Goal: Task Accomplishment & Management: Complete application form

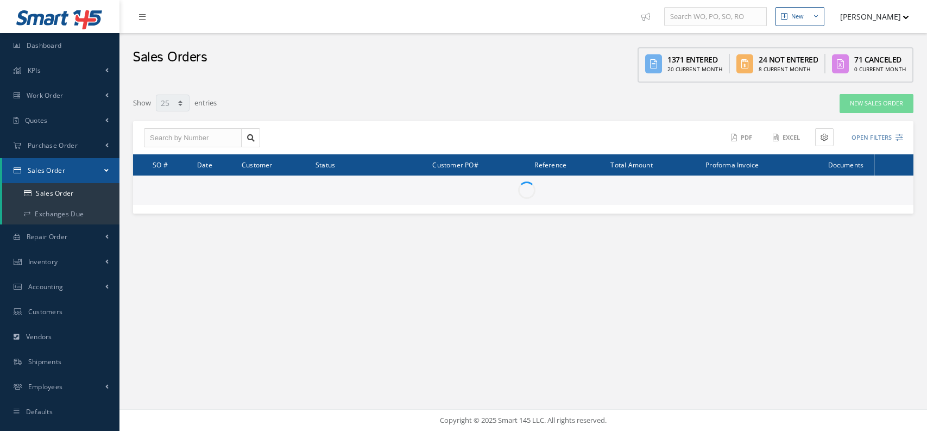
select select "25"
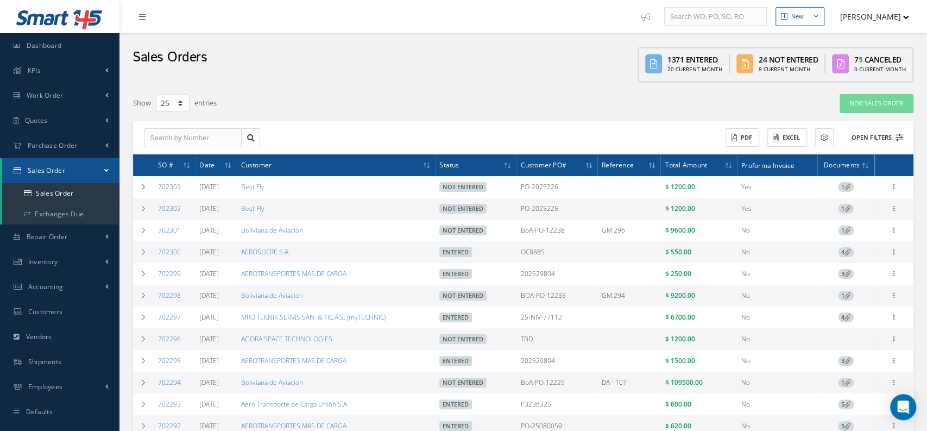
click at [876, 137] on button "Open Filters" at bounding box center [872, 138] width 61 height 18
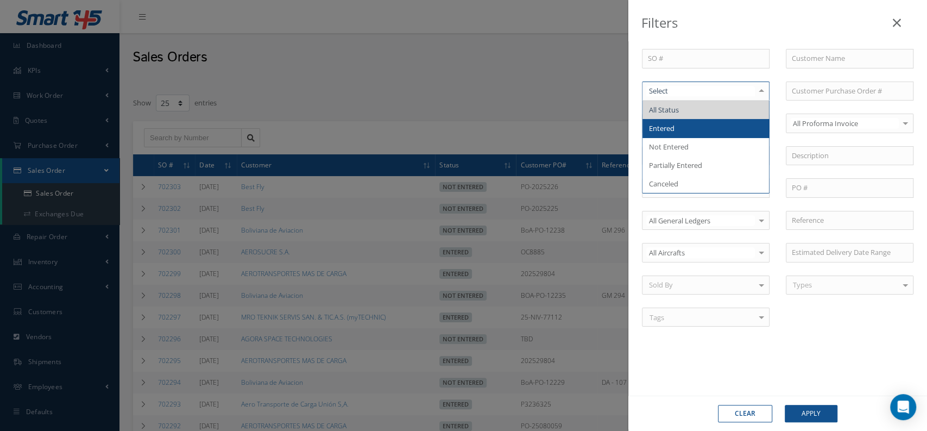
click at [721, 124] on span "Entered" at bounding box center [705, 128] width 127 height 18
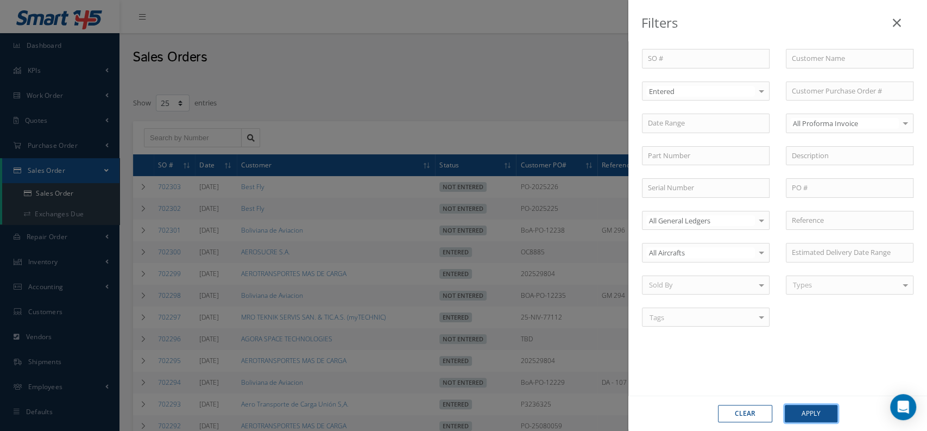
click at [809, 413] on button "Apply" at bounding box center [811, 413] width 53 height 17
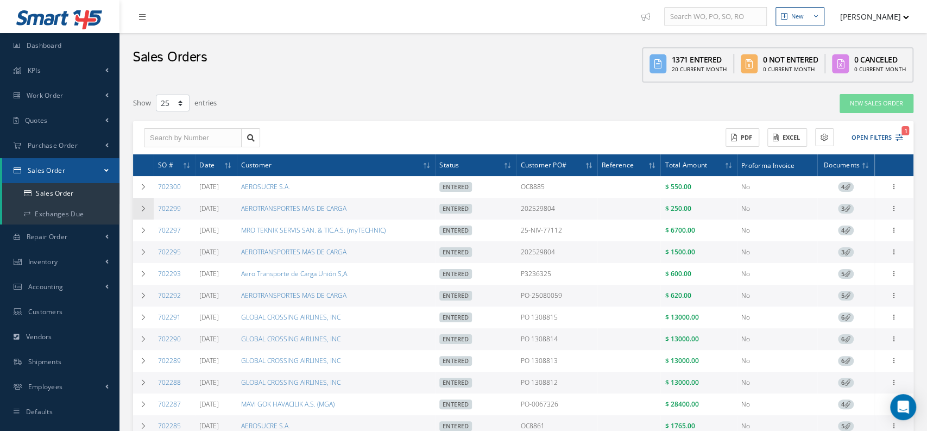
click at [142, 211] on td at bounding box center [143, 209] width 21 height 22
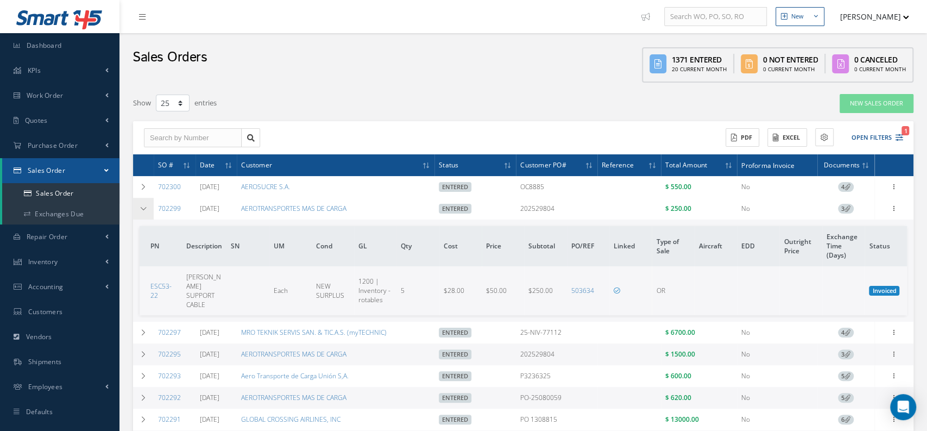
click at [142, 211] on td at bounding box center [143, 209] width 21 height 22
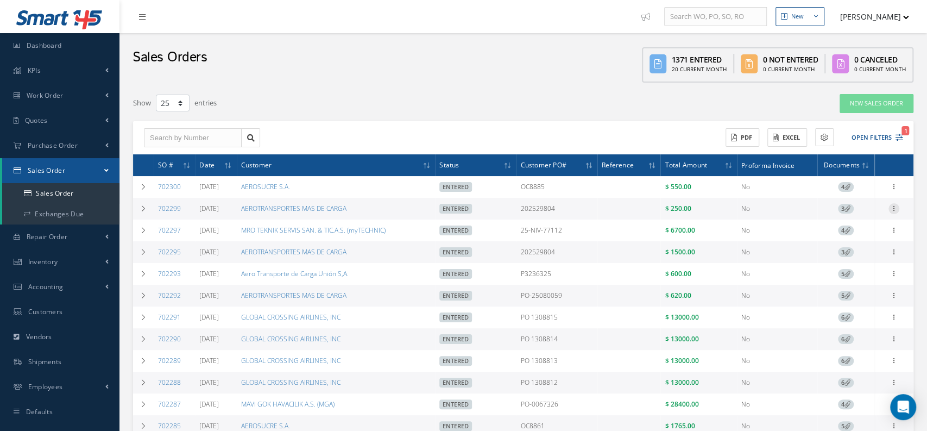
click at [894, 190] on icon at bounding box center [893, 185] width 11 height 9
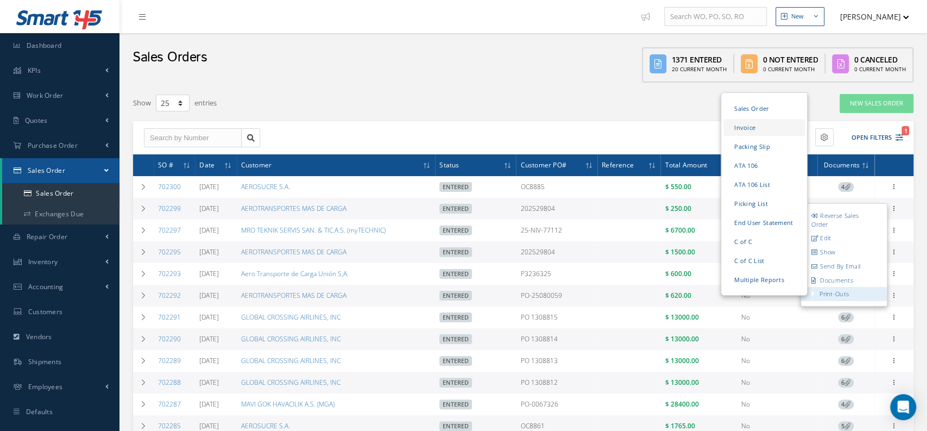
click at [768, 124] on link "Invoice" at bounding box center [763, 127] width 81 height 17
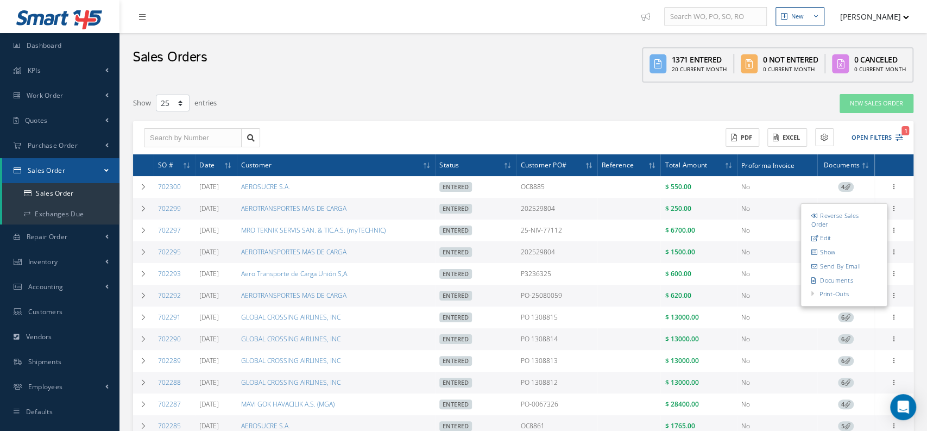
click at [764, 293] on td "No" at bounding box center [777, 296] width 80 height 22
click at [843, 296] on span "5" at bounding box center [846, 296] width 16 height 10
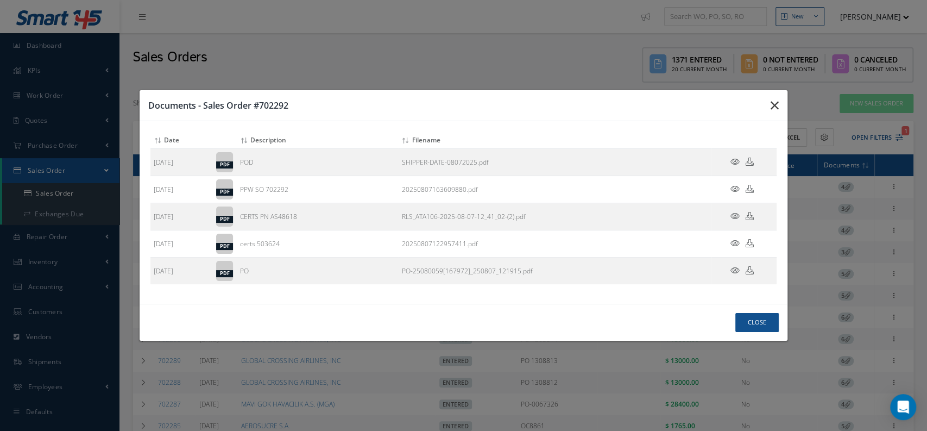
click at [0, 0] on icon "button" at bounding box center [0, 0] width 0 height 0
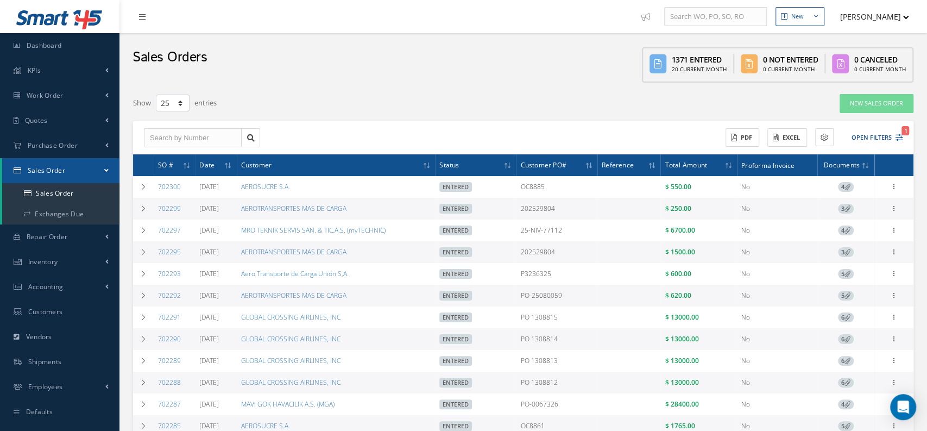
click at [843, 255] on span "3" at bounding box center [846, 252] width 16 height 10
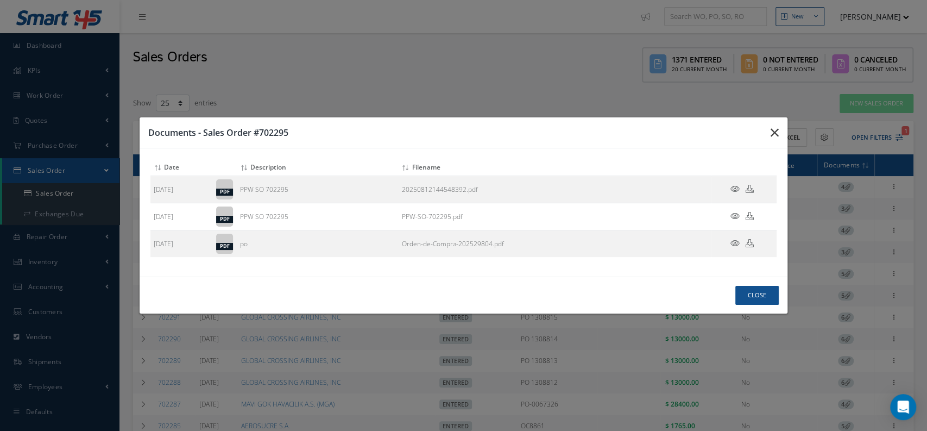
click at [0, 0] on icon "button" at bounding box center [0, 0] width 0 height 0
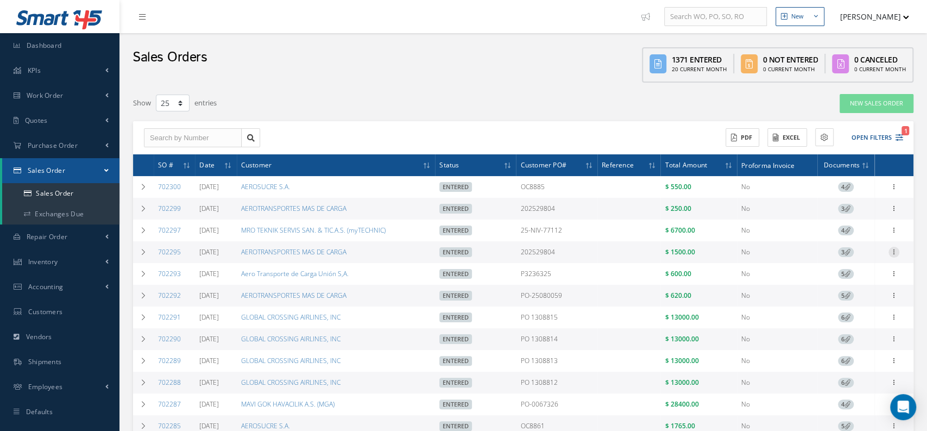
click at [893, 190] on icon at bounding box center [893, 185] width 11 height 9
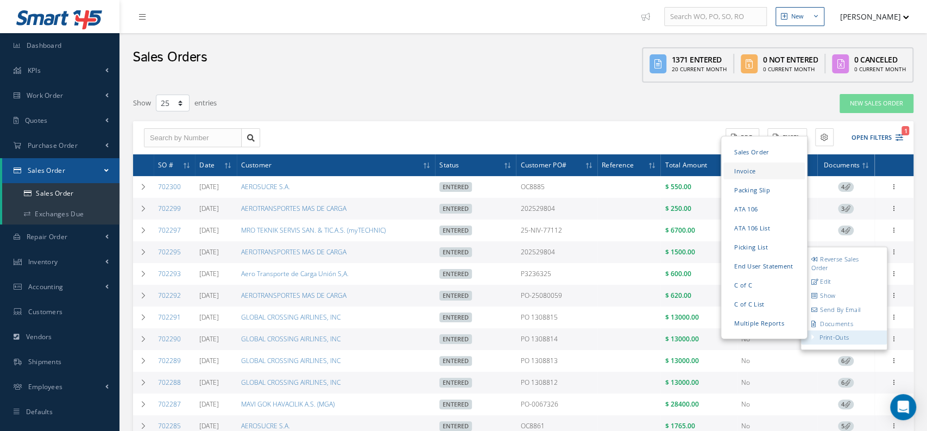
click at [752, 173] on link "Invoice" at bounding box center [763, 170] width 81 height 17
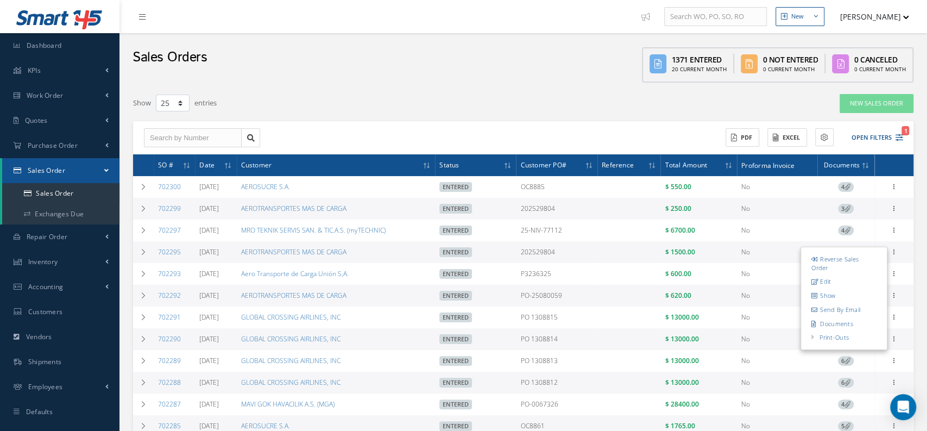
click at [550, 103] on div "Show 10 25 50 100 entries" at bounding box center [357, 103] width 465 height 20
click at [893, 190] on icon at bounding box center [893, 185] width 11 height 9
click at [863, 219] on link "Reverse Sales Order" at bounding box center [844, 220] width 86 height 22
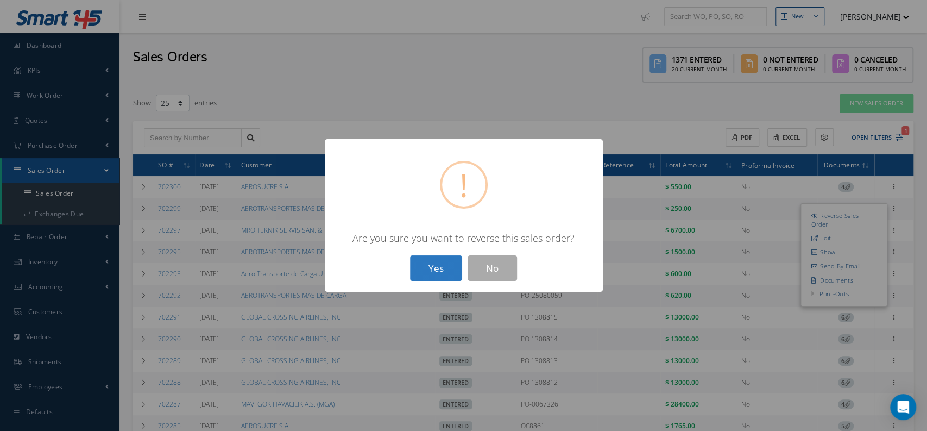
click at [443, 274] on button "Yes" at bounding box center [436, 268] width 52 height 26
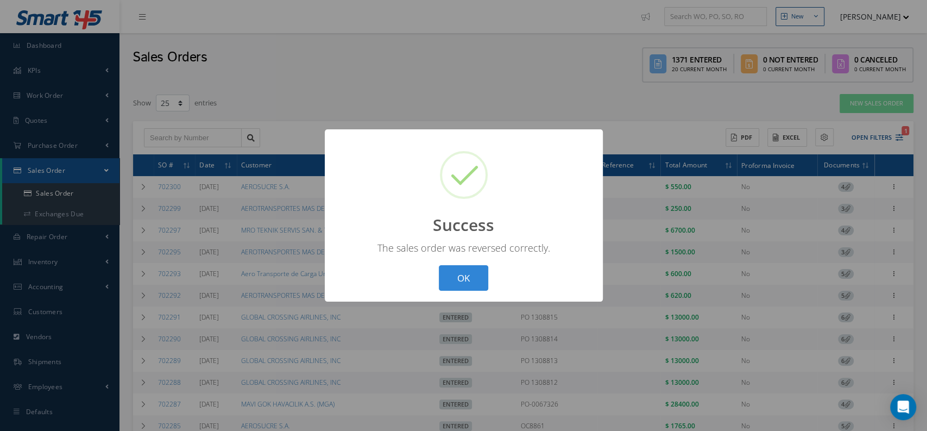
click at [893, 210] on div "? ! i Success × The sales order was reversed correctly. OK Cancel" at bounding box center [463, 215] width 927 height 431
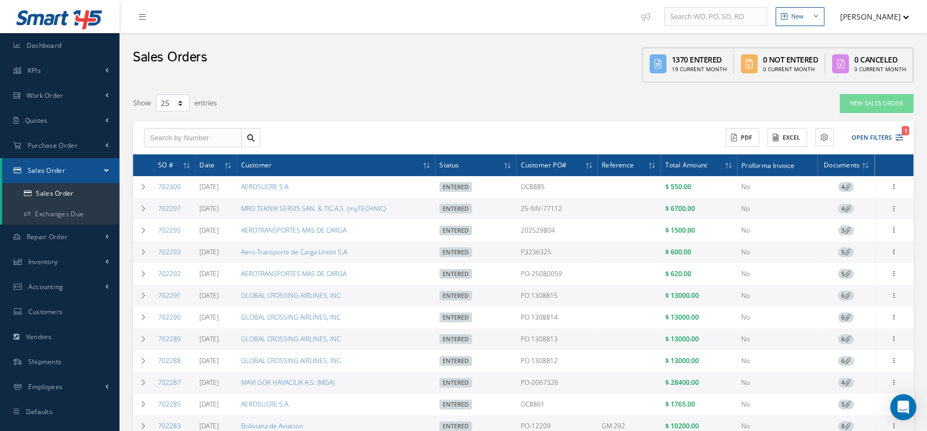
click at [893, 190] on icon at bounding box center [893, 185] width 11 height 9
click at [865, 133] on button "Open Filters 1" at bounding box center [872, 138] width 61 height 18
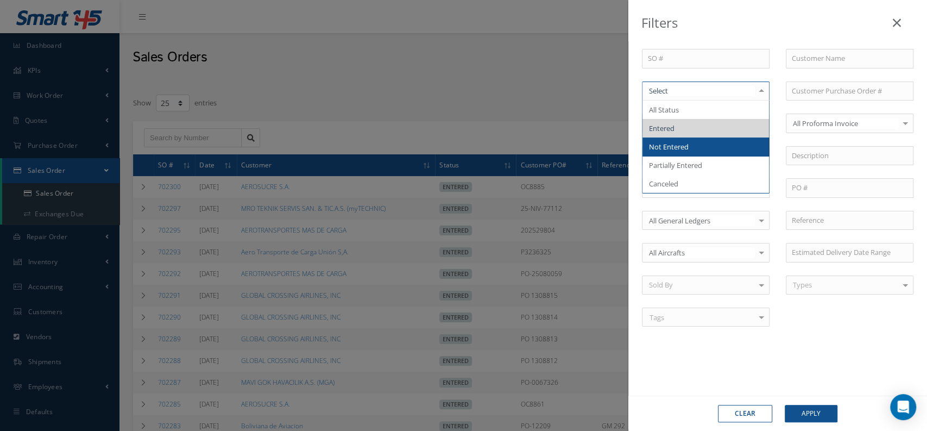
click at [697, 144] on span "Not Entered" at bounding box center [705, 146] width 127 height 18
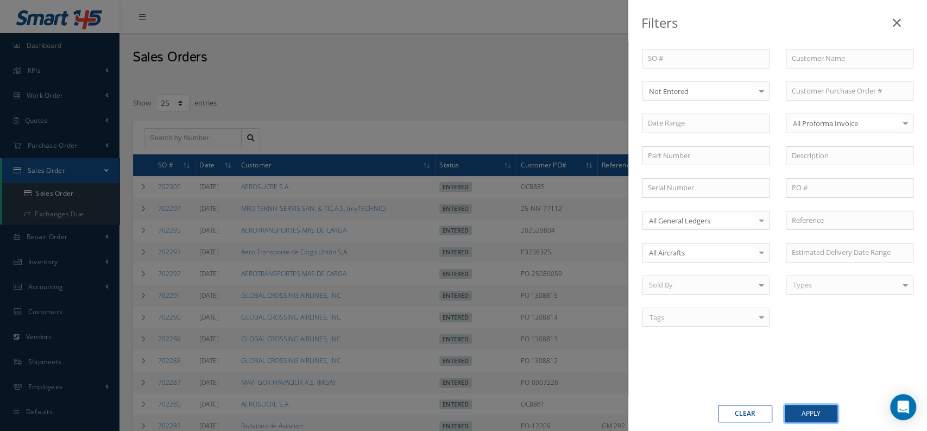
click at [798, 412] on button "Apply" at bounding box center [811, 413] width 53 height 17
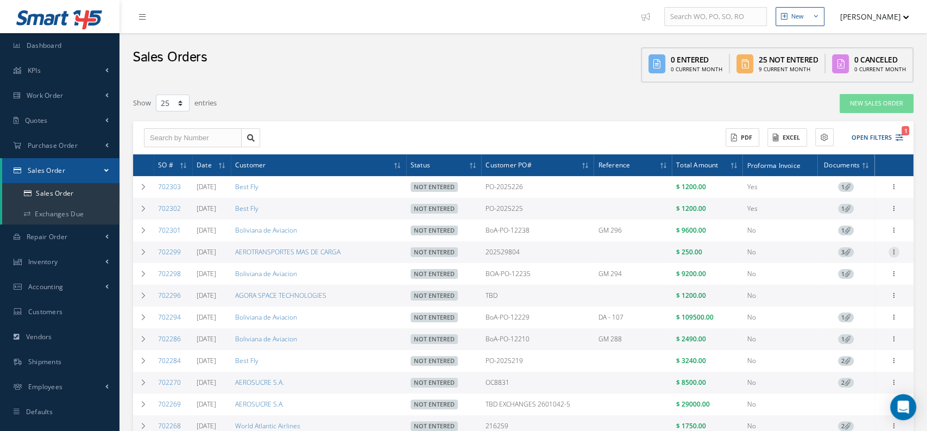
click at [894, 192] on div at bounding box center [893, 186] width 11 height 11
click at [855, 275] on link "Edit" at bounding box center [844, 273] width 86 height 14
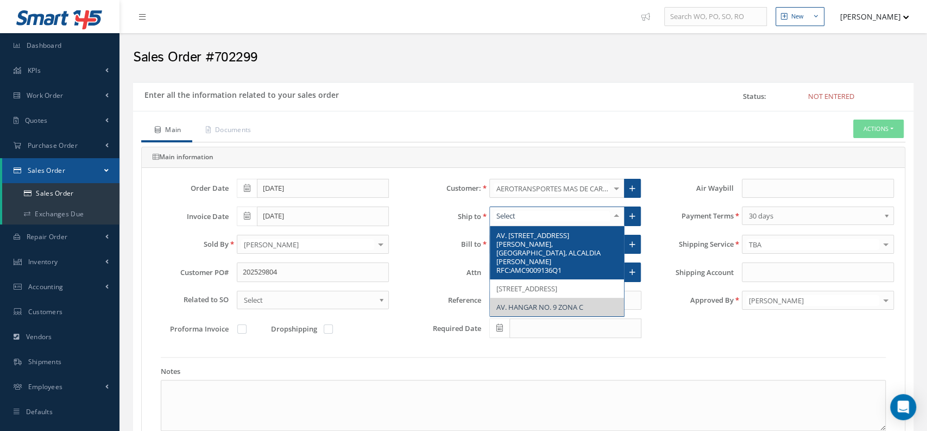
click at [593, 235] on span "AV. OBSERVATORIO 400, PISO 7 MIGUEL HIDALGO,COLONIA 16 DE SEPTIEMBRE, ALCALDIA …" at bounding box center [548, 252] width 104 height 45
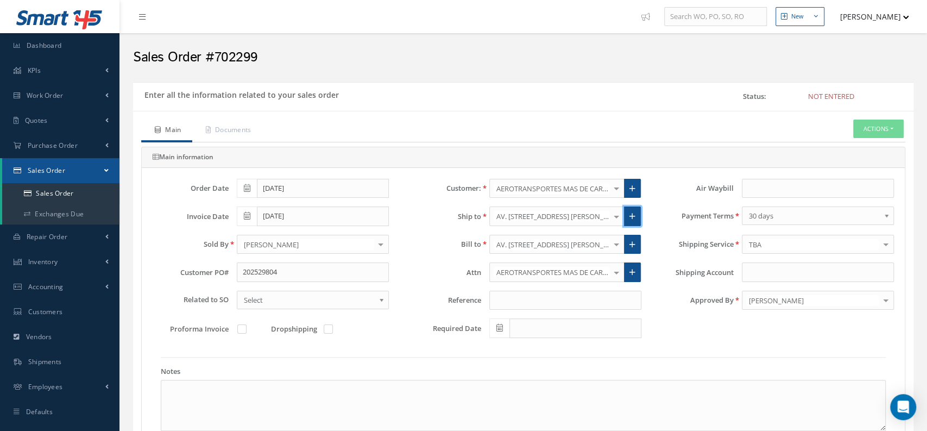
click at [631, 219] on link at bounding box center [632, 216] width 17 height 20
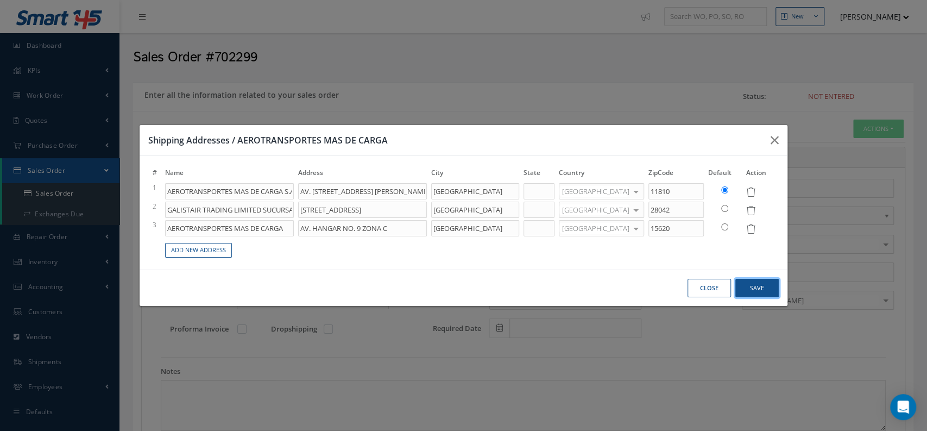
click at [750, 284] on button "Save" at bounding box center [756, 288] width 43 height 19
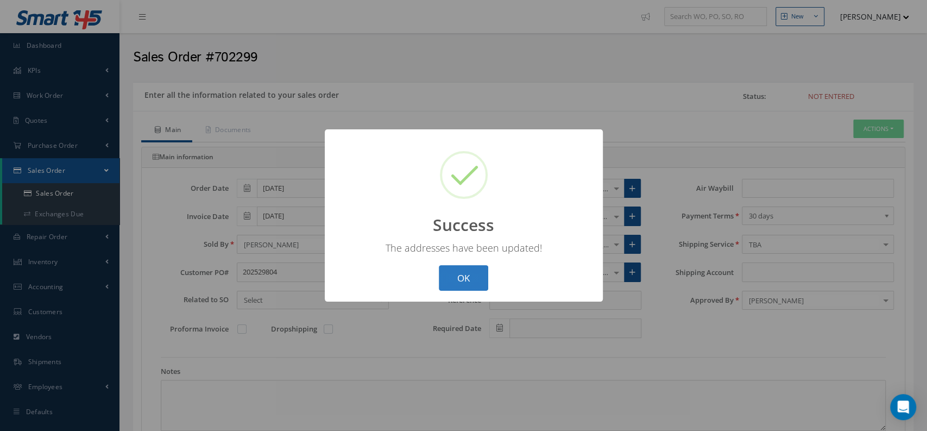
click at [463, 276] on button "OK" at bounding box center [463, 278] width 49 height 26
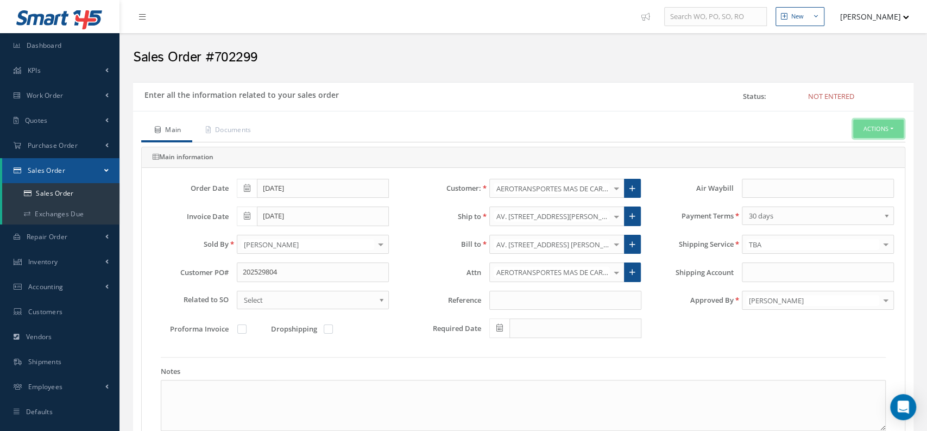
click at [869, 129] on button "Actions" at bounding box center [878, 128] width 50 height 19
click at [857, 144] on link "Enter/Update" at bounding box center [861, 147] width 87 height 15
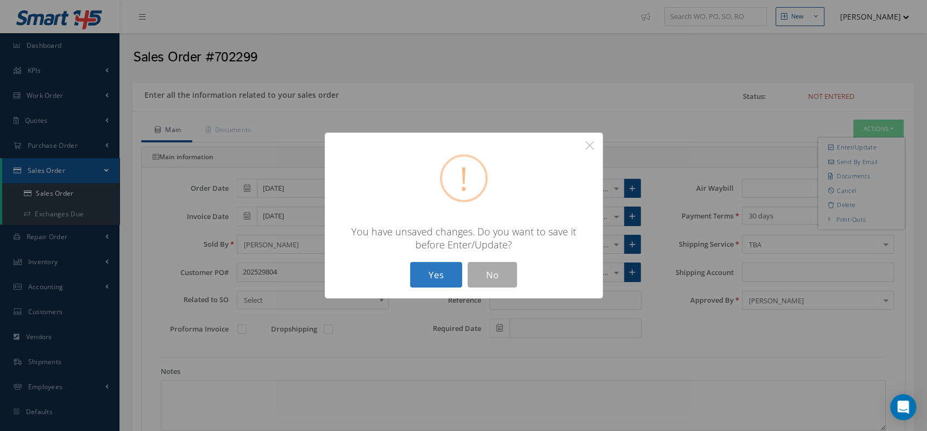
click at [460, 269] on button "Yes" at bounding box center [436, 275] width 52 height 26
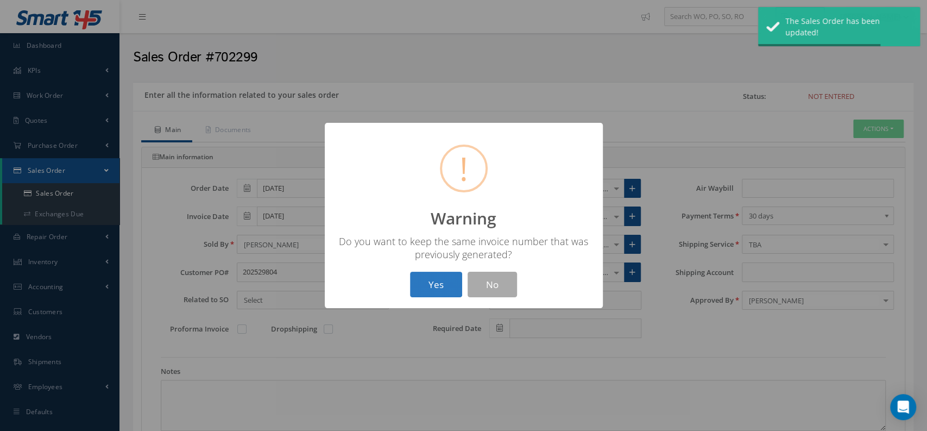
click at [443, 279] on button "Yes" at bounding box center [436, 285] width 52 height 26
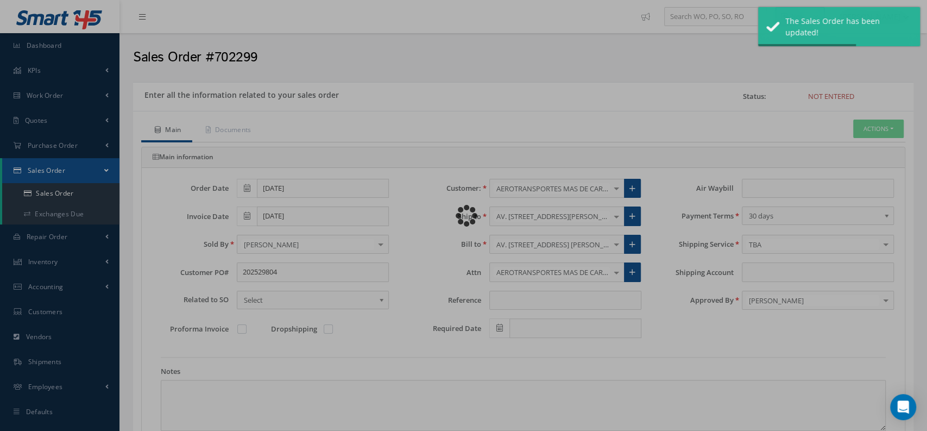
click at [464, 216] on div "Loading…" at bounding box center [464, 216] width 0 height 0
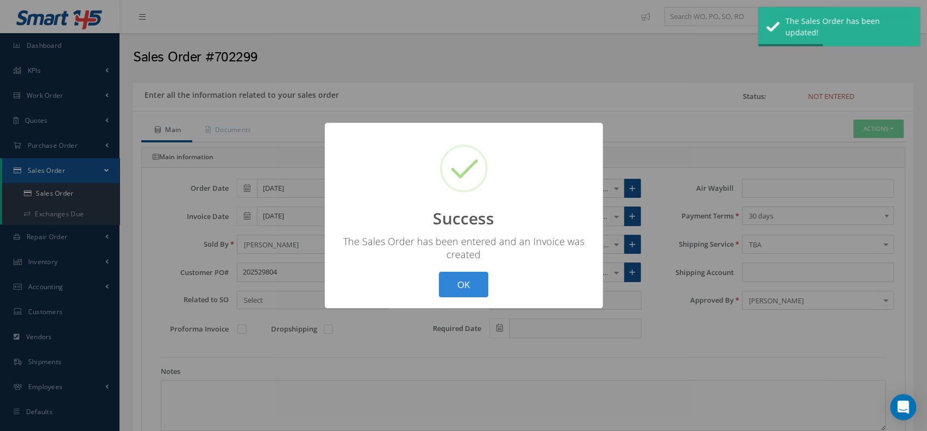
click at [872, 130] on div "? ! i Success × The Sales Order has been entered and an Invoice was created OK …" at bounding box center [463, 215] width 927 height 431
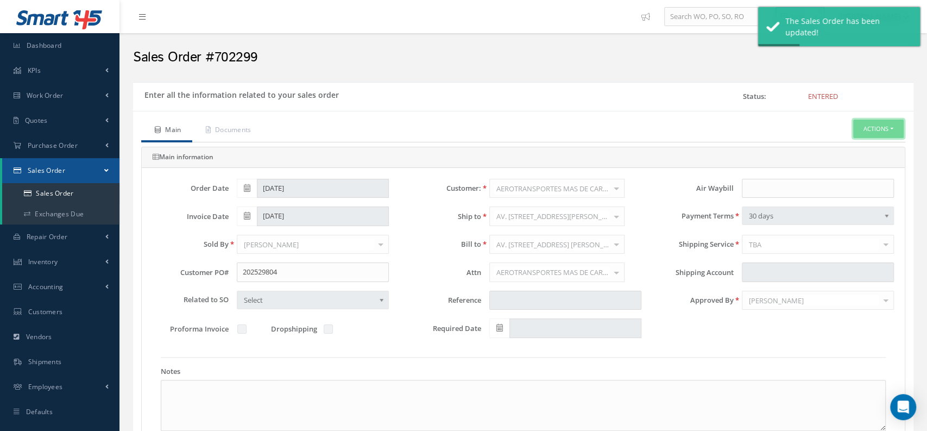
click at [877, 130] on button "Actions" at bounding box center [878, 128] width 50 height 19
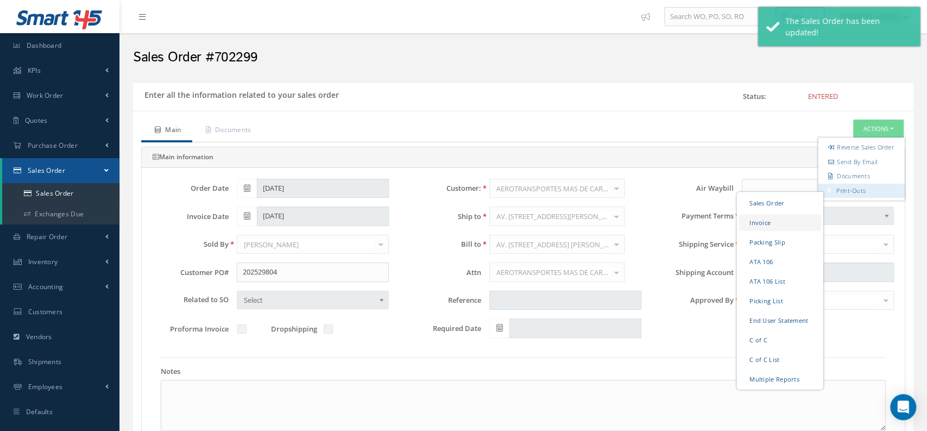
click at [778, 230] on link "Invoice" at bounding box center [779, 221] width 83 height 17
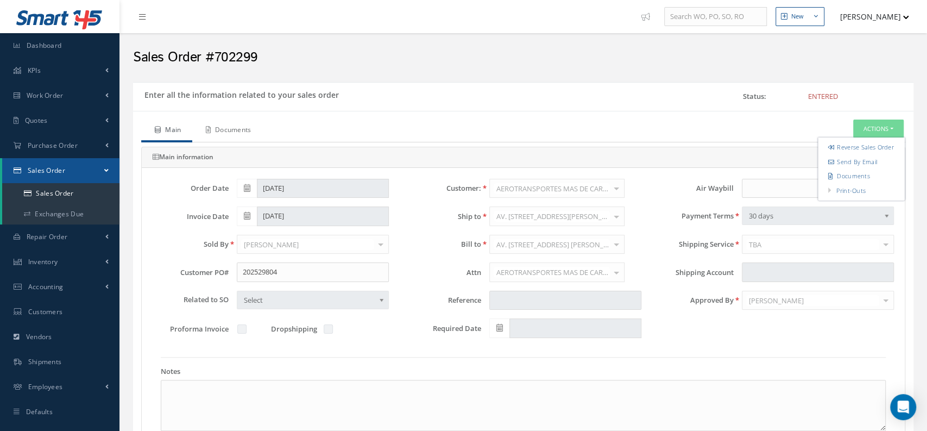
click at [238, 130] on link "Documents" at bounding box center [227, 130] width 70 height 23
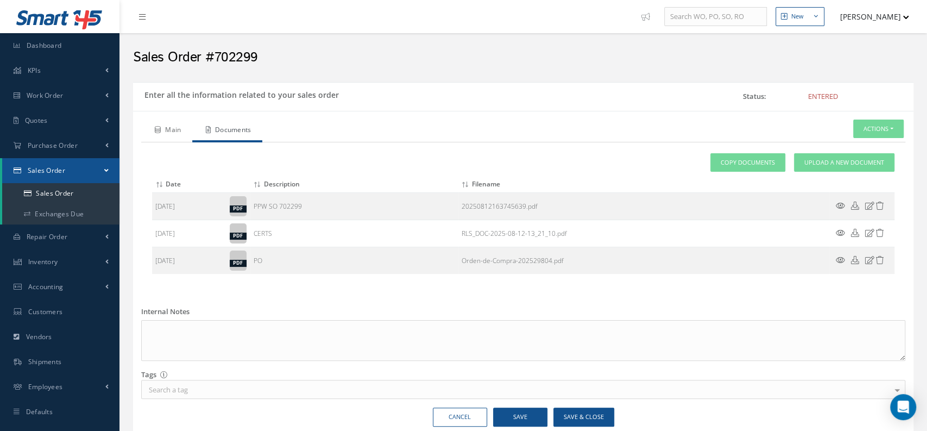
click at [179, 130] on link "Main" at bounding box center [166, 130] width 51 height 23
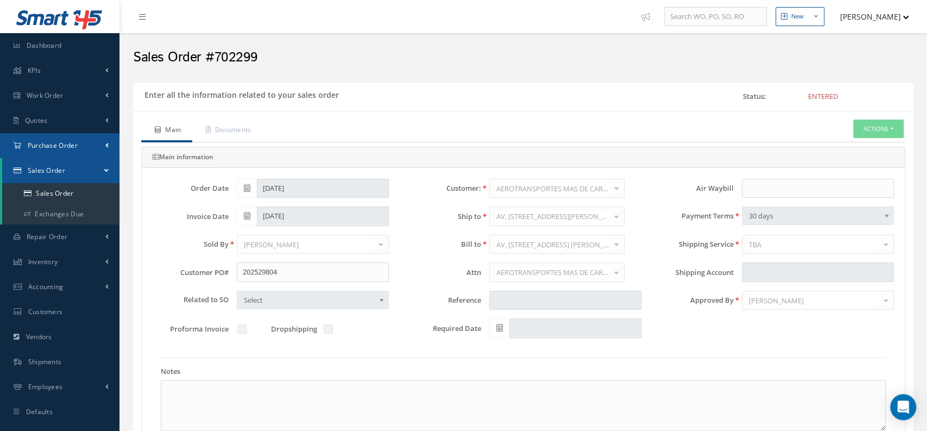
click at [53, 141] on span "Purchase Order" at bounding box center [53, 145] width 50 height 9
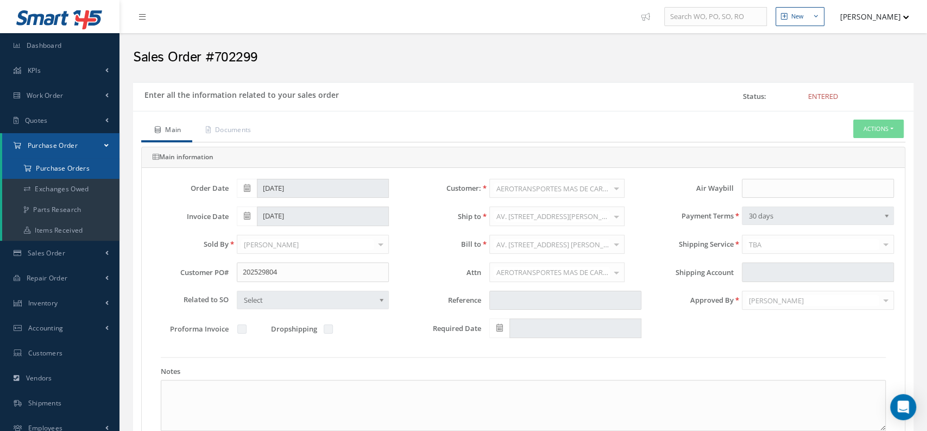
click at [55, 168] on a=1&status_id=2&status_id=3&status_id=5&collapsedFilters"] "Purchase Orders" at bounding box center [60, 168] width 117 height 21
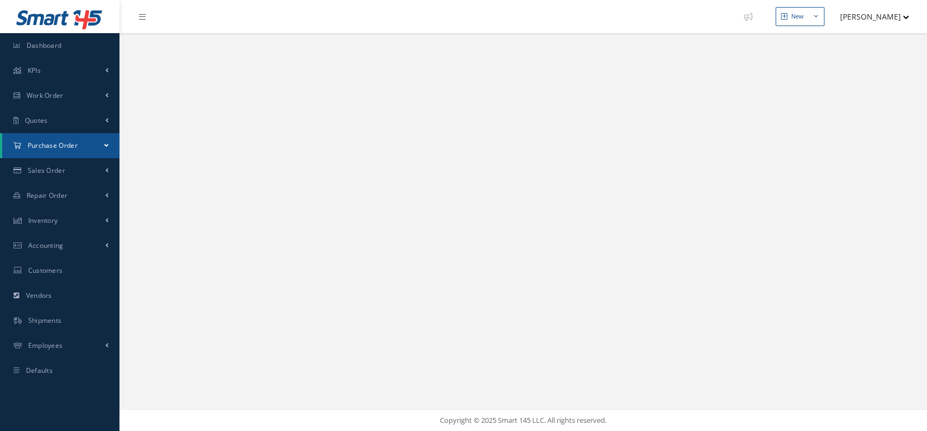
select select "25"
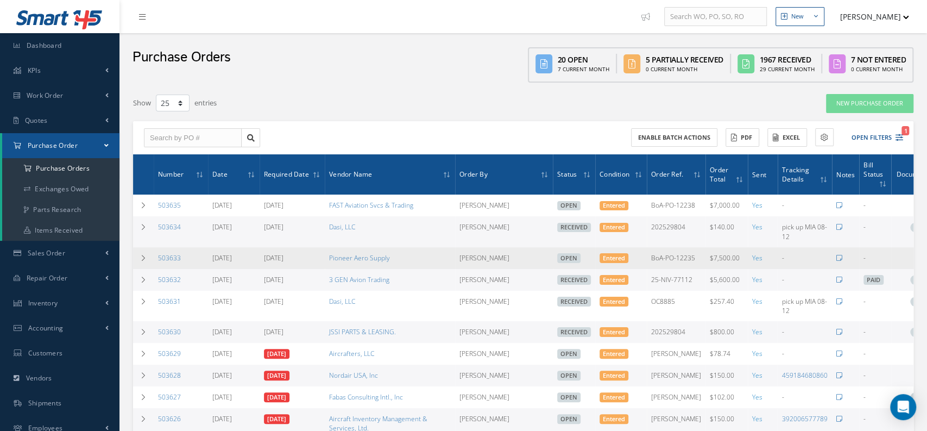
scroll to position [0, 39]
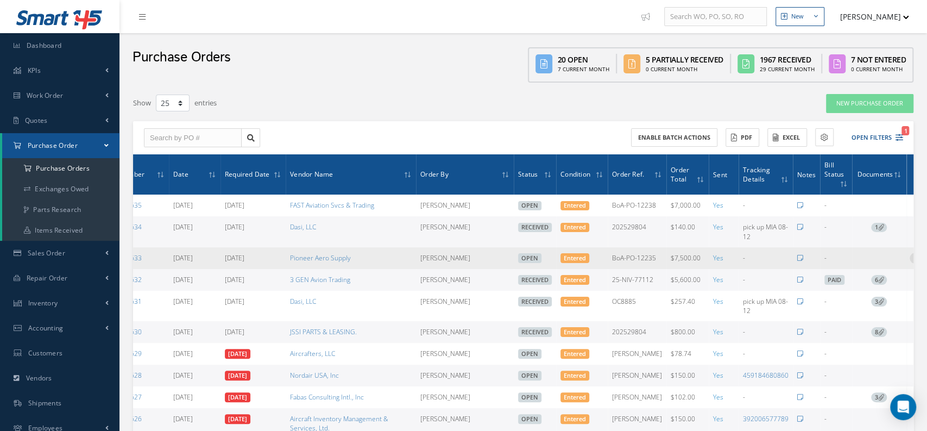
click at [910, 261] on icon at bounding box center [915, 256] width 11 height 9
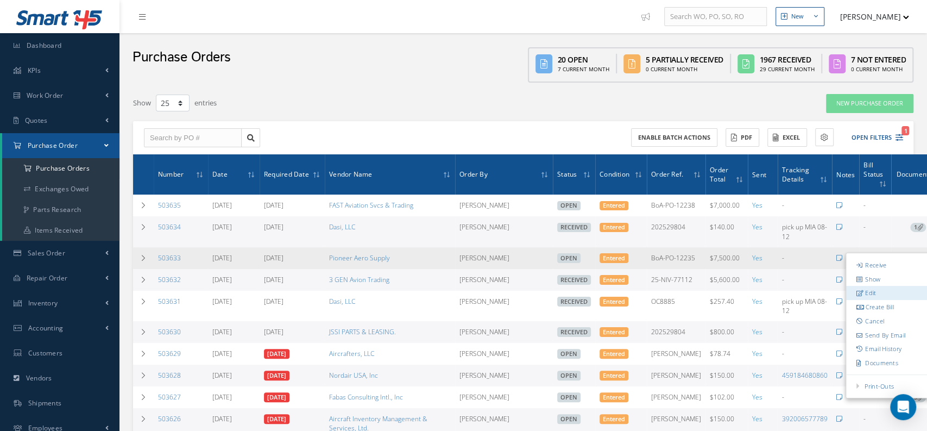
click at [866, 300] on link "Edit" at bounding box center [889, 293] width 86 height 14
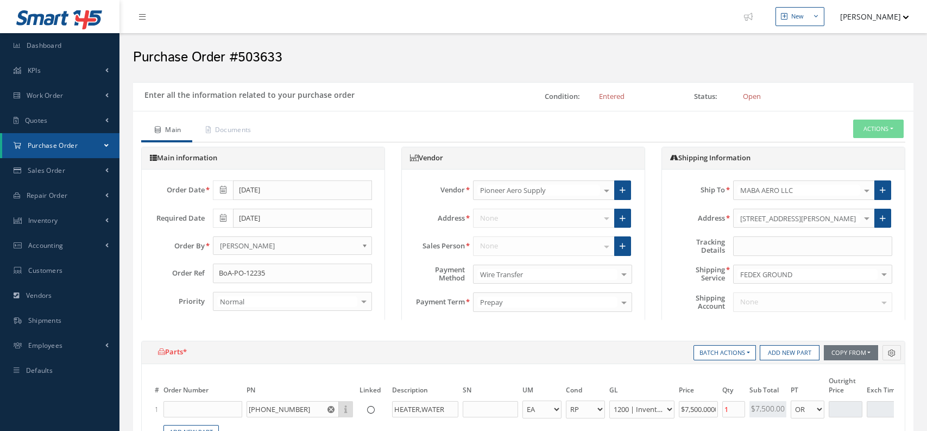
select select "3"
select select "6"
select select "1"
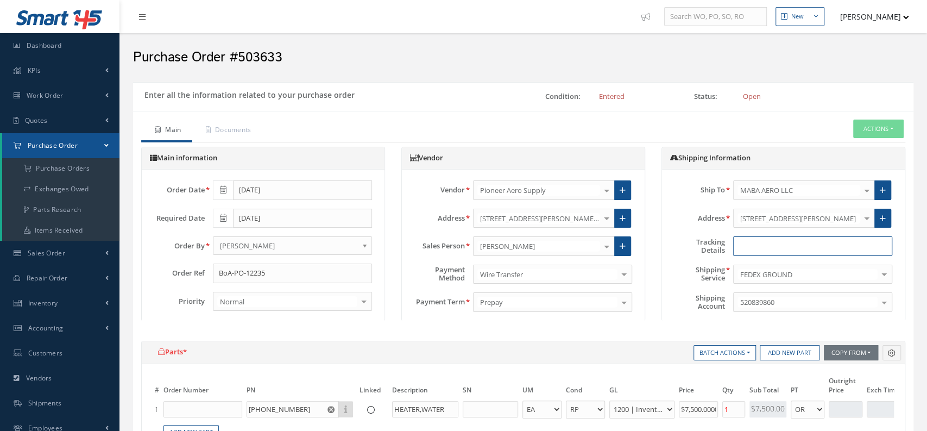
click at [768, 247] on input "text" at bounding box center [812, 246] width 159 height 20
paste input "423690721986"
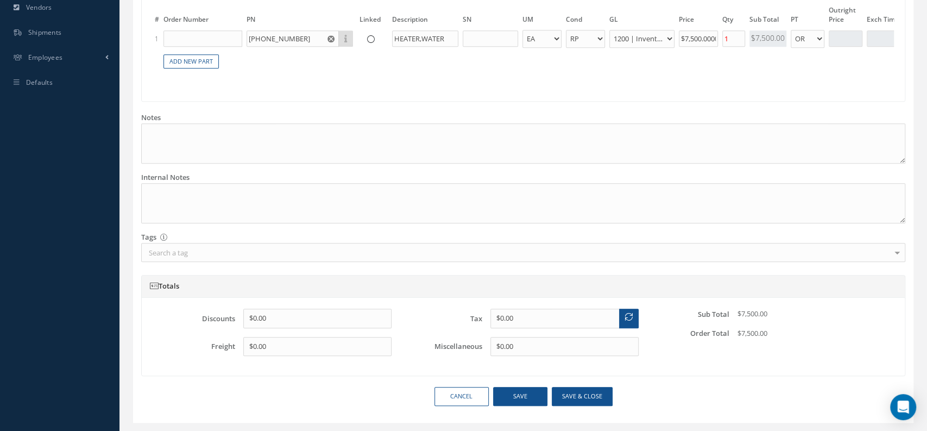
scroll to position [393, 0]
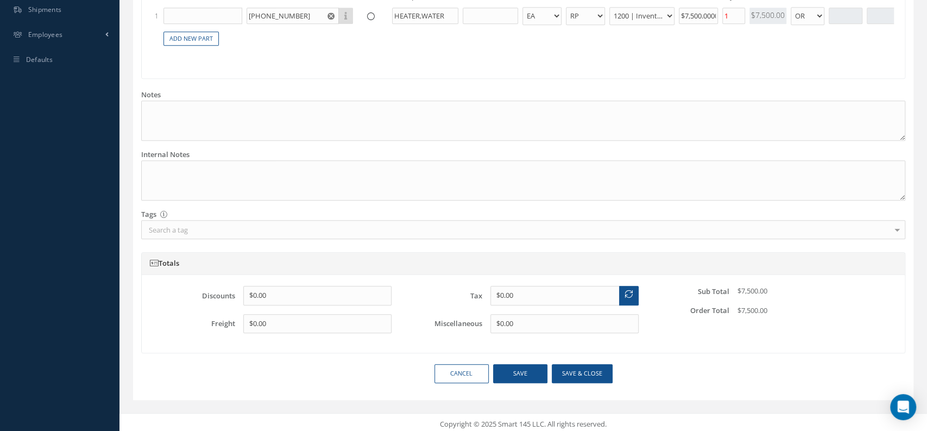
type input "423690721986"
click at [566, 365] on button "Save & close" at bounding box center [582, 373] width 61 height 19
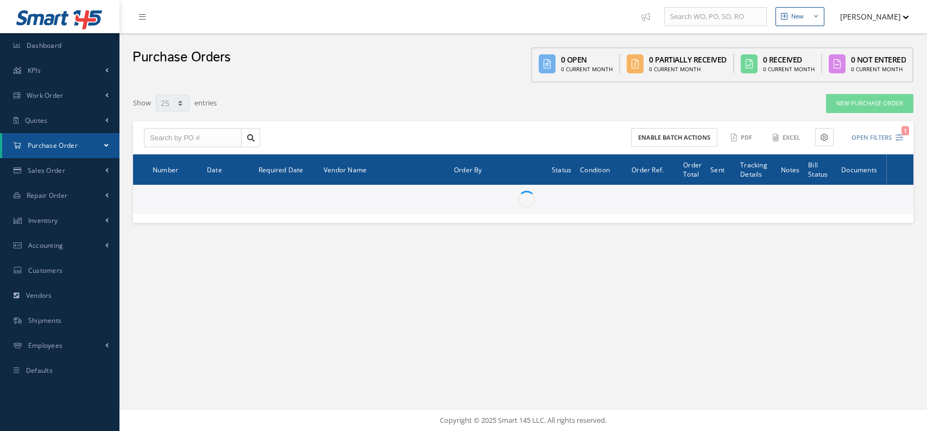
select select "25"
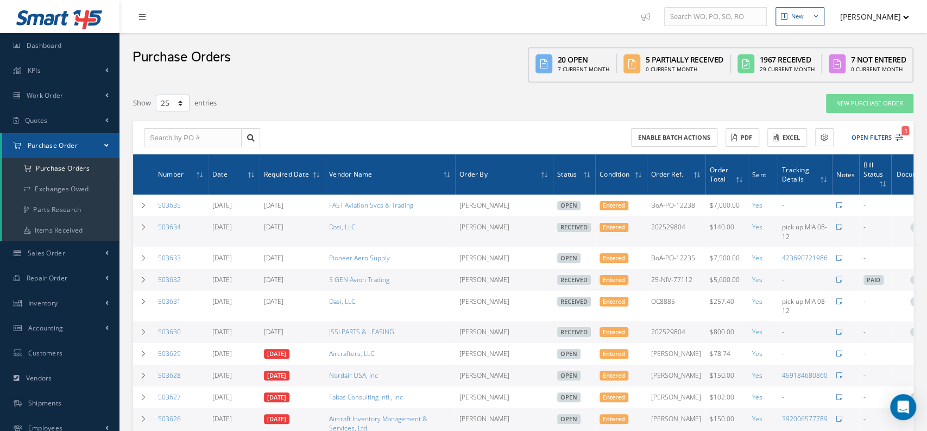
scroll to position [0, 39]
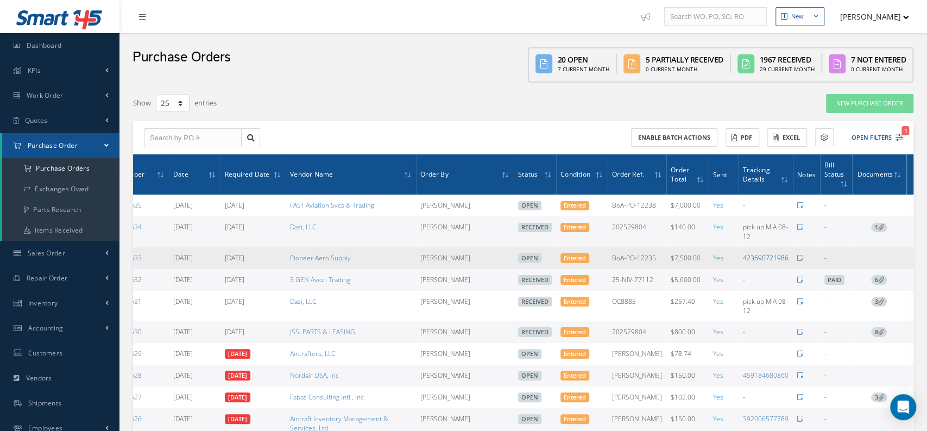
click at [756, 262] on link "423690721986" at bounding box center [766, 257] width 46 height 9
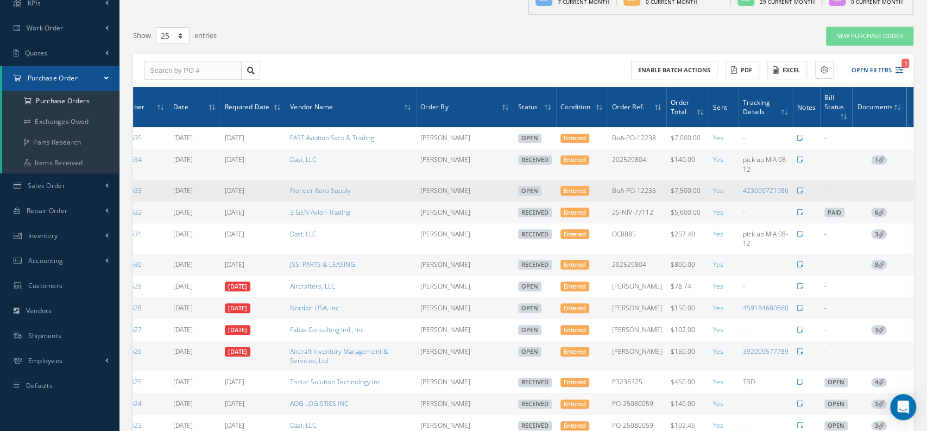
scroll to position [68, 0]
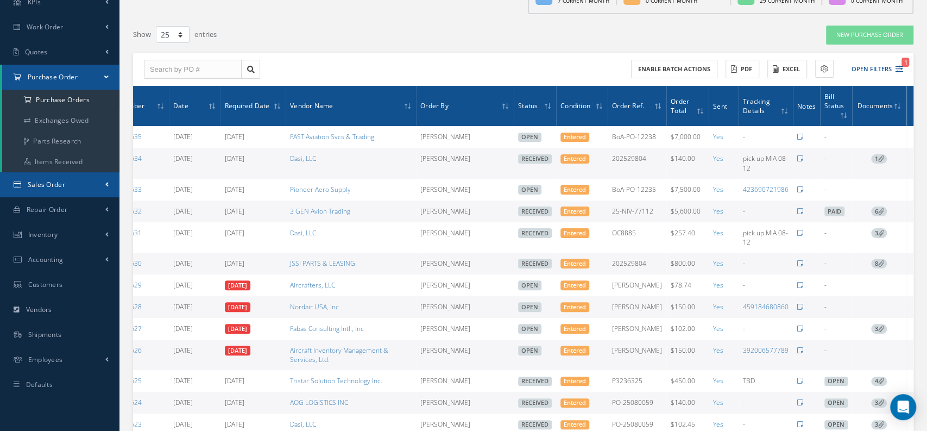
click at [48, 190] on link "Sales Order" at bounding box center [59, 184] width 119 height 25
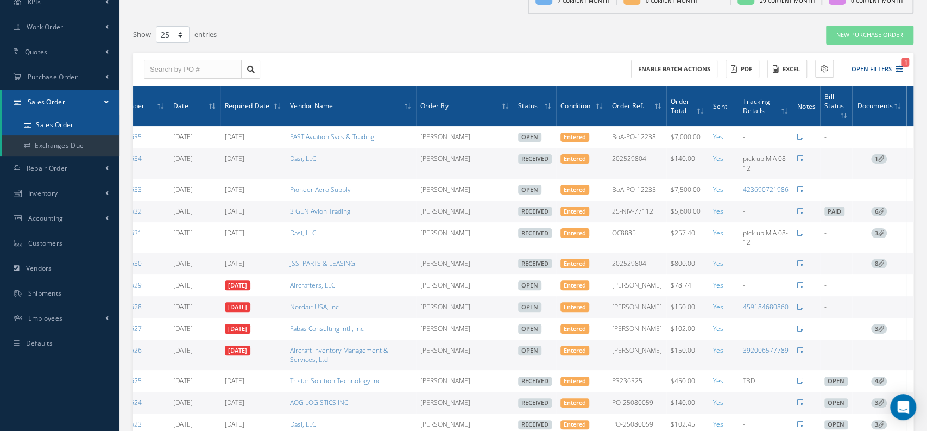
click at [47, 122] on link "Sales Order" at bounding box center [60, 125] width 117 height 21
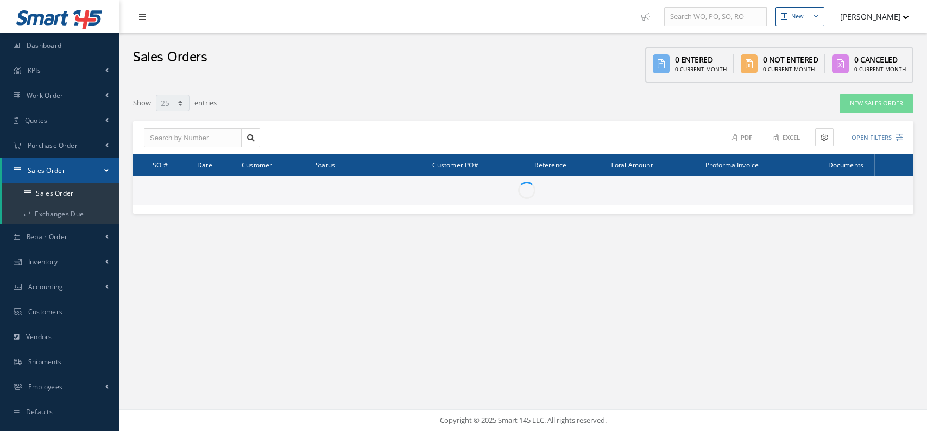
select select "25"
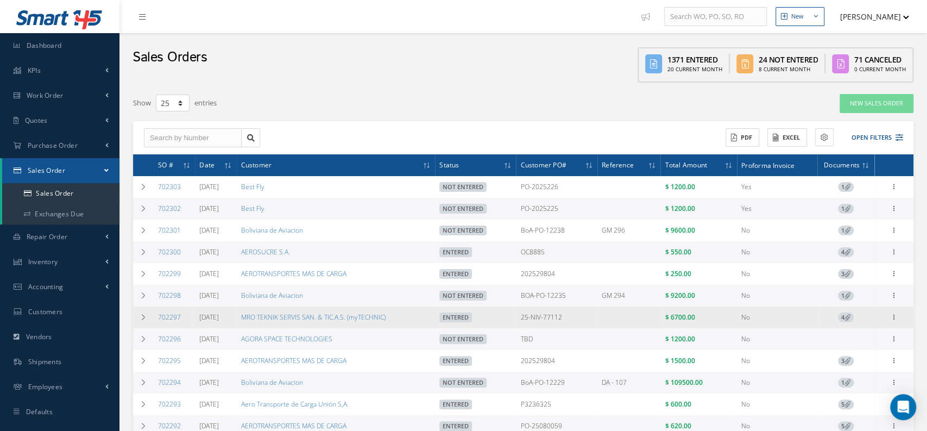
drag, startPoint x: 580, startPoint y: 323, endPoint x: 517, endPoint y: 321, distance: 63.6
click at [517, 321] on tr "702297 [DATE] MRO TEKNIK SERVIS SAN. & TIC.A.S. (myTECHNIC) Entered 25-NIV-7711…" at bounding box center [523, 317] width 780 height 22
click at [895, 190] on icon at bounding box center [893, 185] width 11 height 9
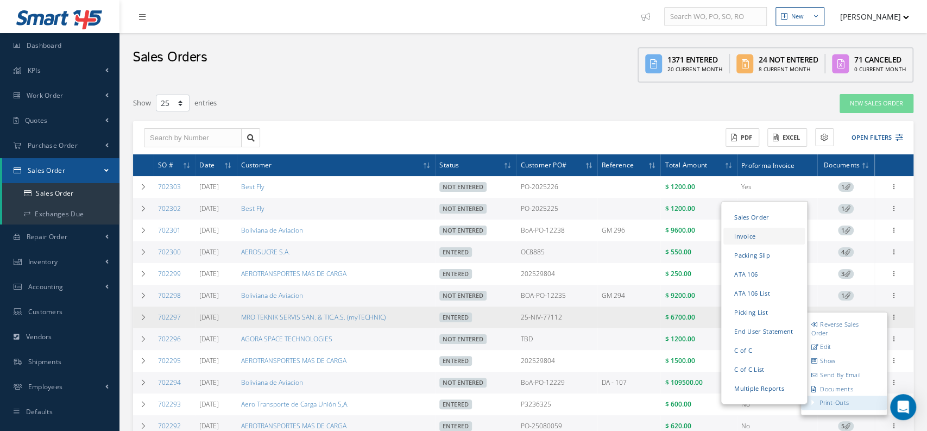
click at [746, 239] on link "Invoice" at bounding box center [763, 236] width 81 height 17
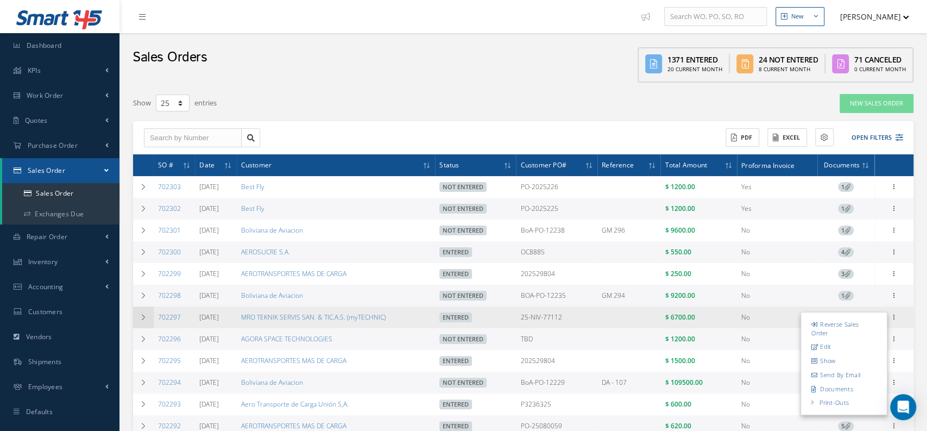
click at [138, 322] on td at bounding box center [143, 317] width 21 height 22
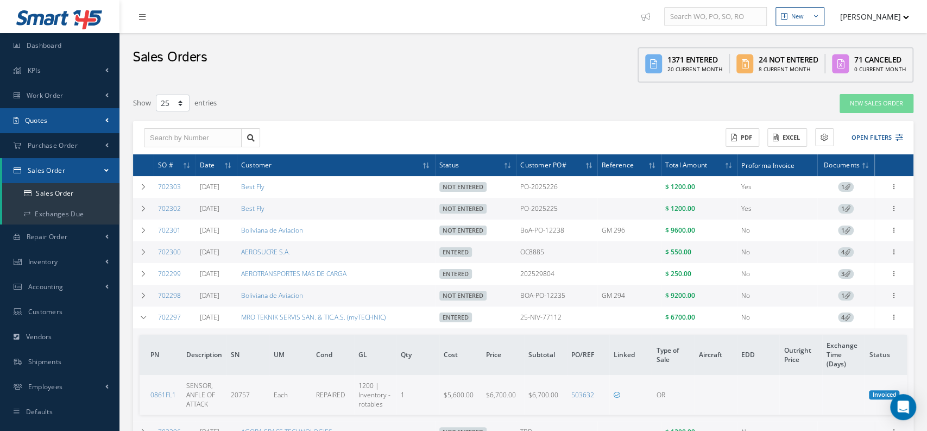
click at [49, 118] on link "Quotes" at bounding box center [59, 120] width 119 height 25
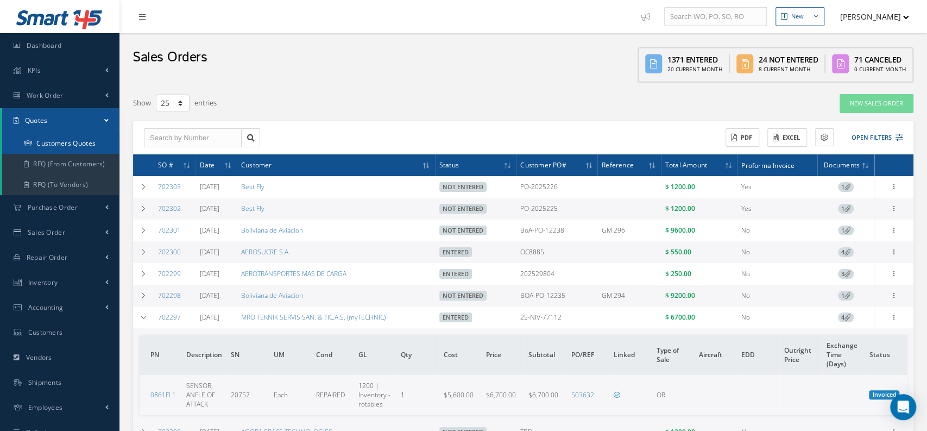
click at [61, 142] on link "Customers Quotes" at bounding box center [60, 143] width 117 height 21
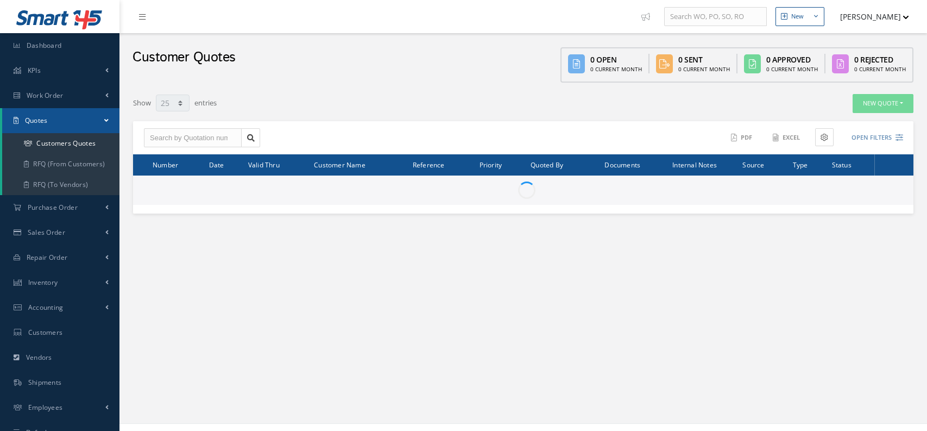
select select "25"
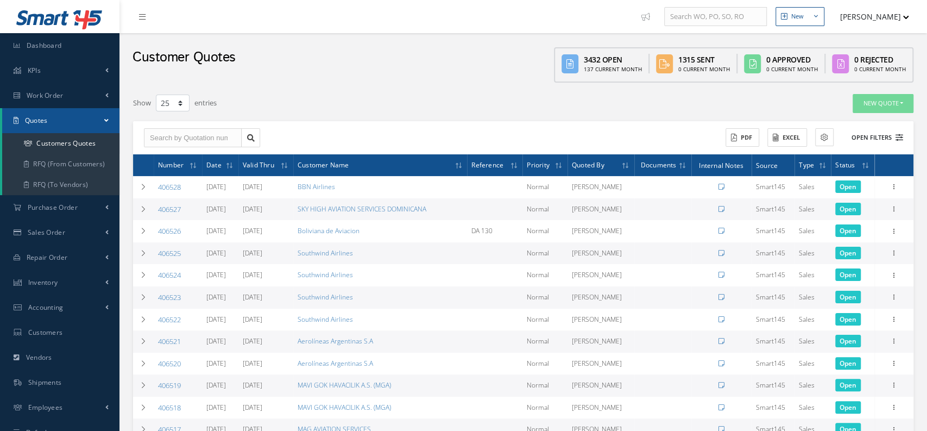
click at [870, 135] on button "Open Filters" at bounding box center [872, 138] width 61 height 18
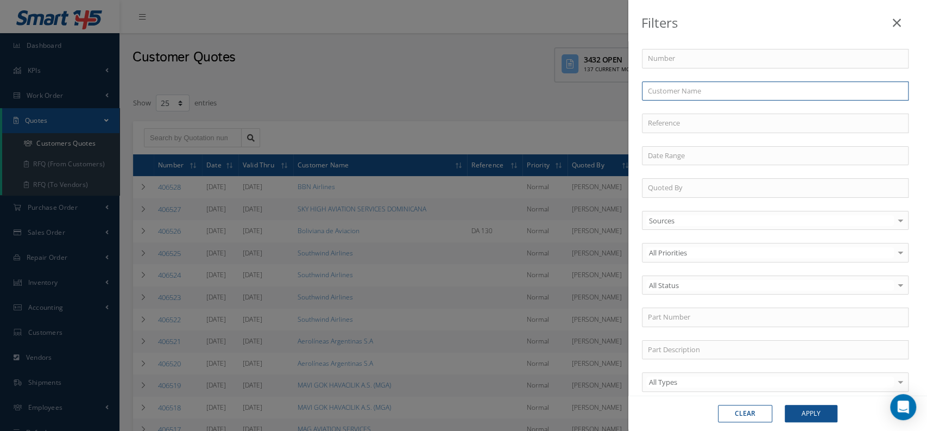
click at [724, 92] on input "text" at bounding box center [775, 91] width 267 height 20
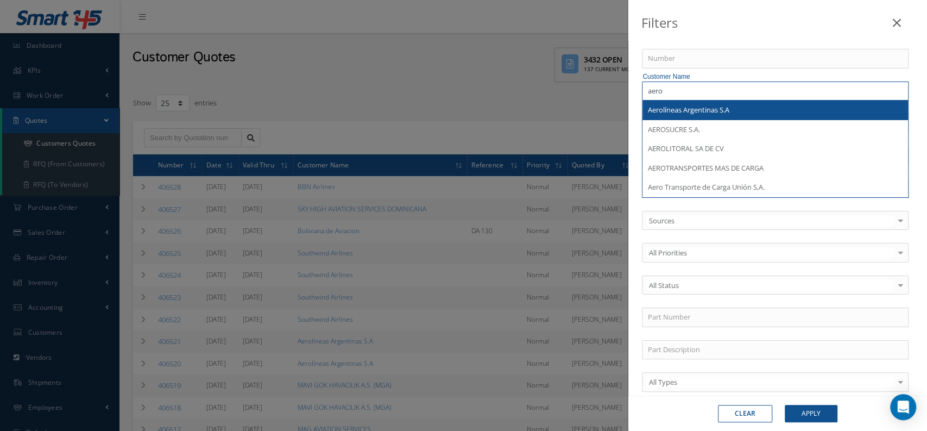
drag, startPoint x: 683, startPoint y: 89, endPoint x: 627, endPoint y: 88, distance: 55.9
click at [627, 88] on div "Filters Number Customer Name aero Aerolíneas Argentinas S.A AEROSUCRE S.A. AERO…" at bounding box center [463, 215] width 927 height 431
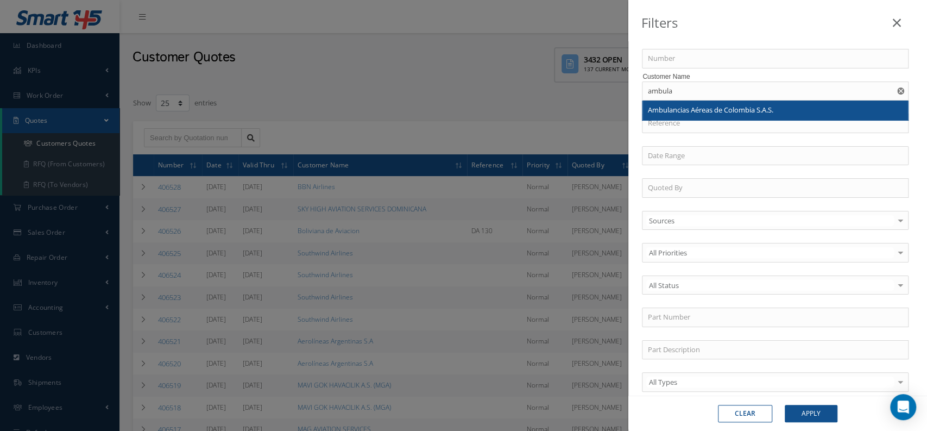
click at [665, 111] on span "Ambulancias Aéreas de Colombia S.A.S." at bounding box center [710, 110] width 125 height 10
type input "Ambulancias Aéreas de Colombia S.A.S."
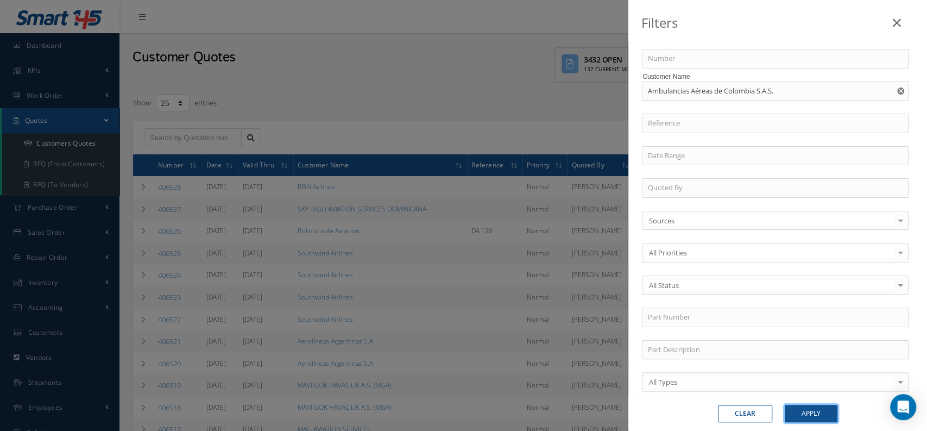
click at [806, 412] on button "Apply" at bounding box center [811, 413] width 53 height 17
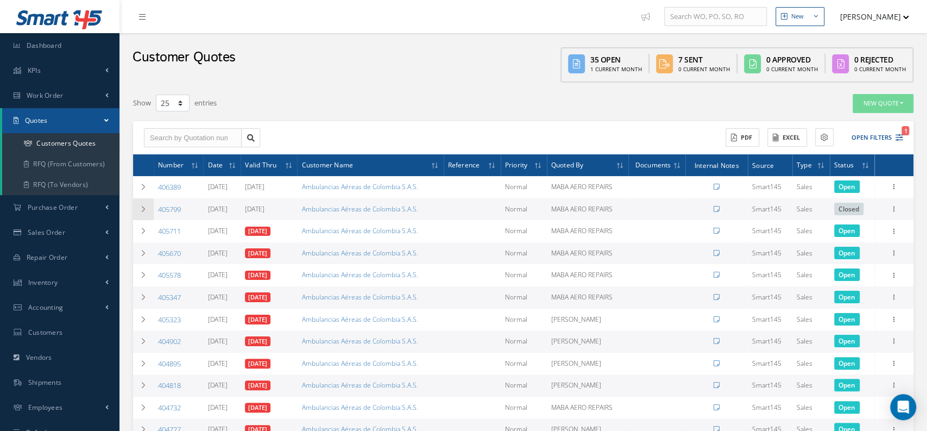
click at [149, 208] on td at bounding box center [143, 209] width 21 height 22
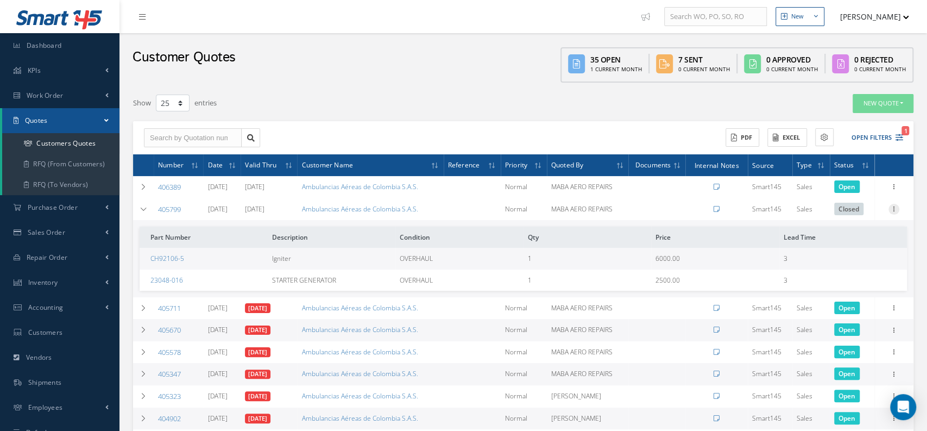
click at [894, 210] on icon at bounding box center [893, 208] width 11 height 9
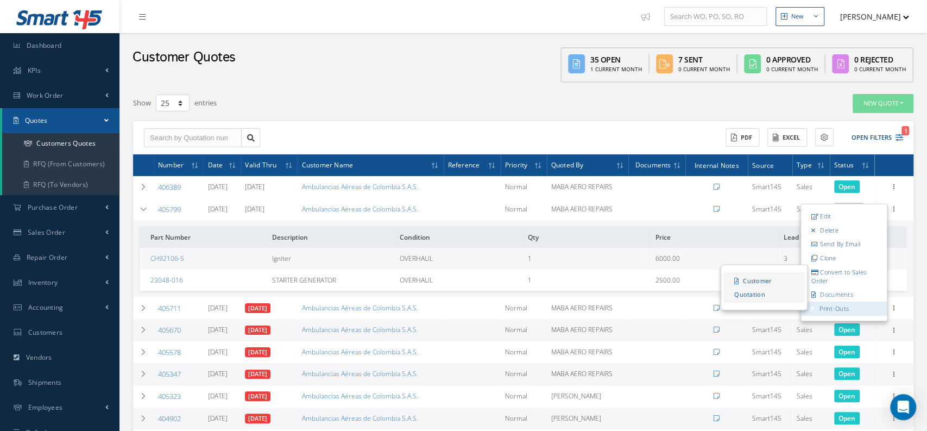
click at [768, 289] on link "Customer Quotation" at bounding box center [763, 287] width 81 height 30
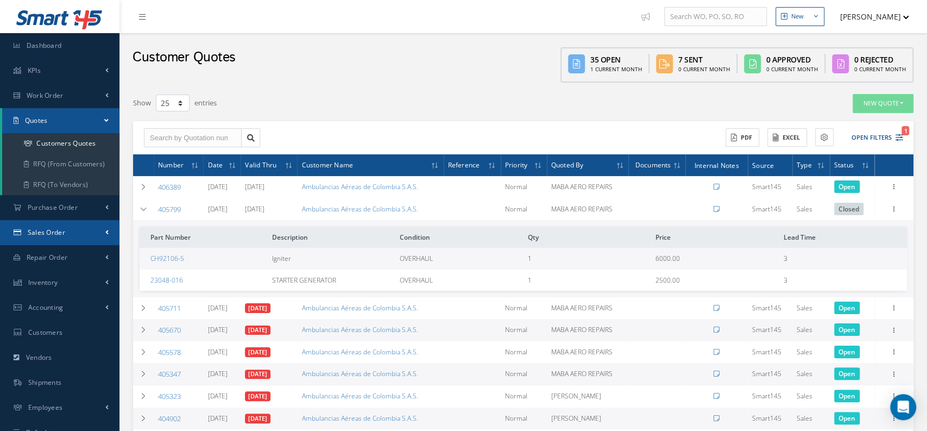
click at [50, 232] on span "Sales Order" at bounding box center [46, 232] width 37 height 9
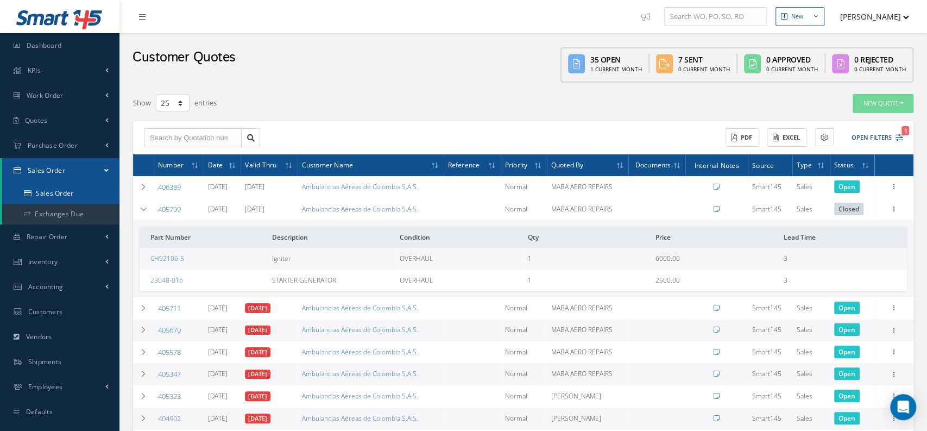
click at [52, 197] on link "Sales Order" at bounding box center [60, 193] width 117 height 21
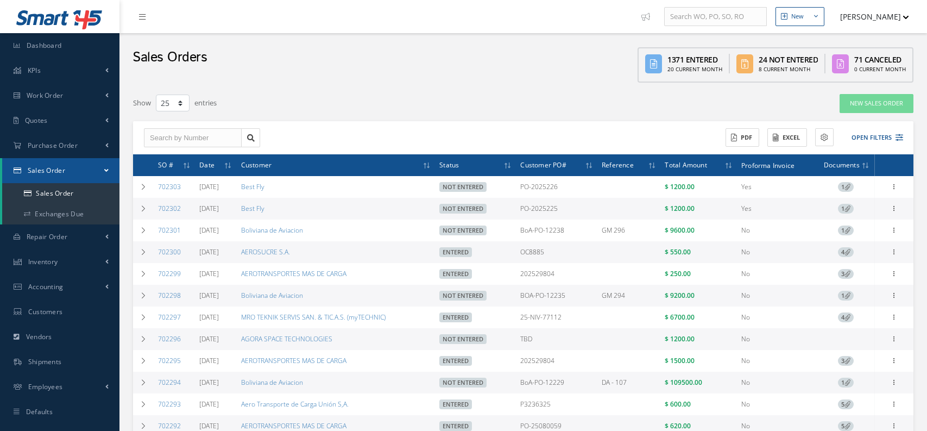
select select "25"
click at [862, 134] on button "Open Filters" at bounding box center [872, 138] width 61 height 18
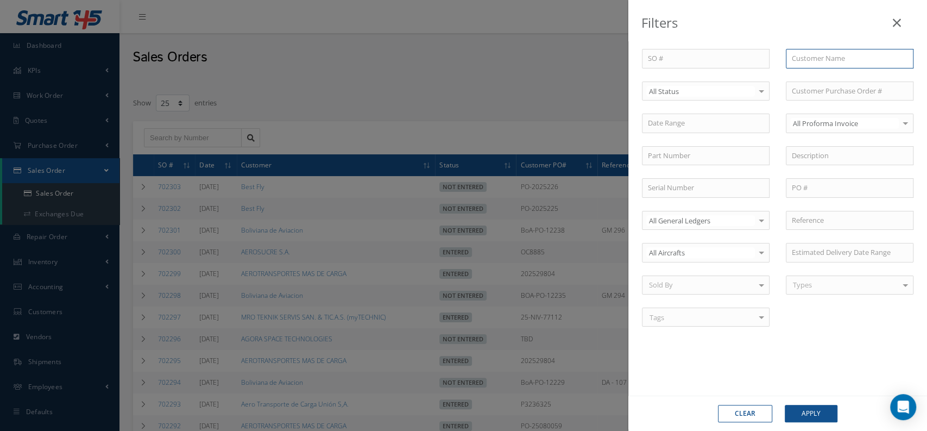
click at [806, 58] on input "text" at bounding box center [850, 59] width 128 height 20
type input "a"
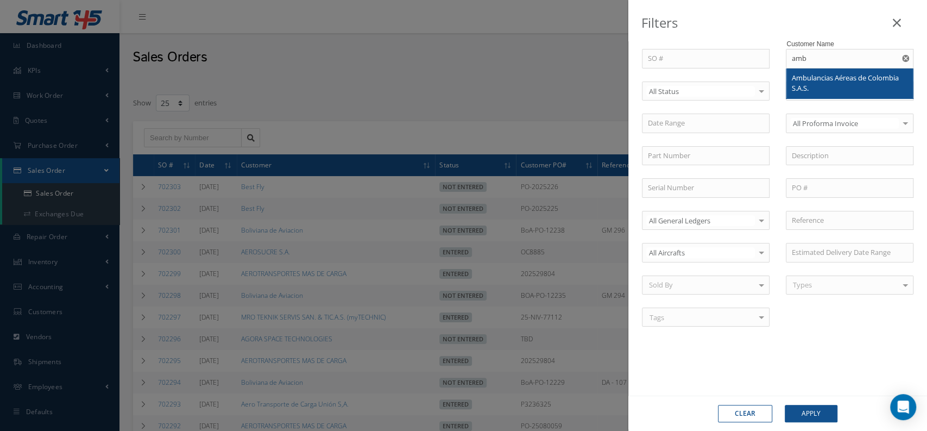
click at [823, 83] on span "Ambulancias Aéreas de Colombia S.A.S." at bounding box center [845, 83] width 107 height 21
type input "Ambulancias Aéreas de Colombia S.A.S."
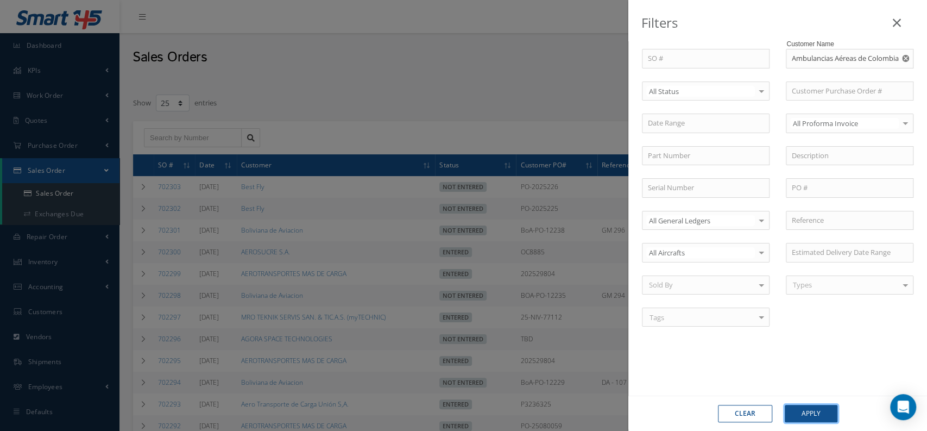
click at [810, 408] on button "Apply" at bounding box center [811, 413] width 53 height 17
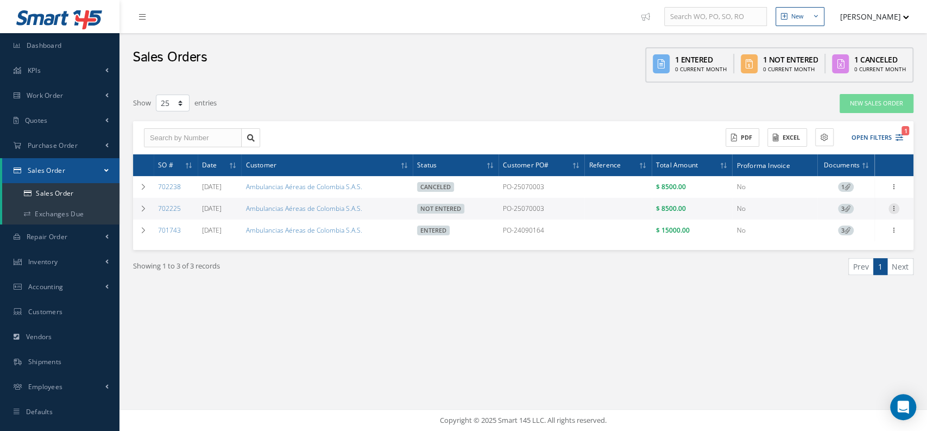
click at [894, 190] on icon at bounding box center [893, 185] width 11 height 9
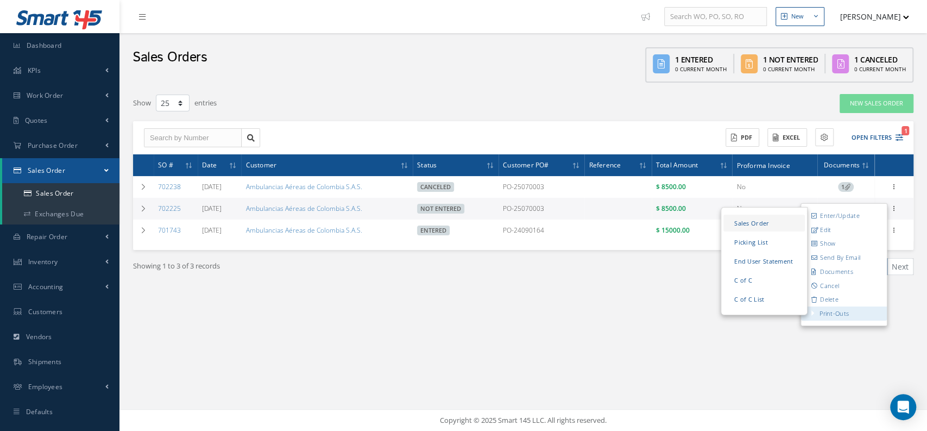
click at [756, 222] on link "Sales Order" at bounding box center [763, 222] width 81 height 17
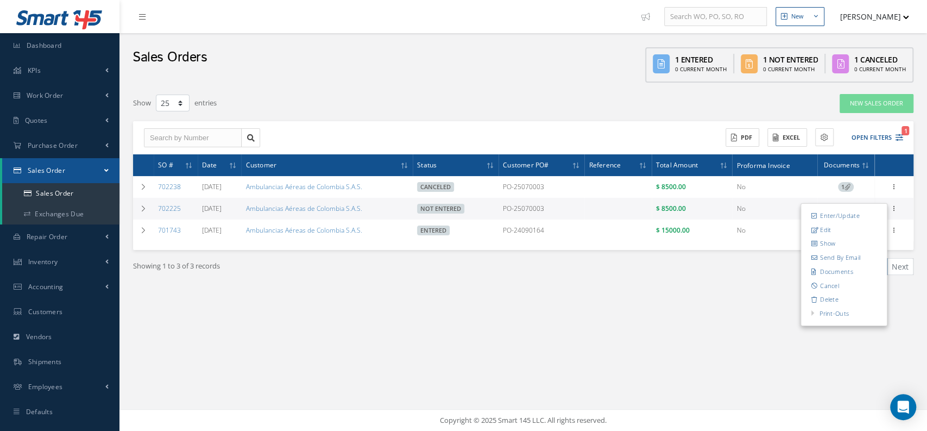
click at [475, 116] on div "Filters SO # Customer Name Ambulancias Aéreas de Colombia S.A.S. Select All Sta…" at bounding box center [523, 197] width 780 height 209
click at [146, 207] on icon at bounding box center [144, 208] width 8 height 7
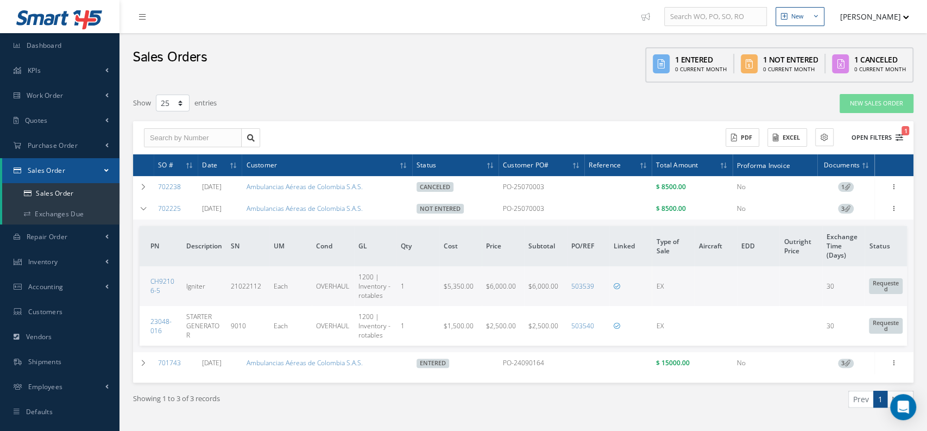
click at [866, 138] on button "Open Filters 1" at bounding box center [872, 138] width 61 height 18
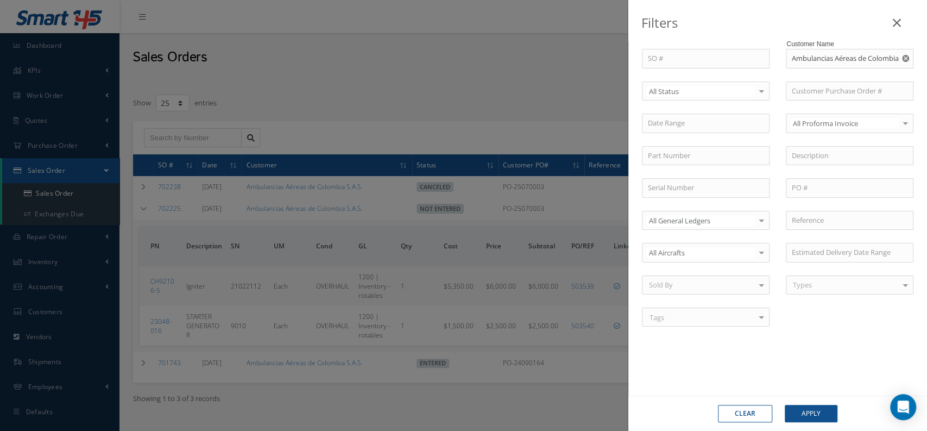
click at [908, 58] on use "Reset" at bounding box center [905, 58] width 7 height 7
click at [683, 160] on input "text" at bounding box center [706, 156] width 128 height 20
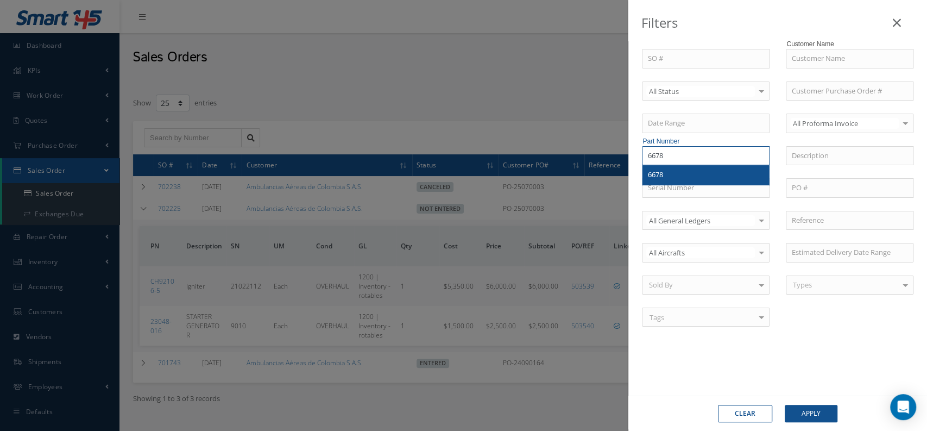
type input "6678"
click at [704, 174] on div "6678" at bounding box center [706, 174] width 116 height 11
click at [810, 417] on button "Apply" at bounding box center [811, 413] width 53 height 17
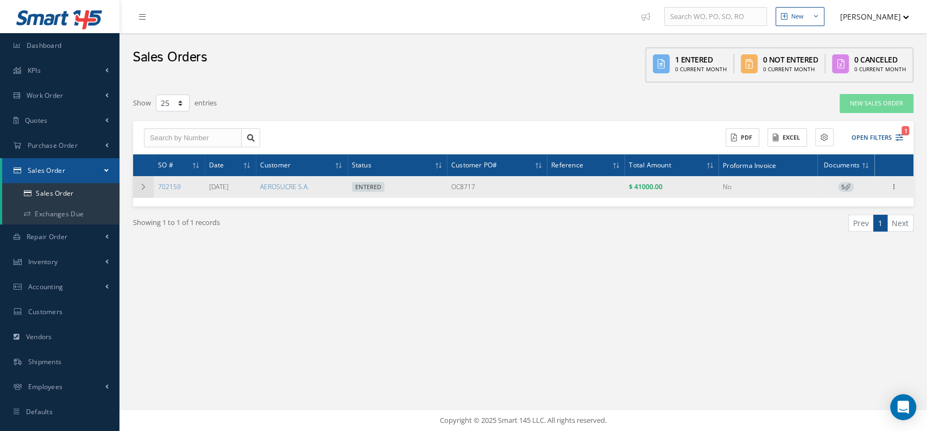
click at [140, 185] on icon at bounding box center [144, 187] width 8 height 7
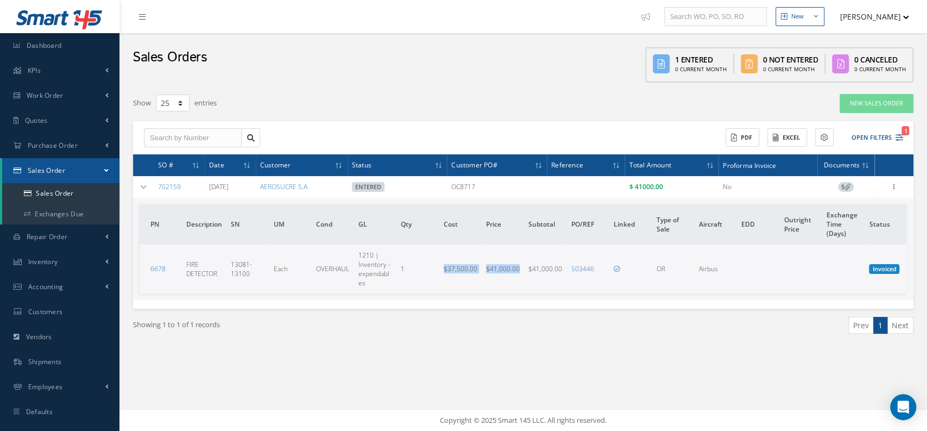
drag, startPoint x: 439, startPoint y: 268, endPoint x: 521, endPoint y: 269, distance: 81.5
click at [521, 269] on tr "6678 FIRE DETECTOR 13081-13100 Each OVERHAUL 1210 | Inventory - expendables 1 $…" at bounding box center [523, 268] width 767 height 49
copy tr "$37,500.00 $41,000.00"
click at [580, 271] on link "503446" at bounding box center [582, 268] width 23 height 9
click at [508, 342] on div "Showing 1 to 1 of 1 records Prev 1 Next" at bounding box center [523, 334] width 797 height 53
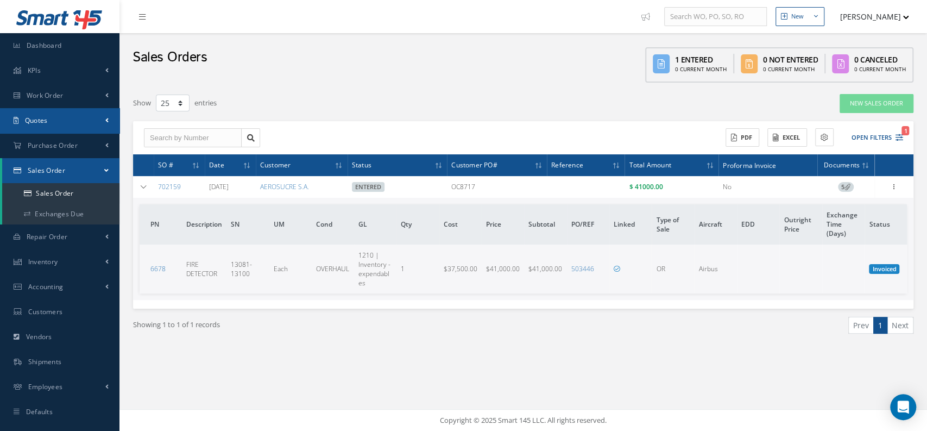
click at [47, 120] on span "Quotes" at bounding box center [36, 120] width 23 height 9
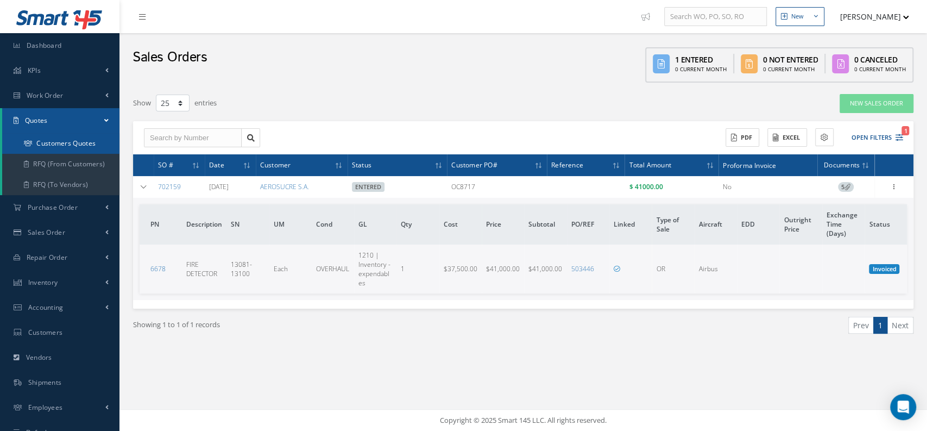
click at [54, 143] on link "Customers Quotes" at bounding box center [60, 143] width 117 height 21
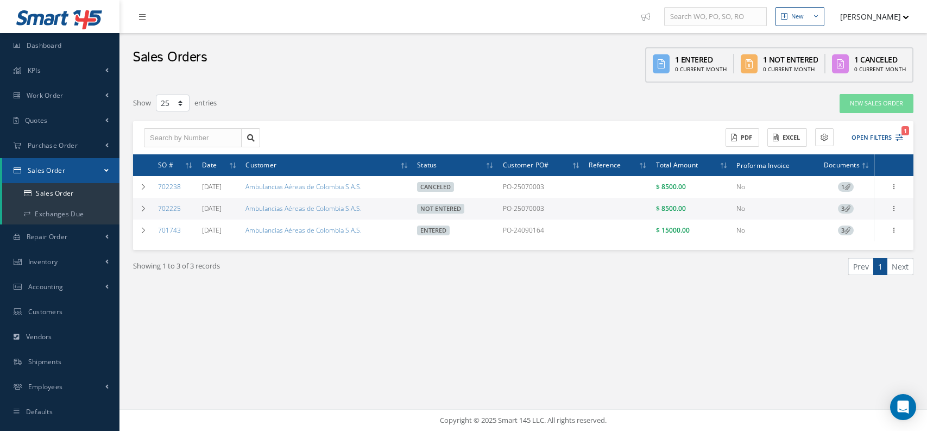
select select "25"
click at [42, 144] on span "Purchase Order" at bounding box center [53, 145] width 50 height 9
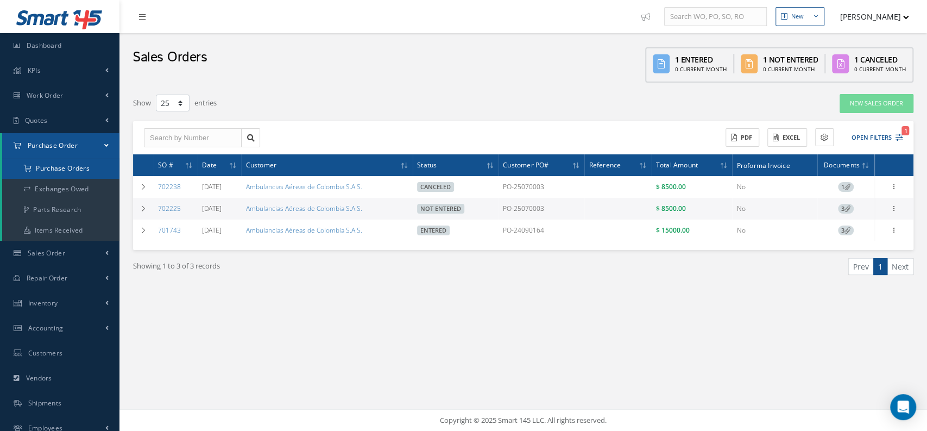
click at [62, 169] on a=1&status_id=2&status_id=3&status_id=5&collapsedFilters"] "Purchase Orders" at bounding box center [60, 168] width 117 height 21
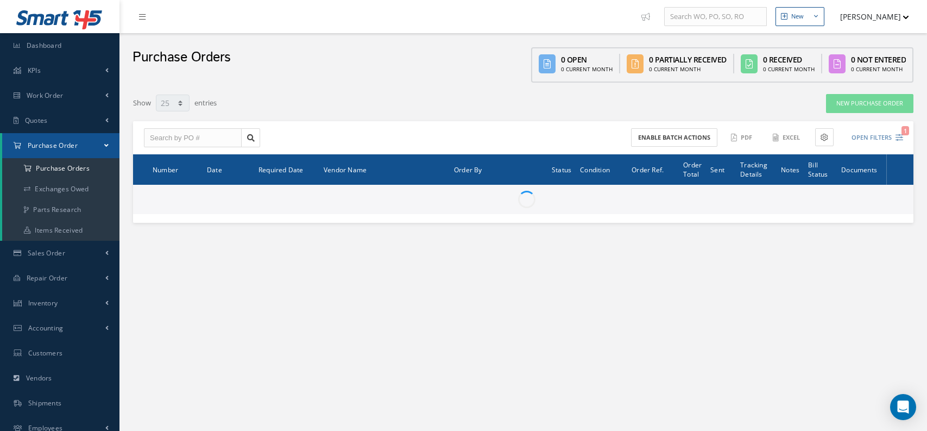
select select "25"
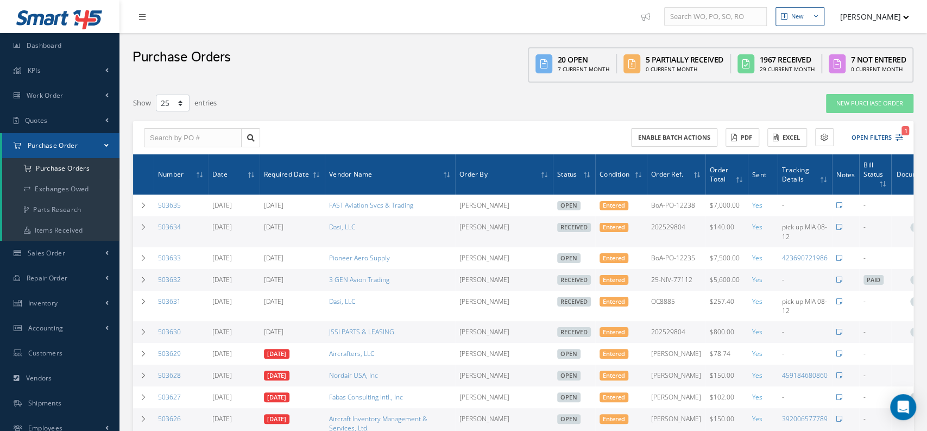
click at [917, 282] on icon at bounding box center [920, 279] width 6 height 6
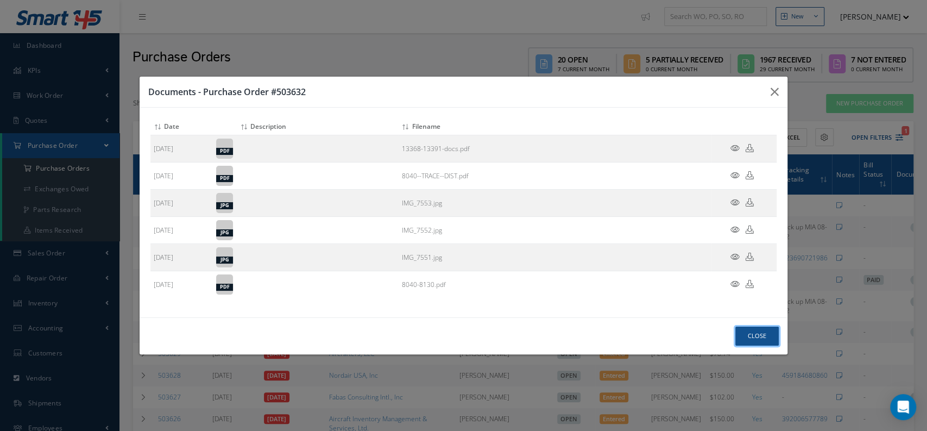
click at [762, 329] on button "Close" at bounding box center [756, 335] width 43 height 19
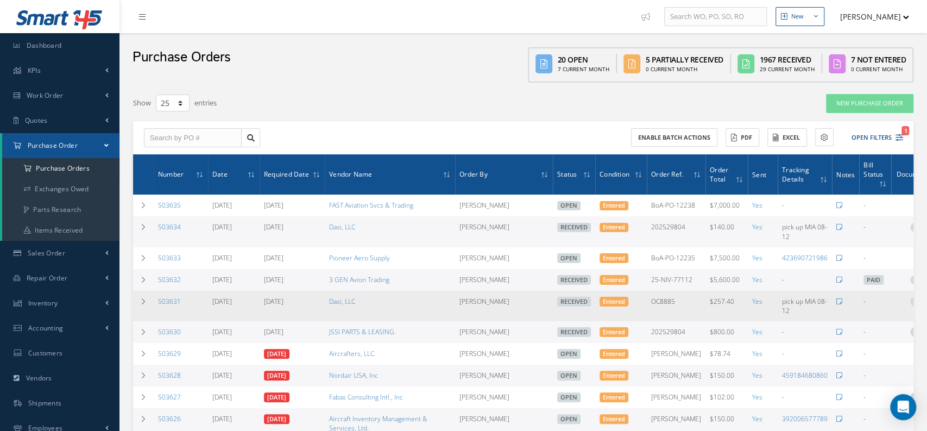
scroll to position [0, 39]
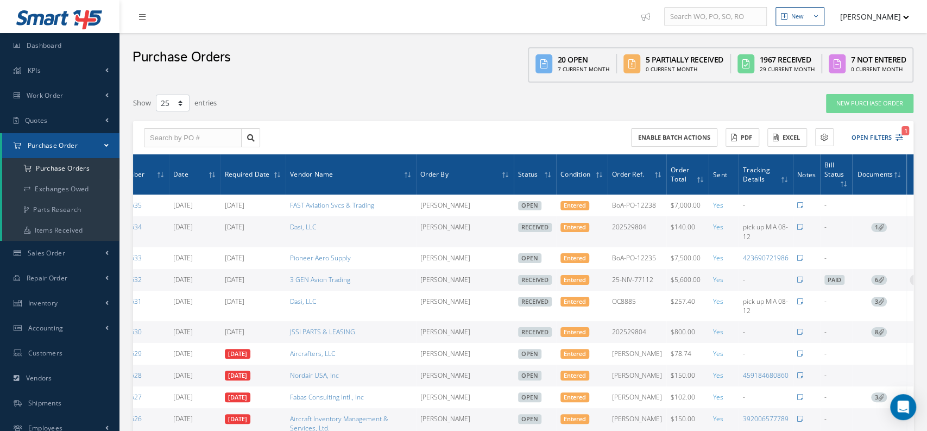
click at [910, 283] on icon at bounding box center [915, 278] width 11 height 9
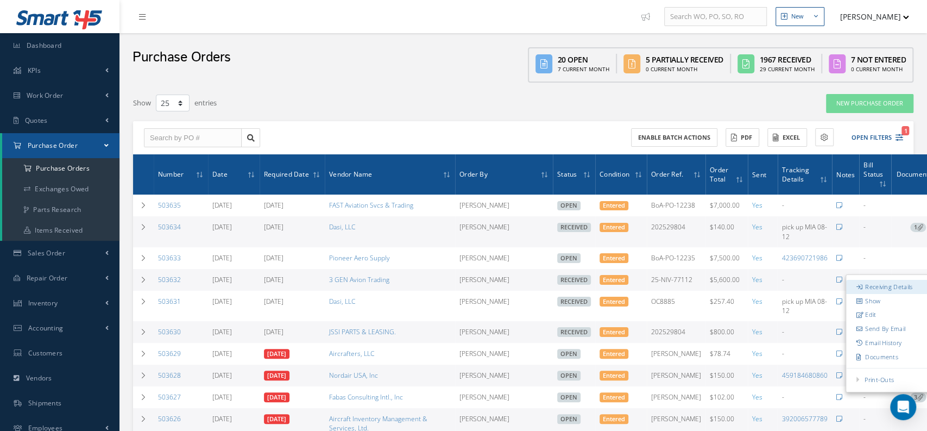
click at [875, 294] on link "Receiving Details" at bounding box center [889, 287] width 86 height 14
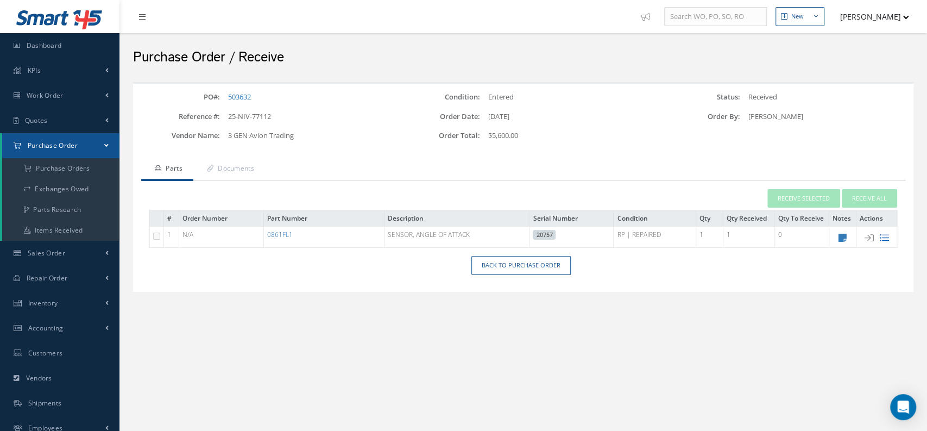
click at [884, 233] on icon at bounding box center [884, 237] width 9 height 9
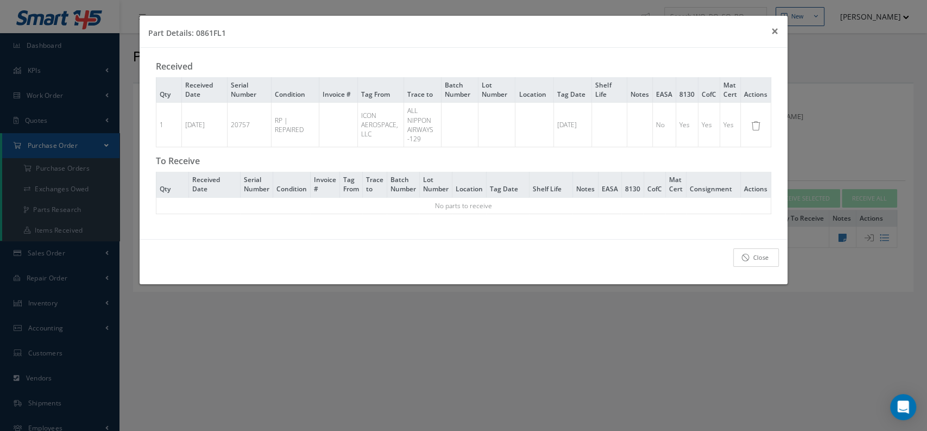
click at [745, 255] on icon at bounding box center [746, 258] width 8 height 8
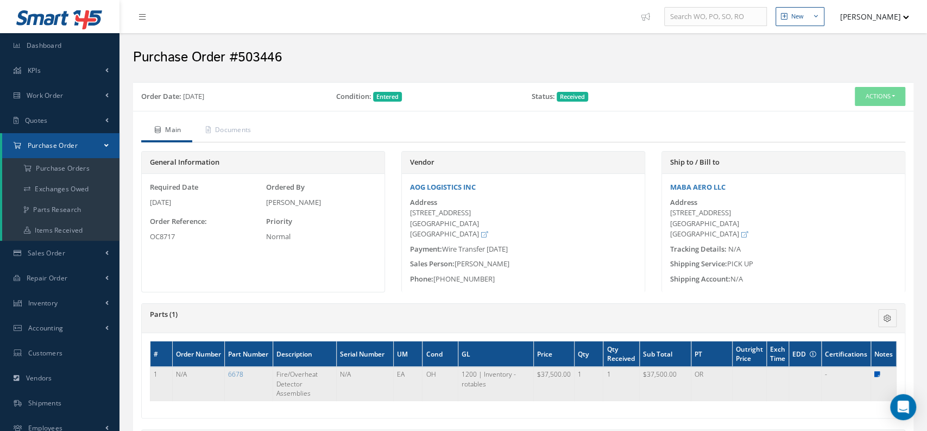
click at [877, 372] on icon at bounding box center [877, 374] width 6 height 7
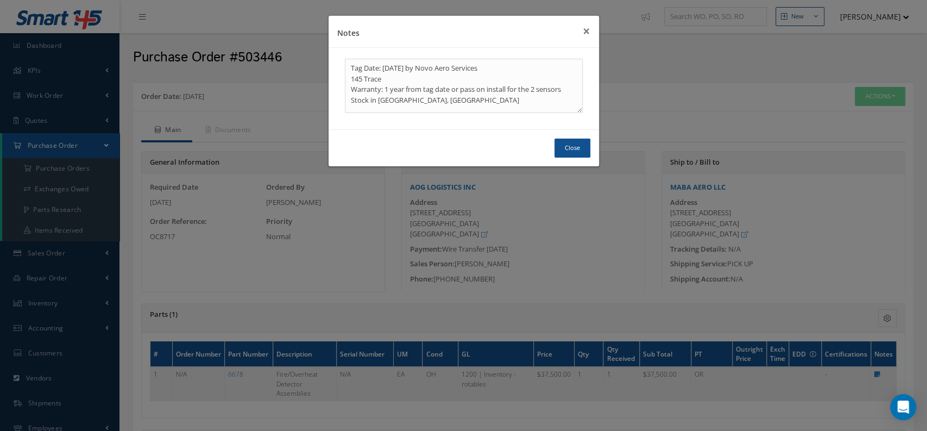
click at [734, 122] on div "Notes × Tag Date: [DATE] by Novo Aero Services 145 Trace Warranty: 1 year from …" at bounding box center [463, 215] width 927 height 431
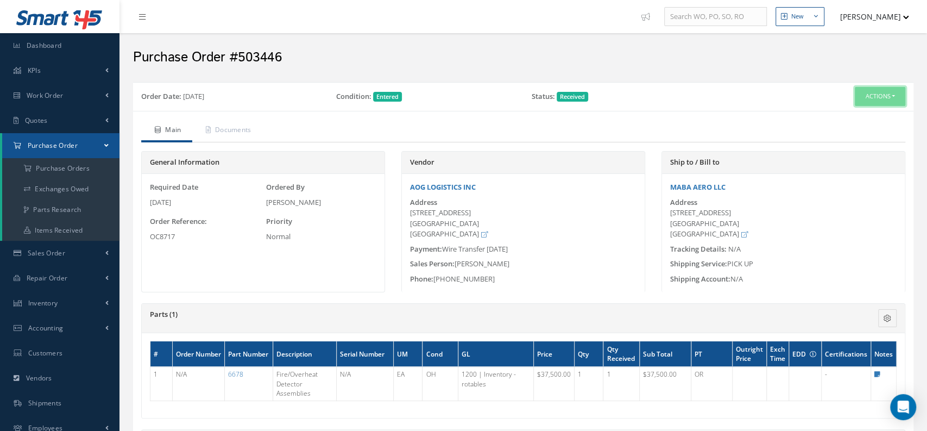
click at [879, 94] on button "Actions" at bounding box center [880, 96] width 50 height 19
click at [864, 118] on link "Receiving Details" at bounding box center [862, 116] width 87 height 15
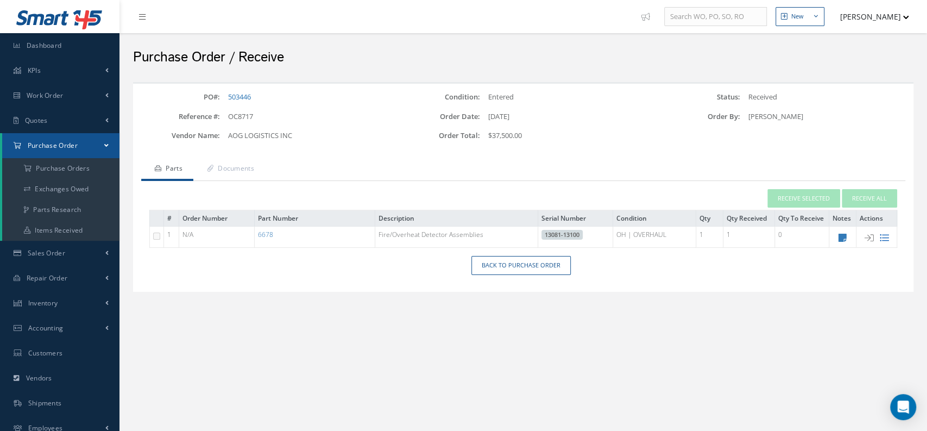
click at [885, 235] on icon at bounding box center [884, 237] width 9 height 9
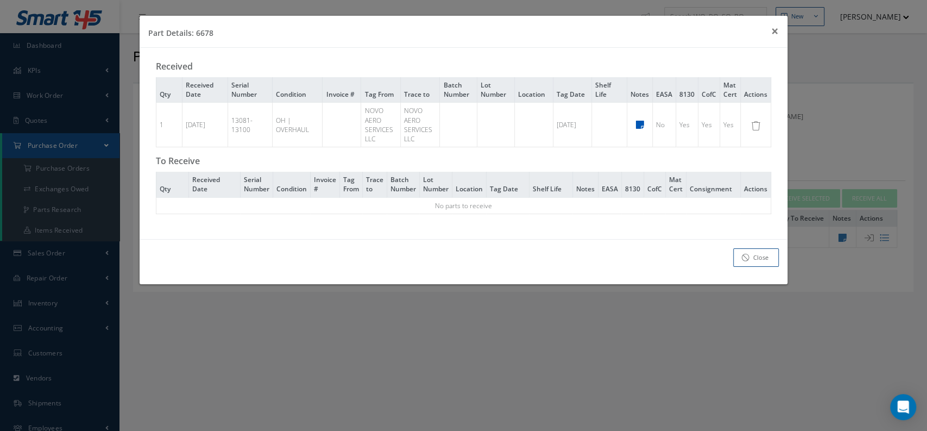
click at [643, 124] on icon at bounding box center [639, 124] width 8 height 9
type textarea "MGF MAGGITT"
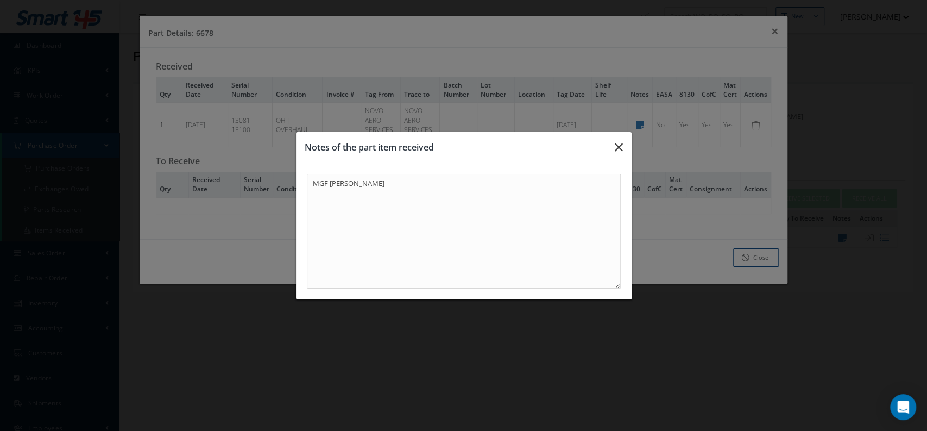
click at [618, 148] on icon "button" at bounding box center [619, 147] width 8 height 13
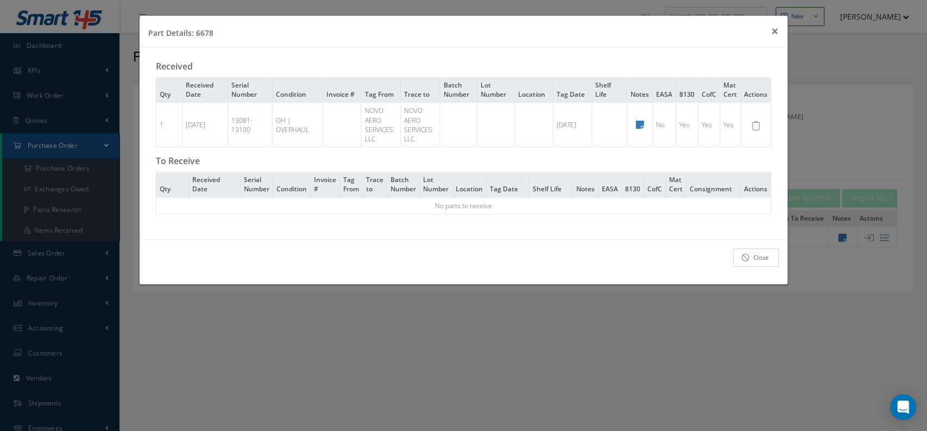
click at [749, 250] on link "Close" at bounding box center [756, 257] width 46 height 19
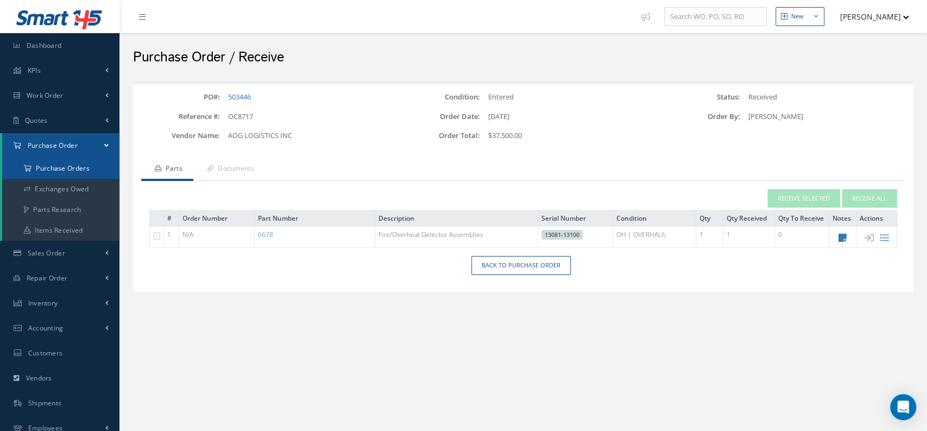
click at [71, 168] on a=1&status_id=2&status_id=3&status_id=5&collapsedFilters"] "Purchase Orders" at bounding box center [60, 168] width 117 height 21
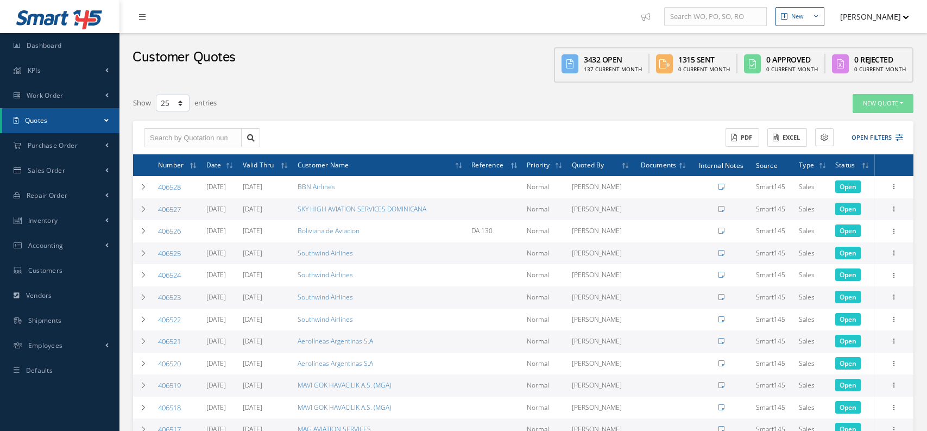
select select "25"
click at [891, 137] on button "Open Filters" at bounding box center [872, 138] width 61 height 18
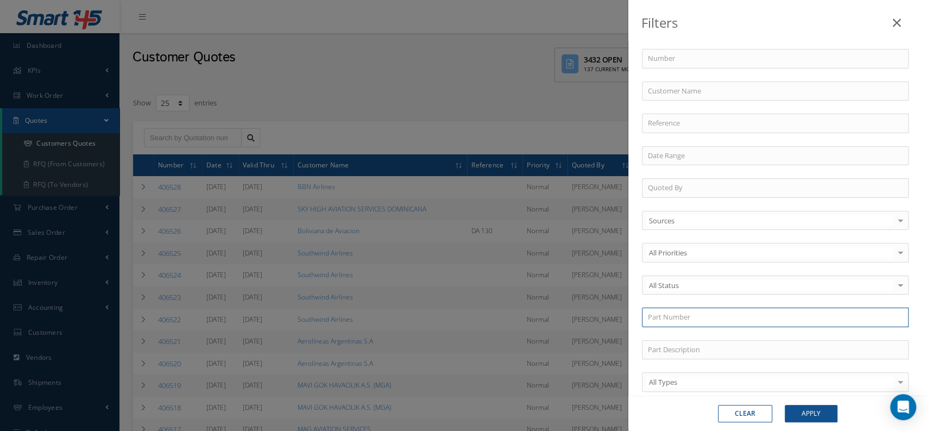
click at [661, 310] on input "text" at bounding box center [775, 317] width 267 height 20
paste input "NAS1149E0463P"
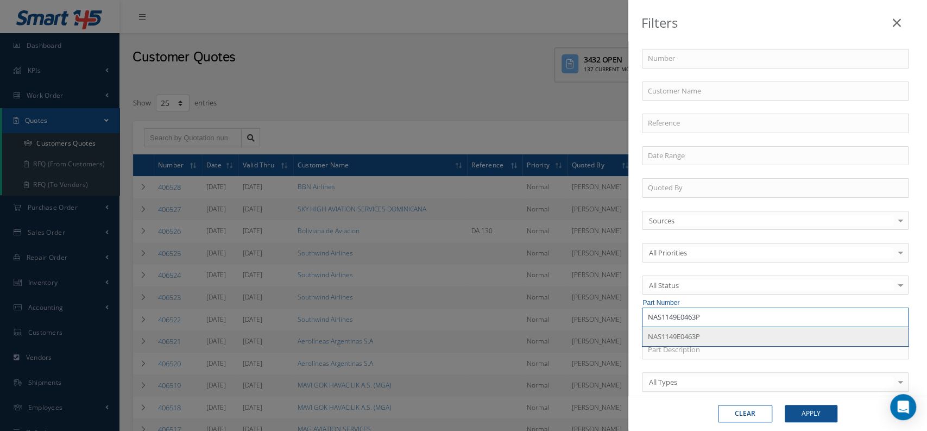
type input "NAS1149E0463P"
click at [712, 332] on div "NAS1149E0463P" at bounding box center [775, 336] width 255 height 11
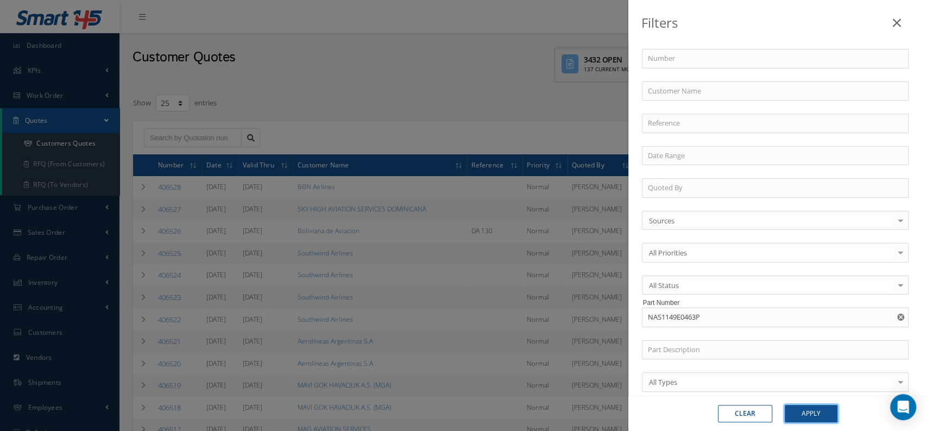
click at [792, 413] on button "Apply" at bounding box center [811, 413] width 53 height 17
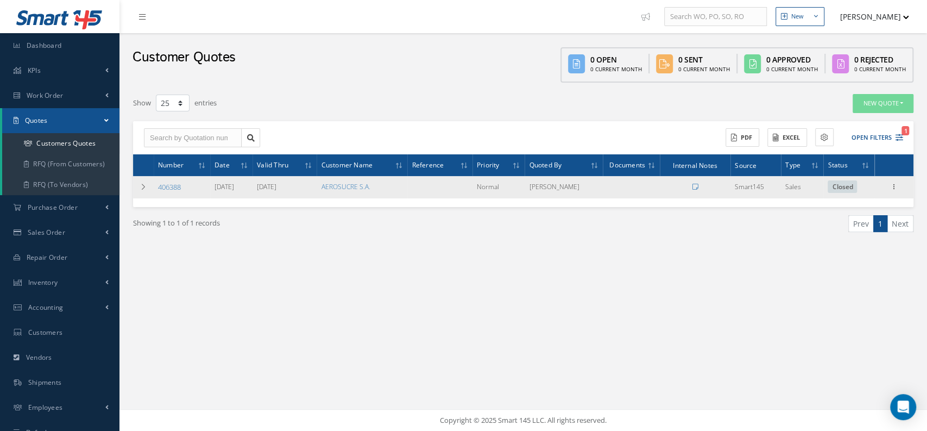
click at [893, 192] on div "Edit Delete Send By Email Clone Convert to Sales Order Documents Print-Outs Cus…" at bounding box center [893, 186] width 13 height 13
click at [892, 182] on icon at bounding box center [893, 185] width 11 height 9
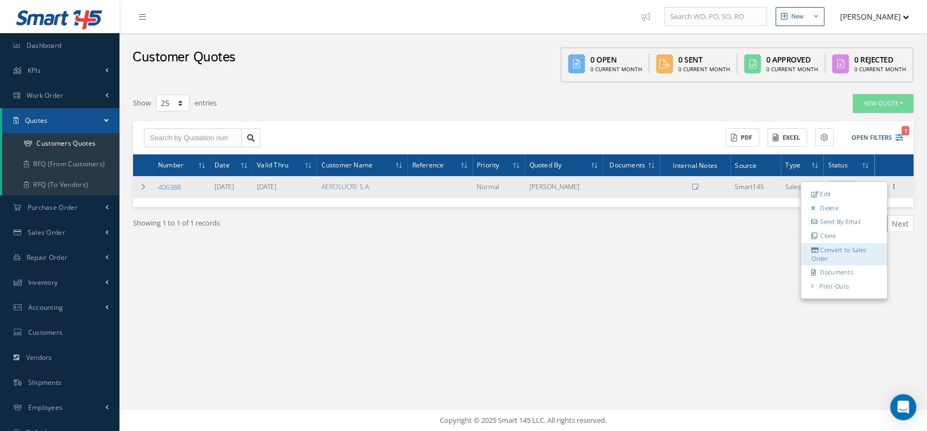
click at [853, 250] on link "Convert to Sales Order" at bounding box center [844, 254] width 86 height 22
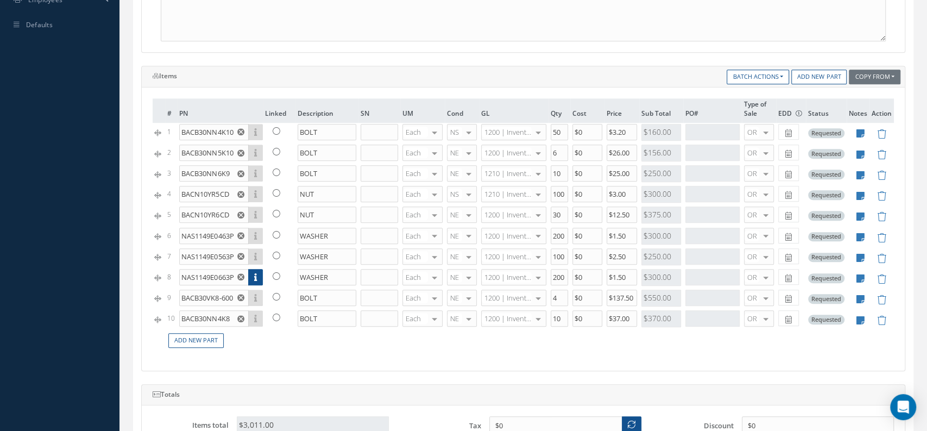
scroll to position [390, 0]
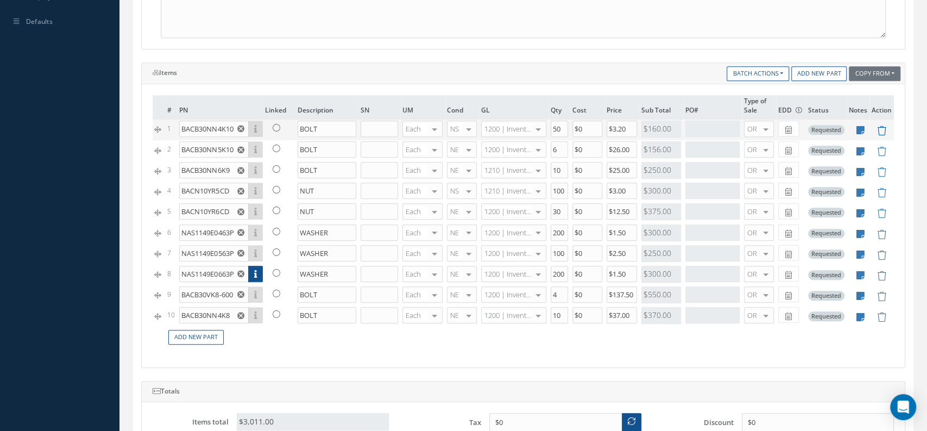
click at [881, 126] on icon at bounding box center [881, 130] width 9 height 9
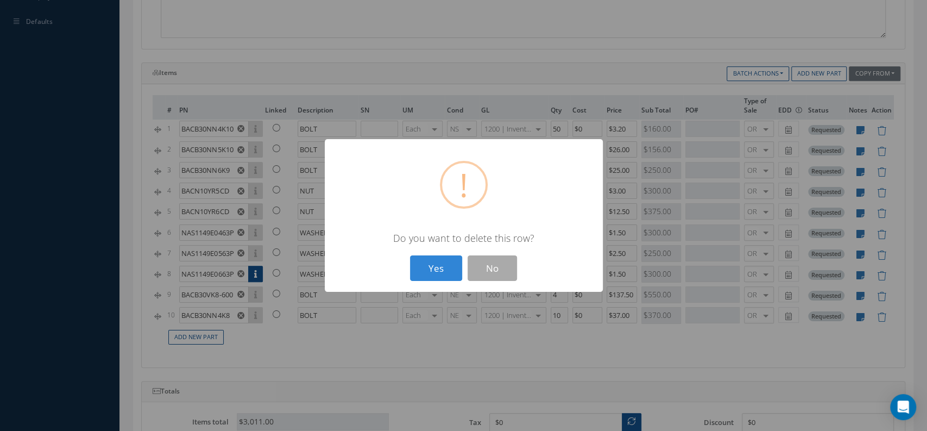
click at [410, 255] on button "Yes" at bounding box center [436, 268] width 52 height 26
type input "BACB30NN5K10"
type input "6"
type input "$26"
type input "BACB30NN6K9"
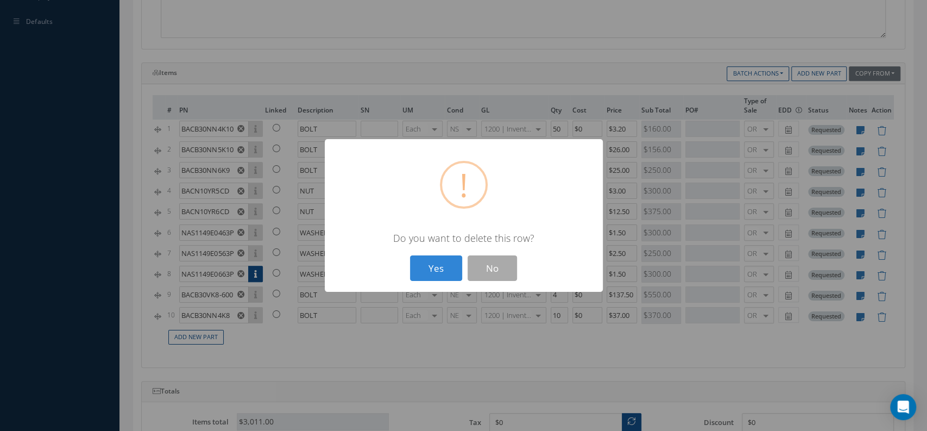
type input "10"
type input "$25"
type input "BACN10YR5CD"
type input "NUT"
type input "100"
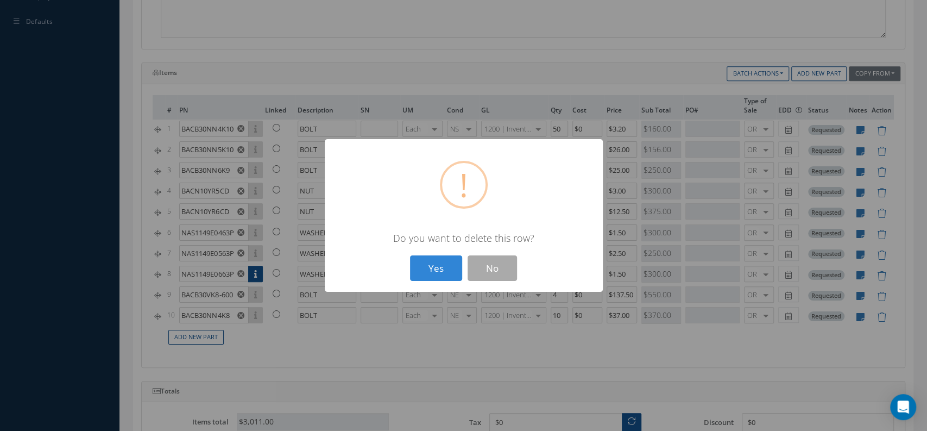
type input "$3"
type input "BACN10YR6CD"
type input "30"
type input "$12.5"
type input "NAS1149E0463P"
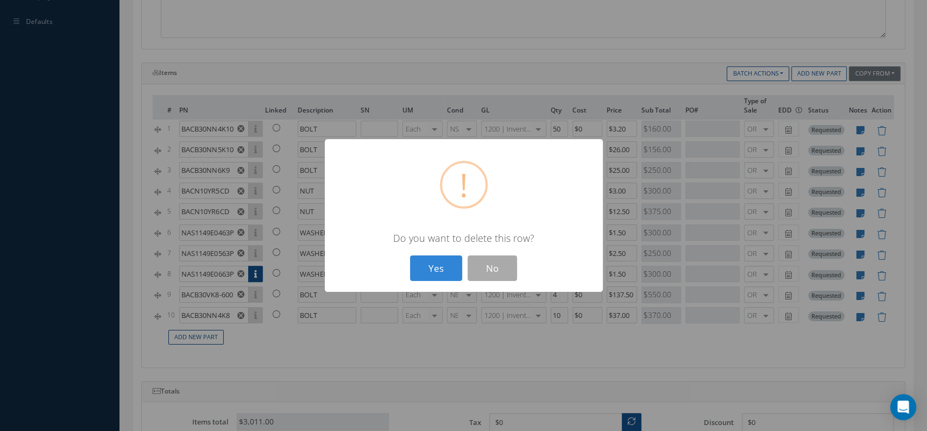
type input "WASHER"
type input "200"
type input "$1.5"
type input "NAS1149E0563P"
type input "100"
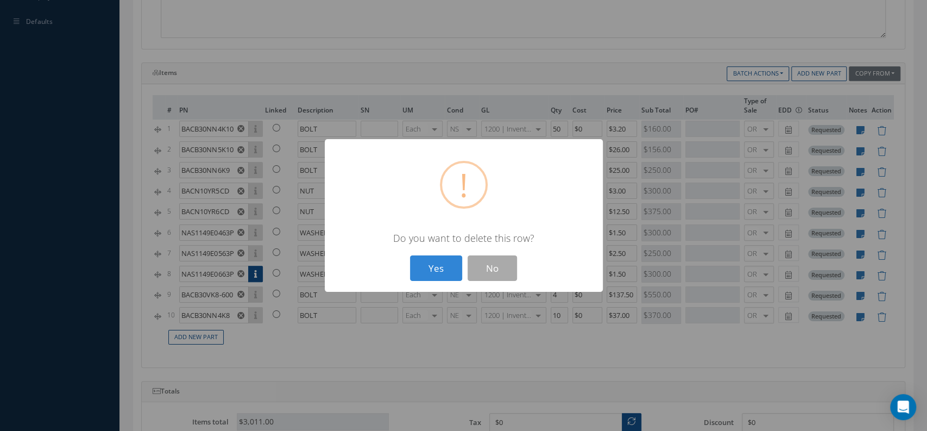
type input "$2.5"
type input "NAS1149E0663P"
type input "200"
type input "$1.5"
type input "BACB30VK8-600"
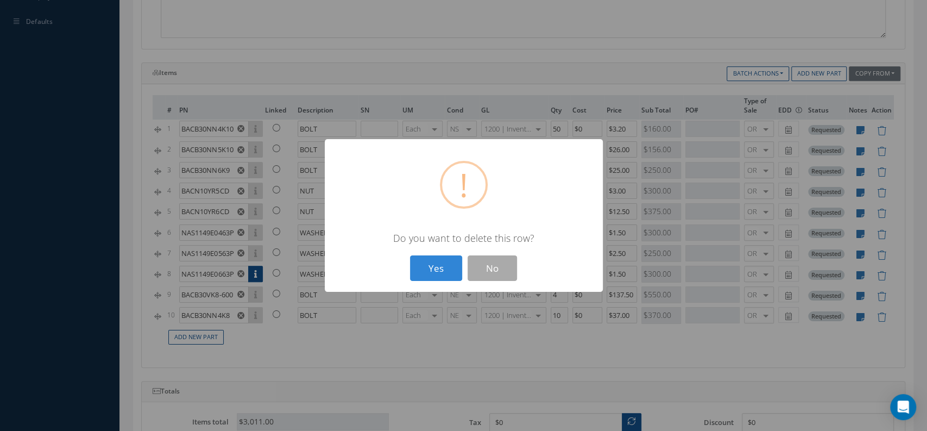
type input "BOLT"
type input "4"
type input "$137.5"
type input "BACB30NN4K8"
type input "10"
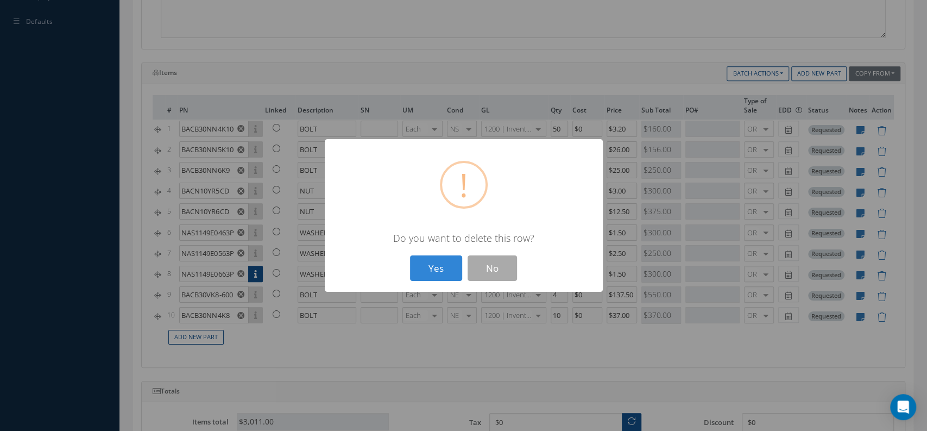
type input "$37"
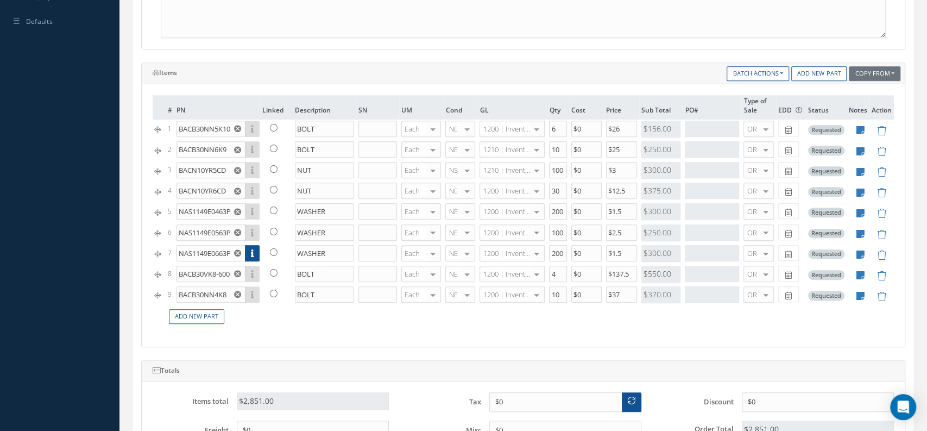
click at [881, 126] on icon at bounding box center [881, 130] width 9 height 9
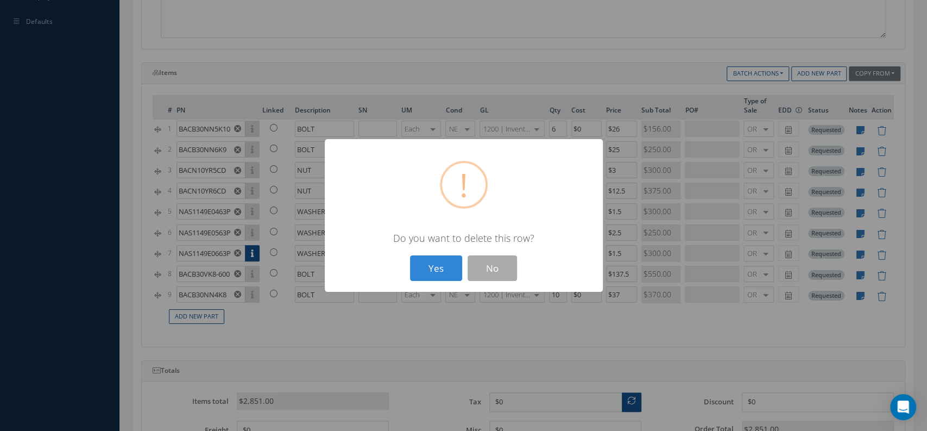
click at [410, 255] on button "Yes" at bounding box center [436, 268] width 52 height 26
type input "BACB30NN6K9"
type input "10"
type input "$25"
type input "BACN10YR5CD"
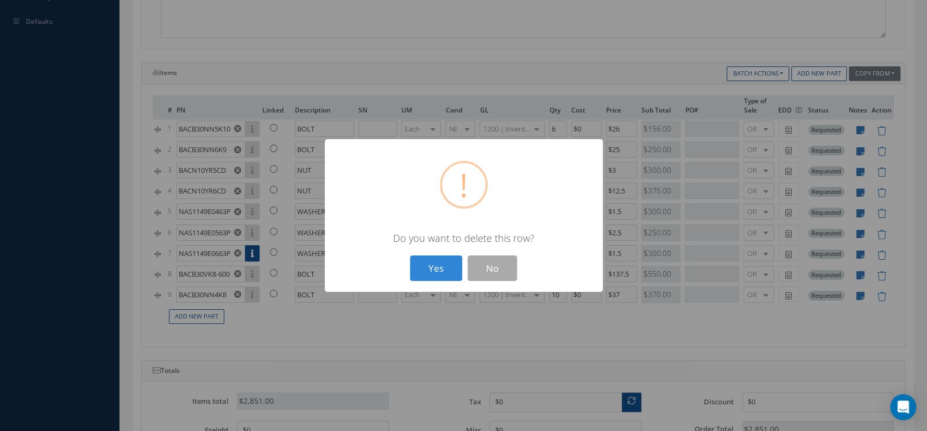
type input "NUT"
type input "100"
type input "$3"
type input "BACN10YR6CD"
type input "30"
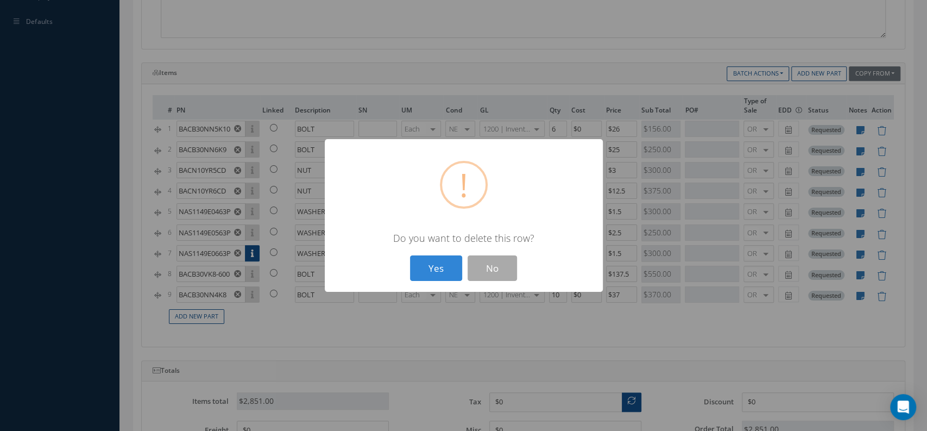
type input "$12.5"
type input "NAS1149E0463P"
type input "WASHER"
type input "200"
type input "$1.5"
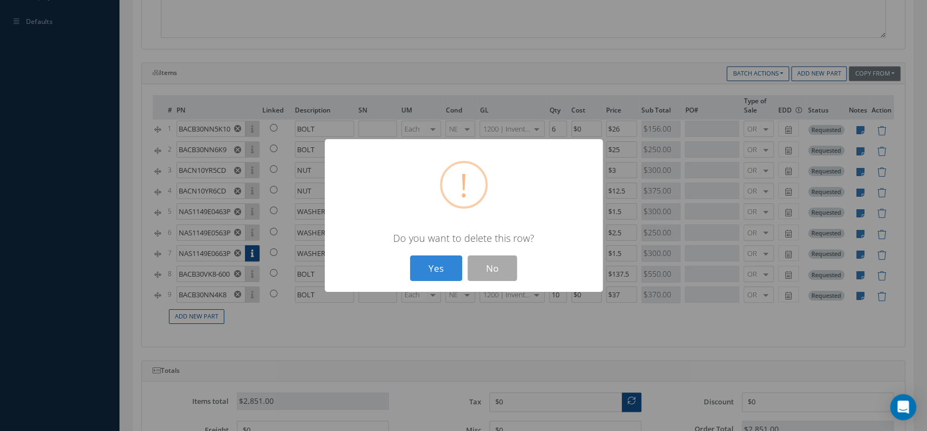
type input "NAS1149E0563P"
type input "100"
type input "$2.5"
type input "NAS1149E0663P"
type input "200"
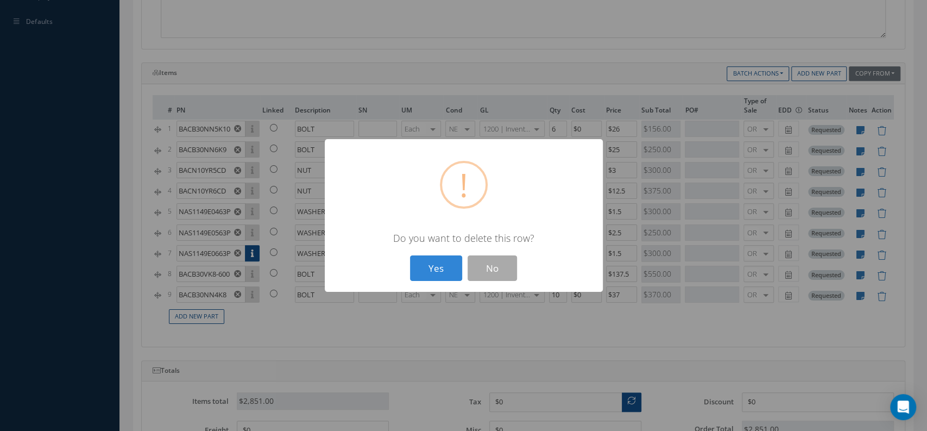
type input "$1.5"
type input "BACB30VK8-600"
type input "BOLT"
type input "4"
type input "$137.5"
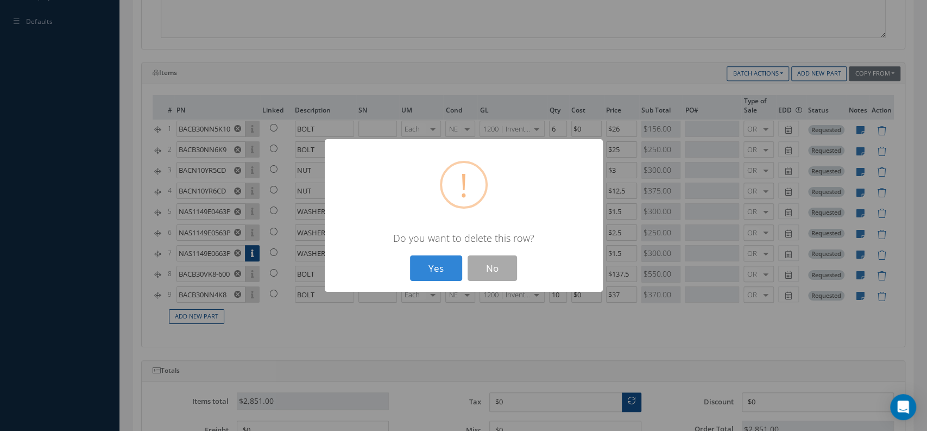
type input "BACB30NN4K8"
type input "10"
type input "$37"
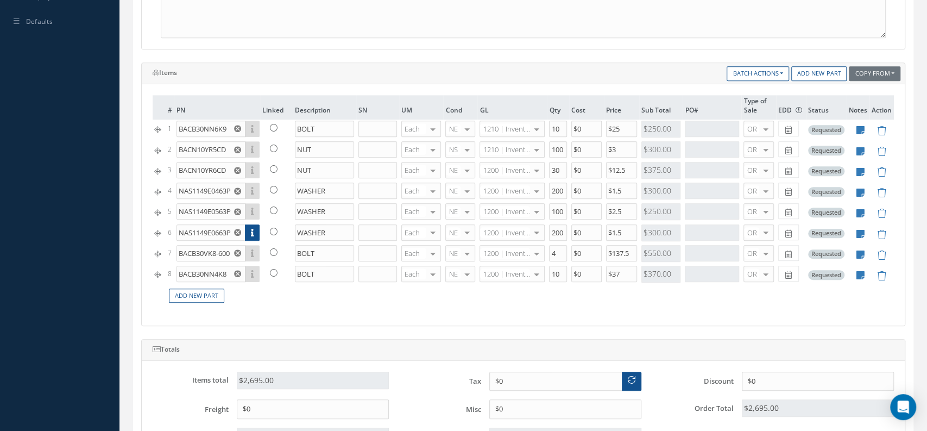
click at [881, 126] on icon at bounding box center [881, 130] width 9 height 9
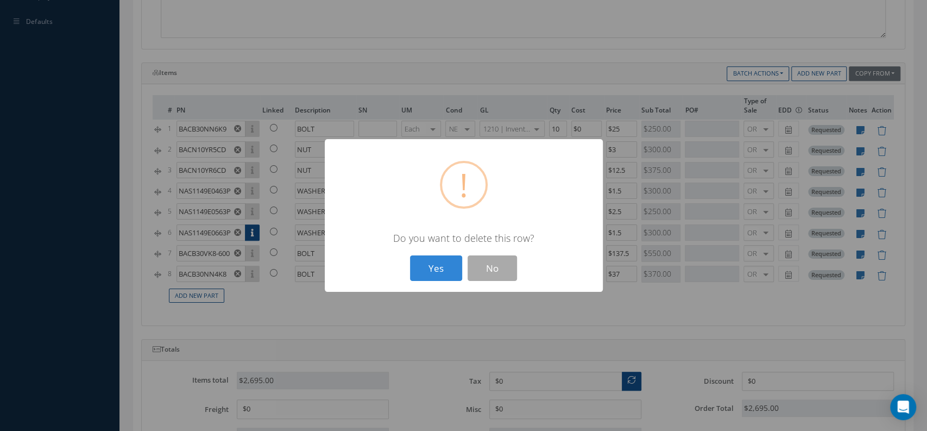
click at [410, 255] on button "Yes" at bounding box center [436, 268] width 52 height 26
type input "BACN10YR5CD"
type input "NUT"
type input "100"
type input "$3"
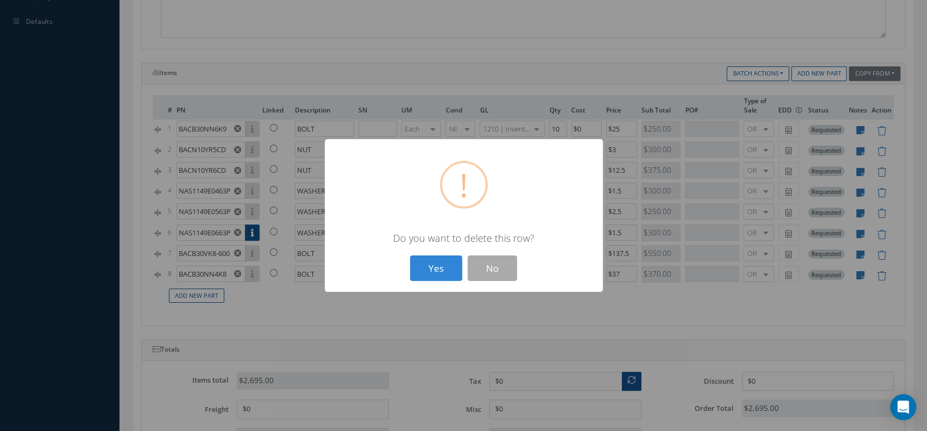
type input "BACN10YR6CD"
type input "30"
type input "$12.5"
type input "NAS1149E0463P"
type input "WASHER"
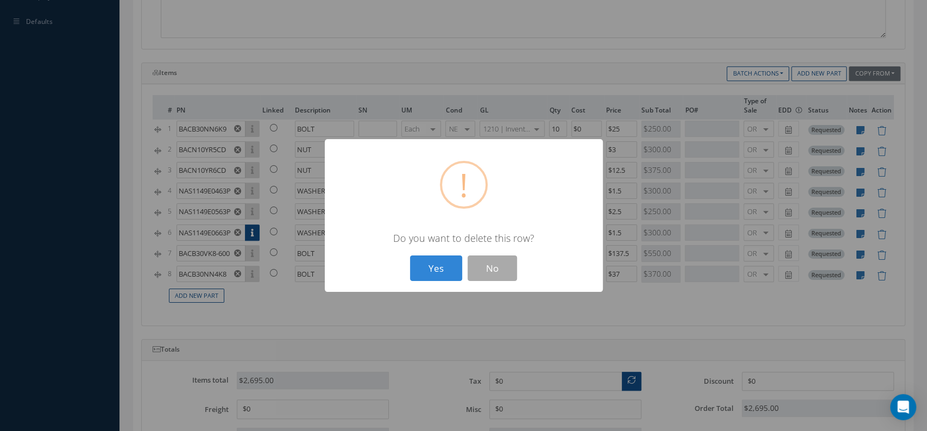
type input "200"
type input "$1.5"
type input "NAS1149E0563P"
type input "100"
type input "$2.5"
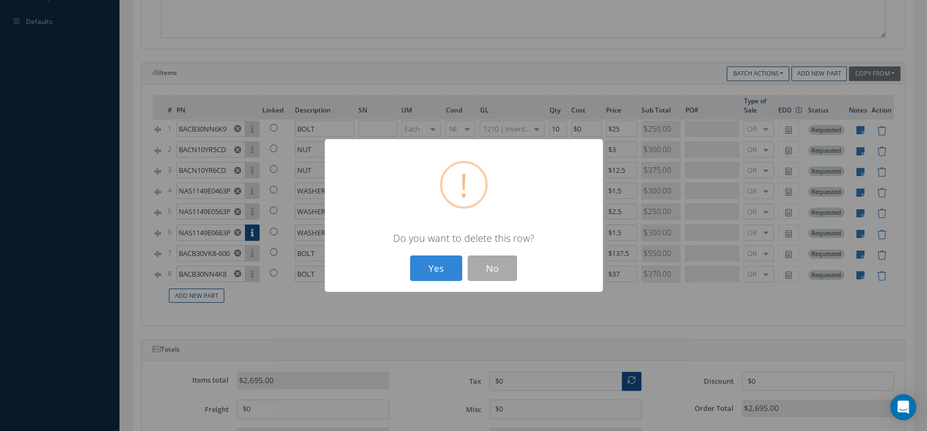
type input "NAS1149E0663P"
type input "200"
type input "$1.5"
type input "BACB30VK8-600"
type input "BOLT"
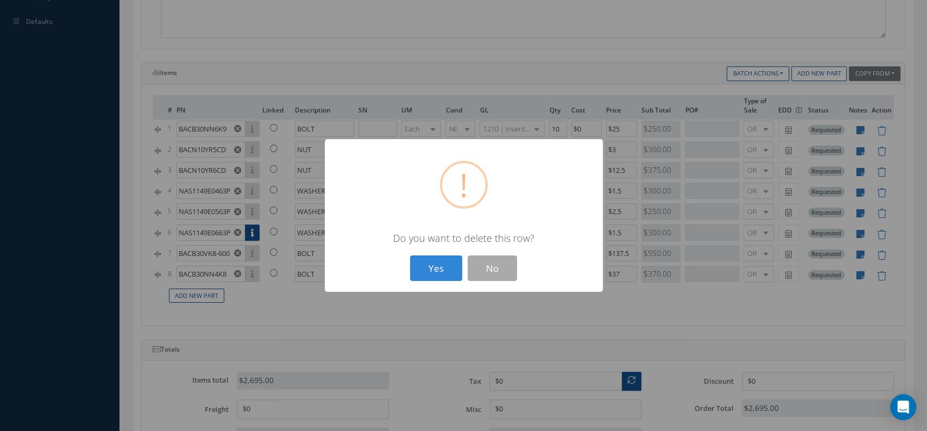
type input "4"
type input "$137.5"
type input "BACB30NN4K8"
type input "10"
type input "$37"
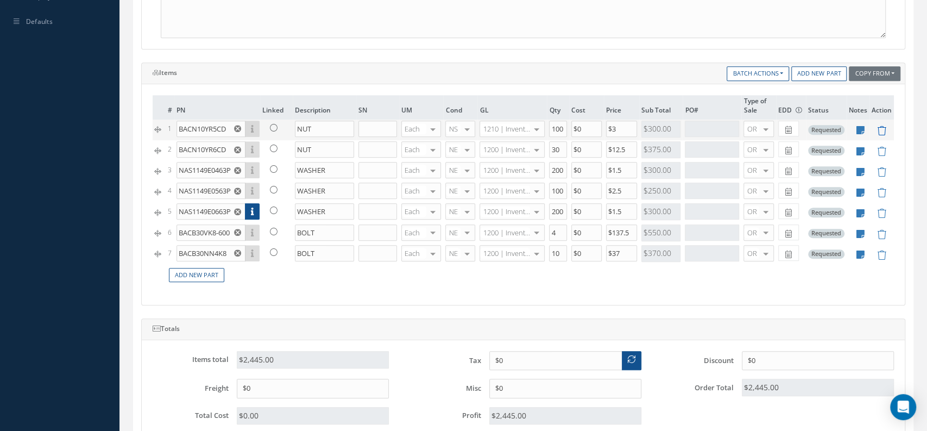
click at [882, 126] on icon at bounding box center [881, 130] width 9 height 9
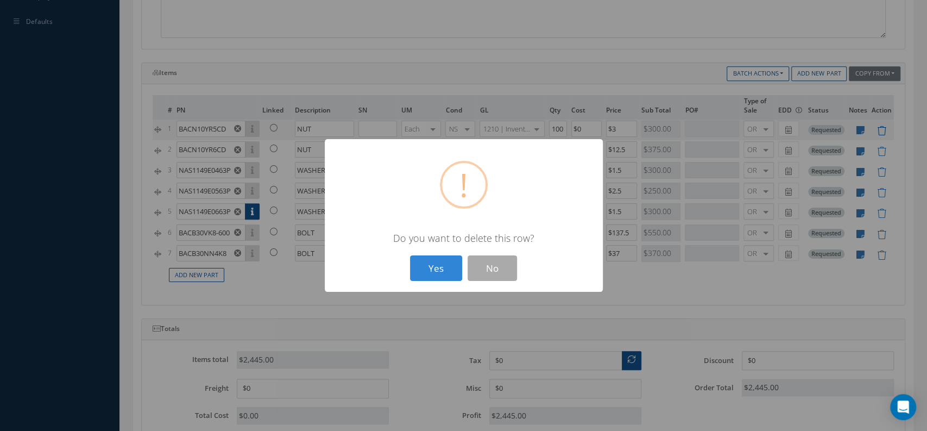
click at [410, 255] on button "Yes" at bounding box center [436, 268] width 52 height 26
type input "BACN10YR6CD"
type input "30"
type input "$12.5"
type input "NAS1149E0463P"
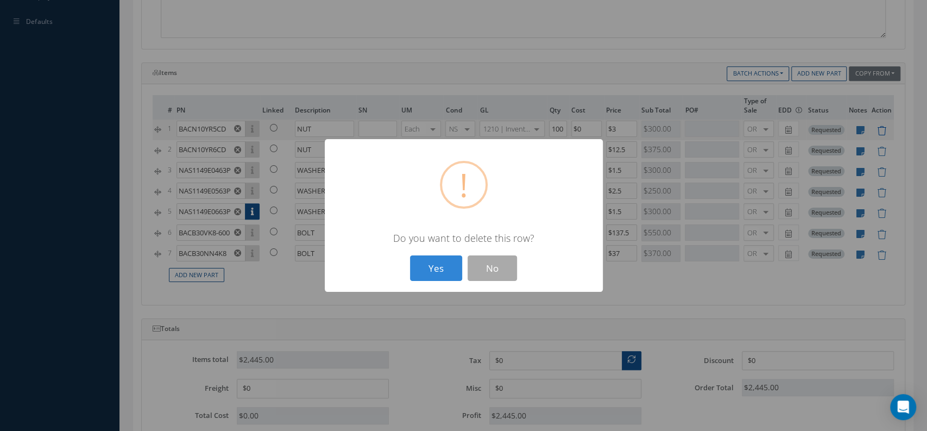
type input "WASHER"
type input "200"
type input "$1.5"
type input "NAS1149E0563P"
type input "100"
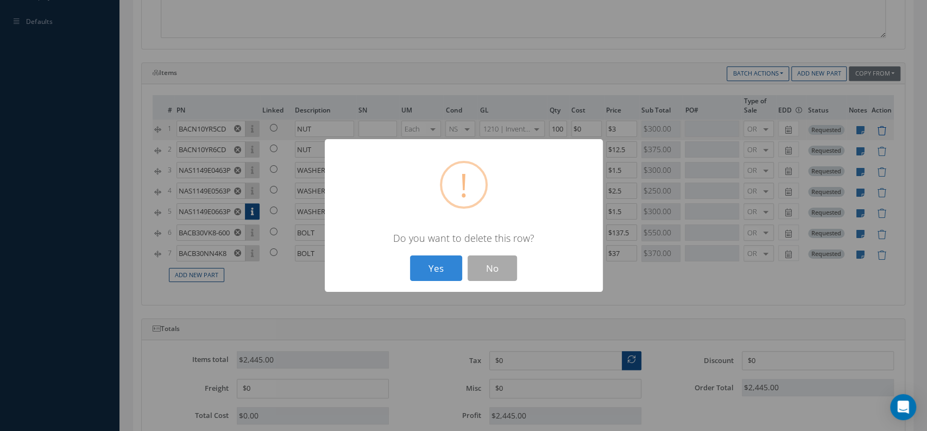
type input "$2.5"
type input "NAS1149E0663P"
type input "200"
type input "$1.5"
type input "BACB30VK8-600"
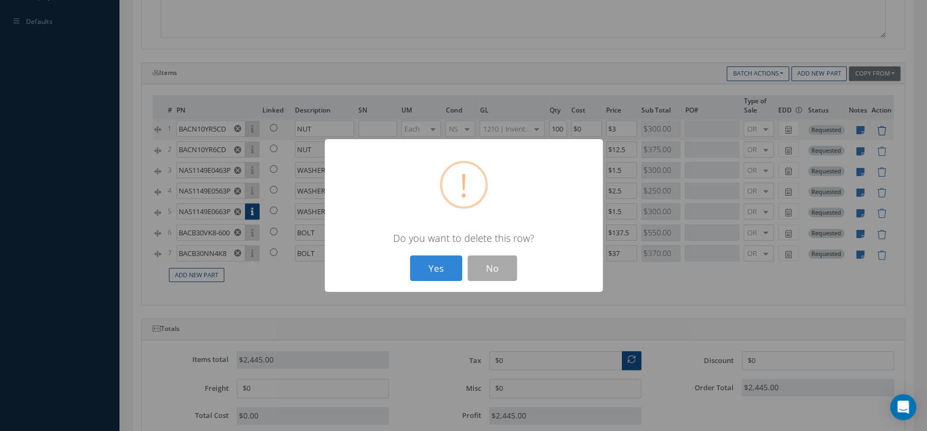
type input "BOLT"
type input "4"
type input "$137.5"
type input "BACB30NN4K8"
type input "10"
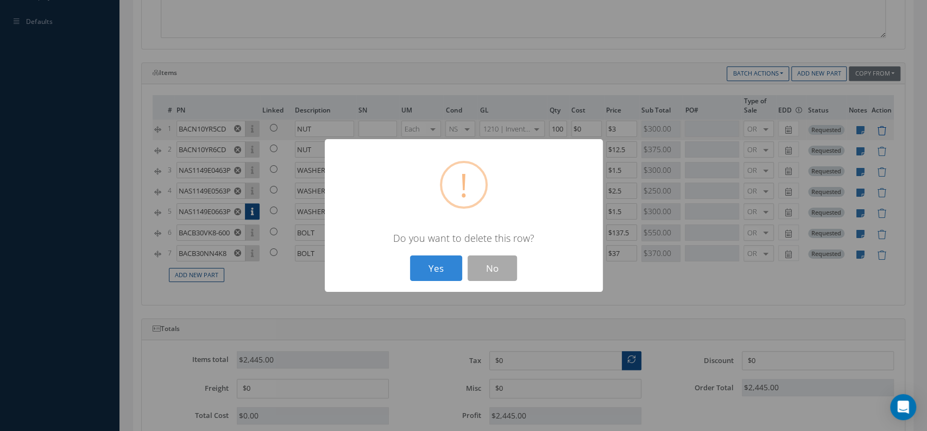
type input "$37"
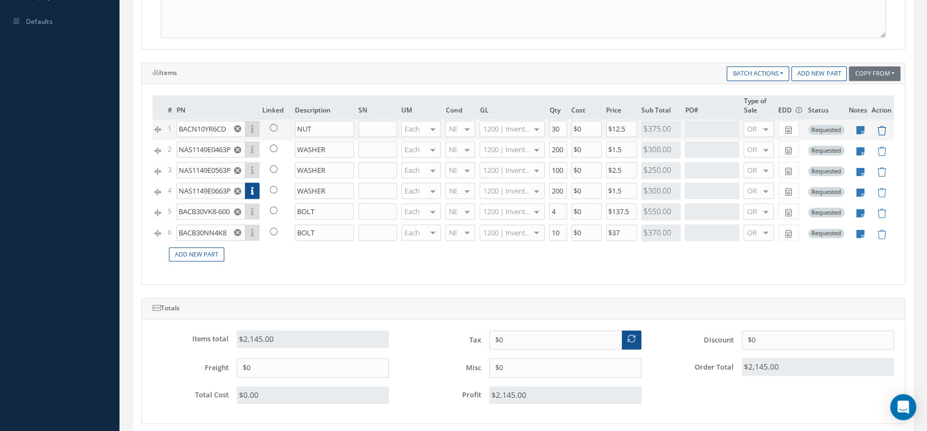
click at [882, 126] on icon at bounding box center [881, 130] width 9 height 9
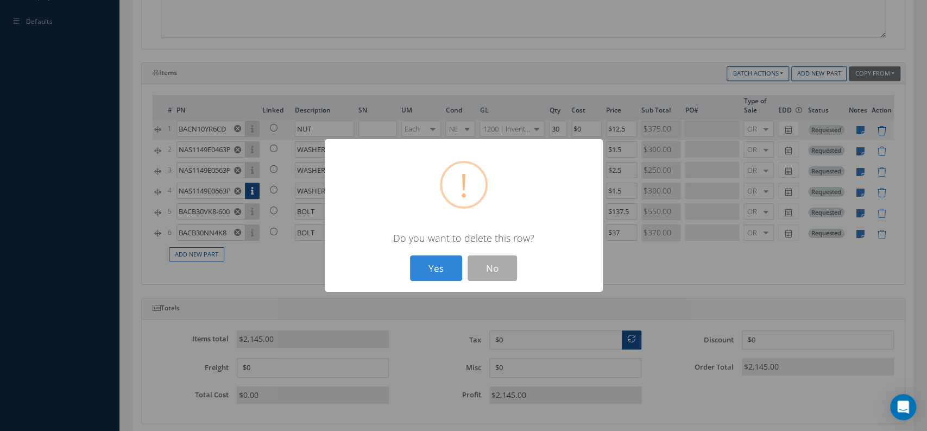
click at [410, 255] on button "Yes" at bounding box center [436, 268] width 52 height 26
type input "NAS1149E0463P"
type input "WASHER"
type input "200"
type input "$1.5"
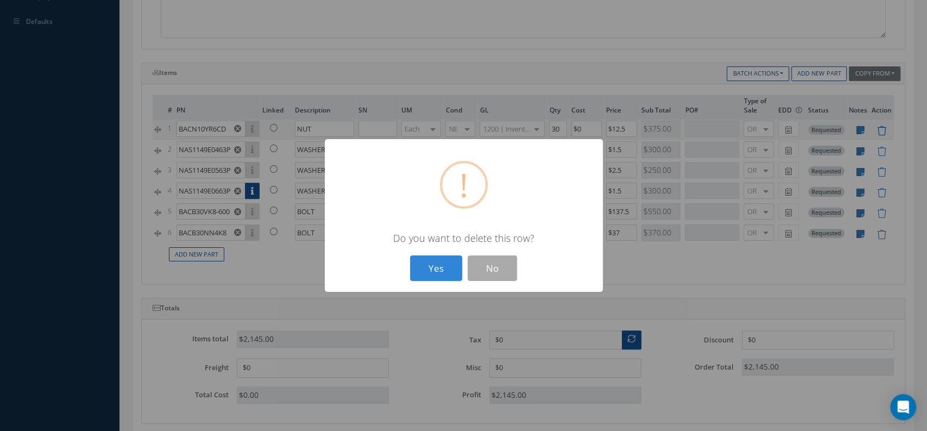
type input "NAS1149E0563P"
type input "100"
type input "$2.5"
type input "NAS1149E0663P"
type input "200"
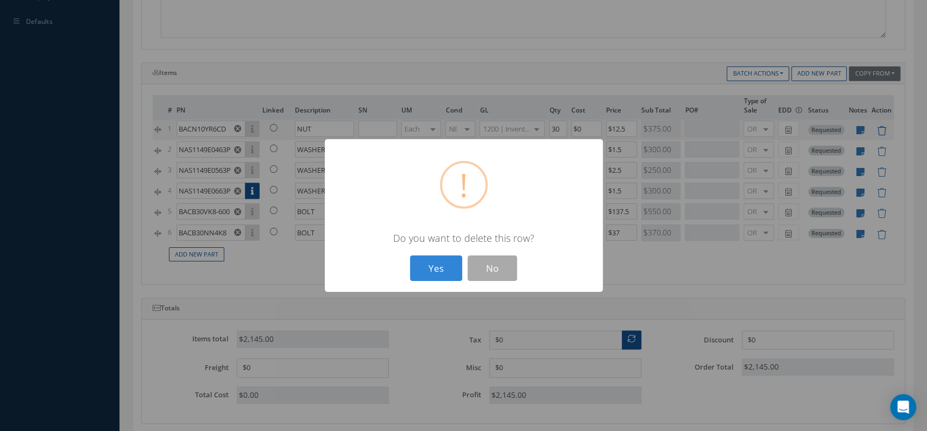
type input "$1.5"
type input "BACB30VK8-600"
type input "BOLT"
type input "4"
type input "$137.5"
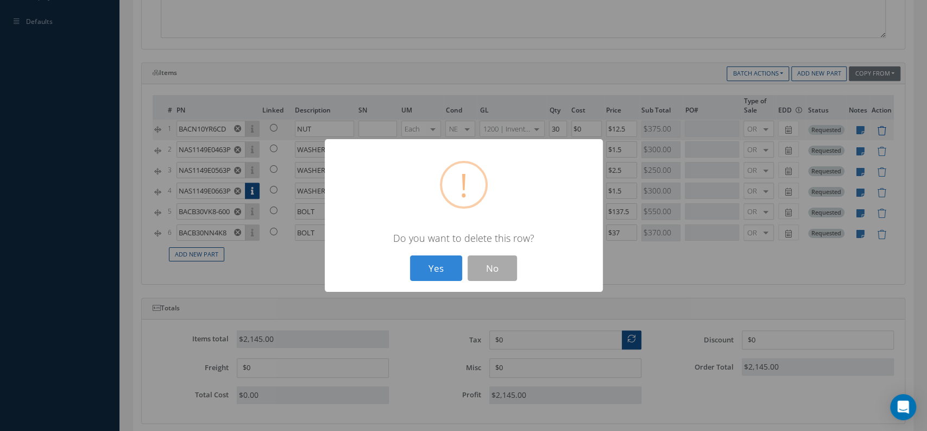
type input "BACB30NN4K8"
type input "10"
type input "$37"
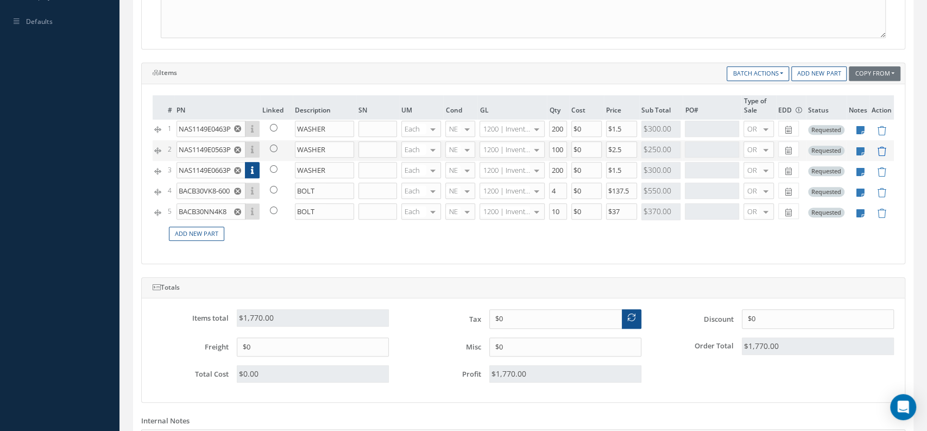
click at [880, 147] on icon at bounding box center [881, 151] width 9 height 9
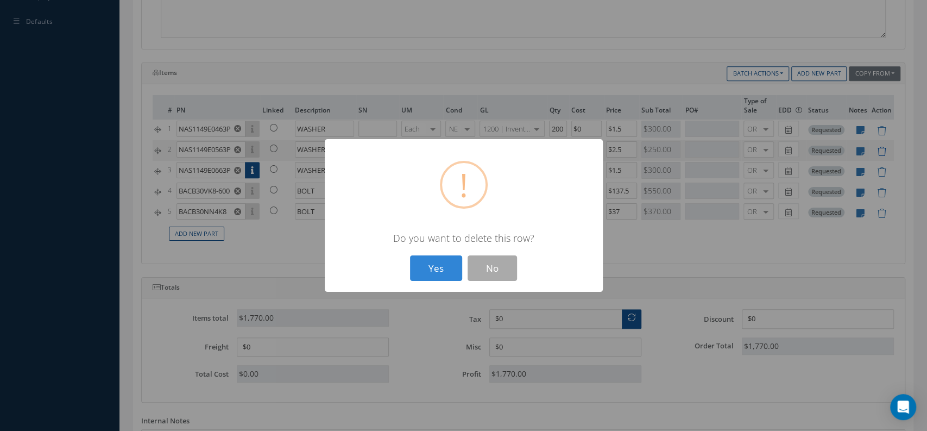
click at [410, 255] on button "Yes" at bounding box center [436, 268] width 52 height 26
type input "NAS1149E0663P"
type input "200"
type input "$1.5"
type input "BACB30VK8-600"
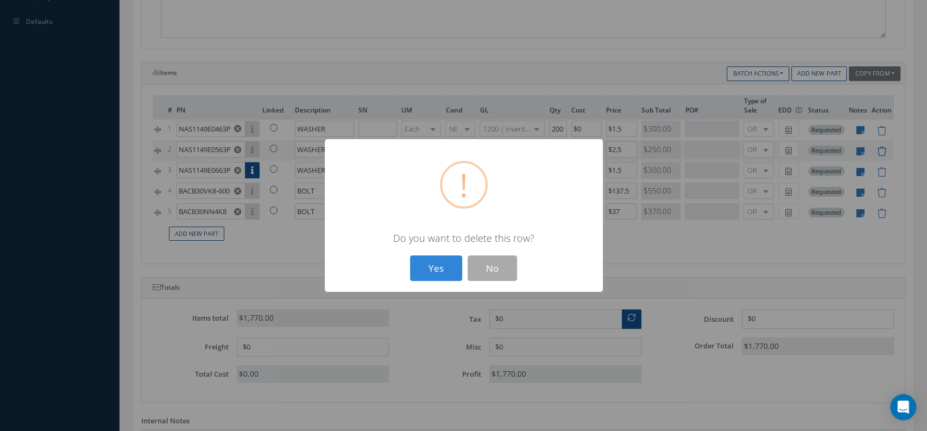
type input "BOLT"
type input "4"
type input "$137.5"
type input "BACB30NN4K8"
type input "10"
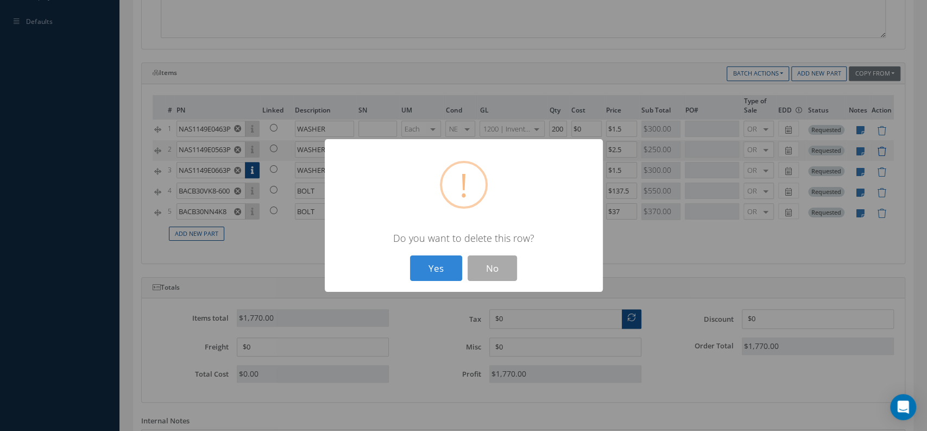
type input "$37"
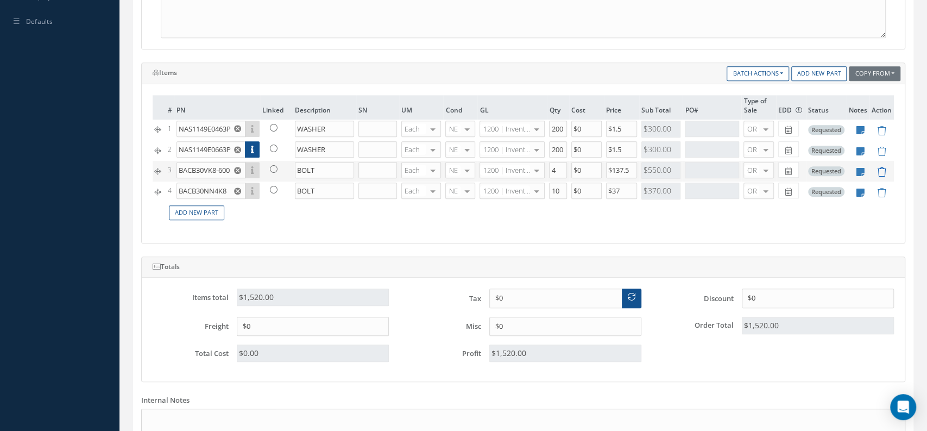
click at [881, 169] on icon at bounding box center [881, 171] width 9 height 9
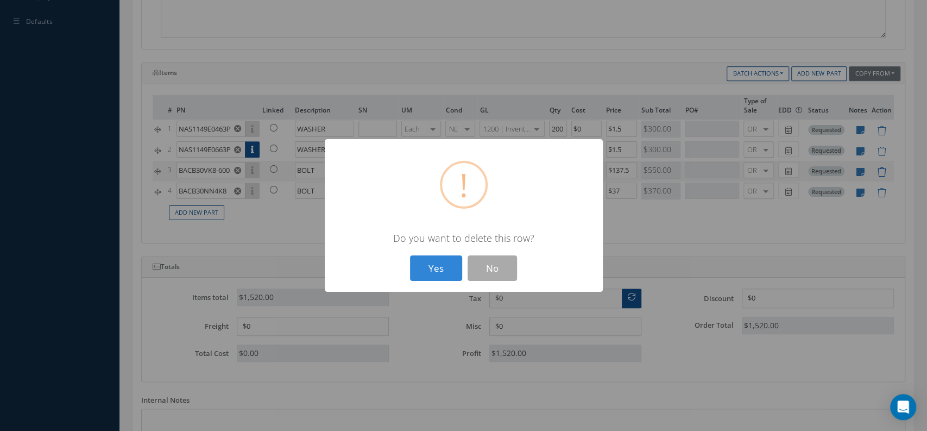
click at [410, 255] on button "Yes" at bounding box center [436, 268] width 52 height 26
type input "BACB30NN4K8"
type input "10"
type input "$37"
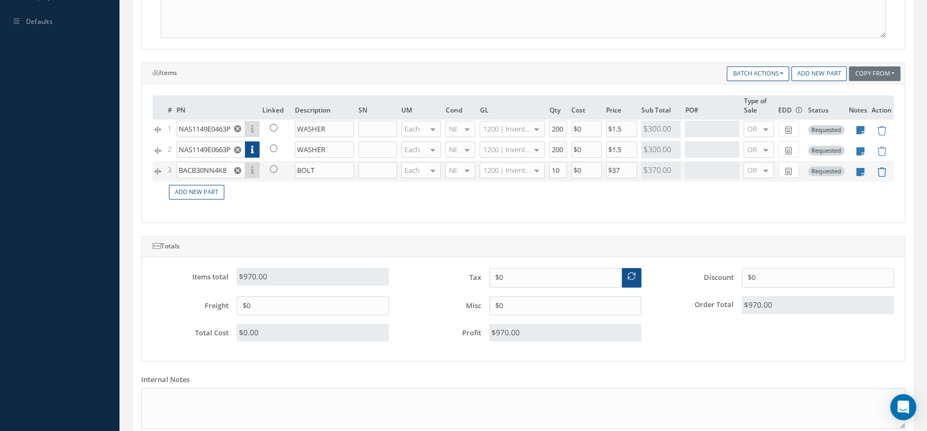
click at [881, 169] on icon at bounding box center [881, 171] width 9 height 9
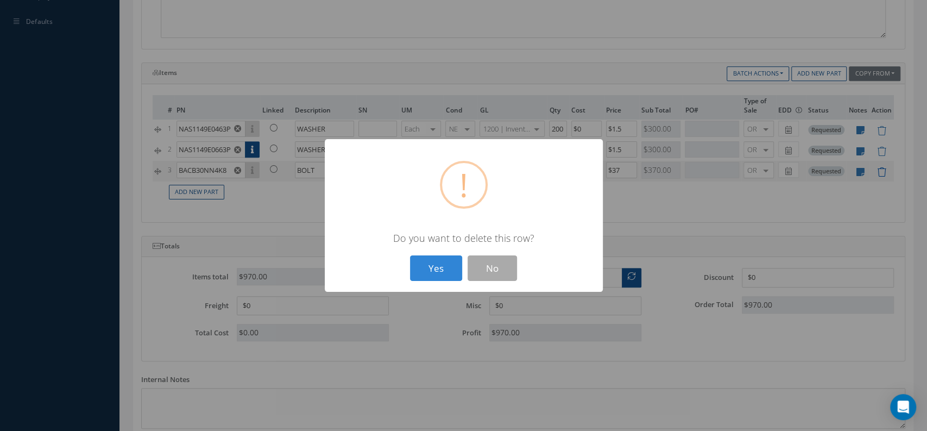
click at [410, 255] on button "Yes" at bounding box center [436, 268] width 52 height 26
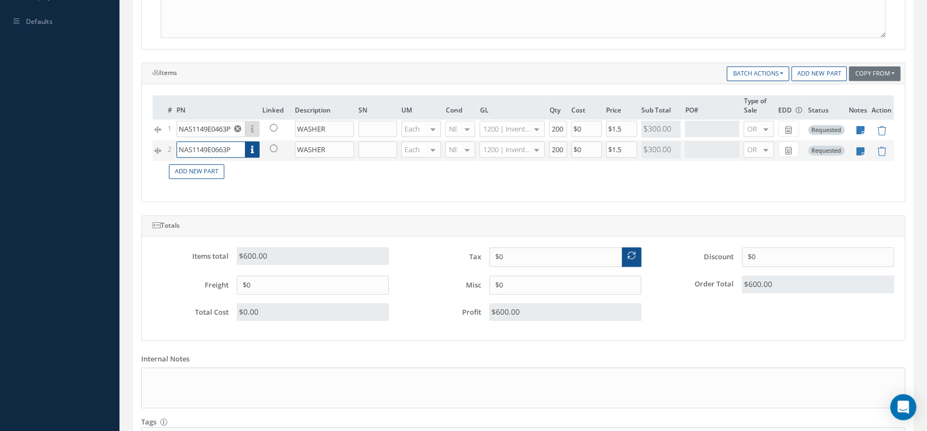
scroll to position [0, 0]
drag, startPoint x: 216, startPoint y: 147, endPoint x: 262, endPoint y: 152, distance: 45.9
click at [262, 152] on tr "2 NAS1149E0663P Part Number Description SN Condition PO# Qty Location Warehouse…" at bounding box center [523, 150] width 741 height 21
drag, startPoint x: 205, startPoint y: 127, endPoint x: 266, endPoint y: 127, distance: 60.3
click at [266, 127] on tr "1 NAS1149E0463P Part Number Description SN Condition PO# Qty Location Warehouse…" at bounding box center [523, 129] width 741 height 21
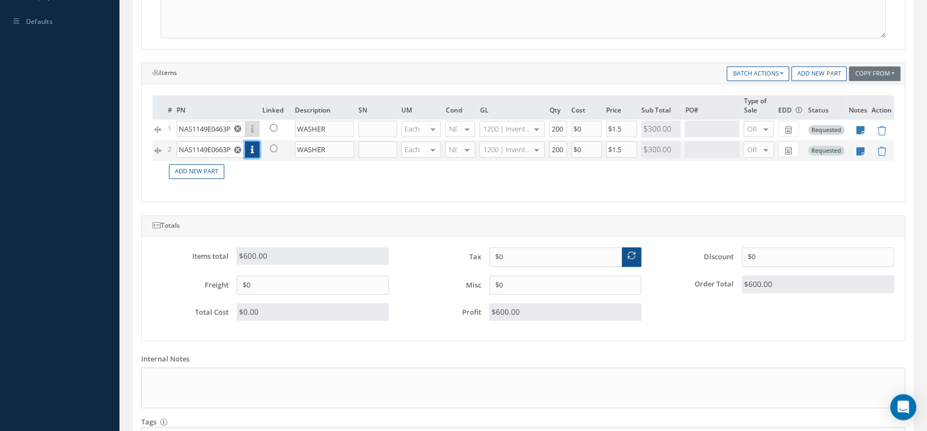
click at [251, 147] on icon at bounding box center [252, 150] width 3 height 8
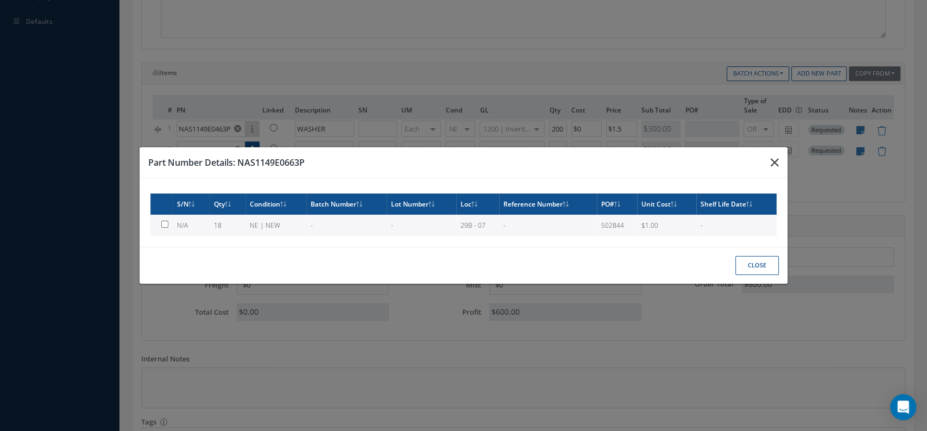
click at [775, 166] on icon "button" at bounding box center [775, 162] width 8 height 13
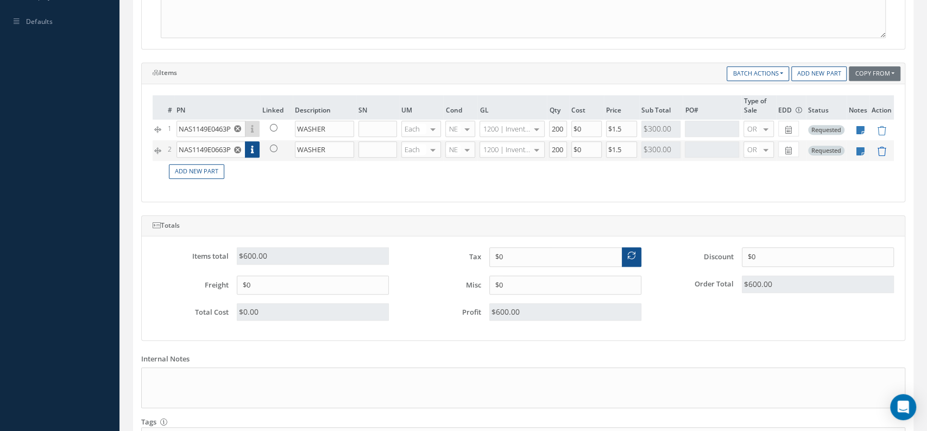
click at [882, 149] on icon at bounding box center [881, 151] width 9 height 9
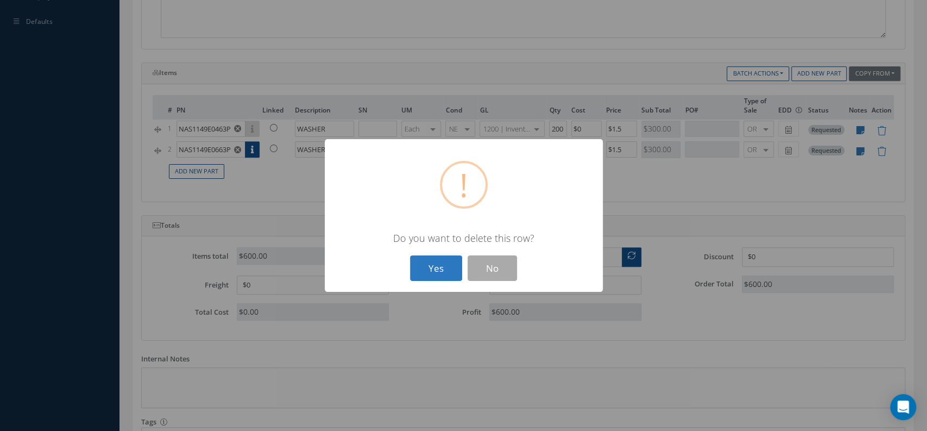
click at [453, 271] on button "Yes" at bounding box center [436, 268] width 52 height 26
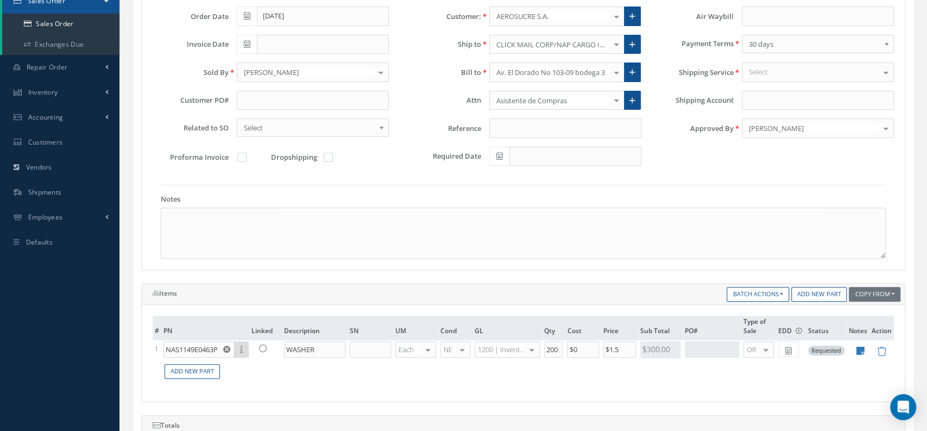
scroll to position [166, 0]
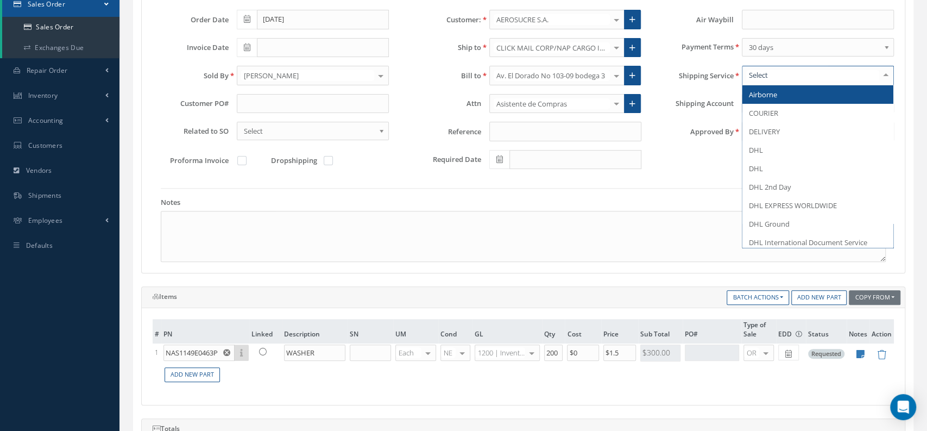
click at [757, 81] on div at bounding box center [818, 76] width 152 height 20
type input "DEL"
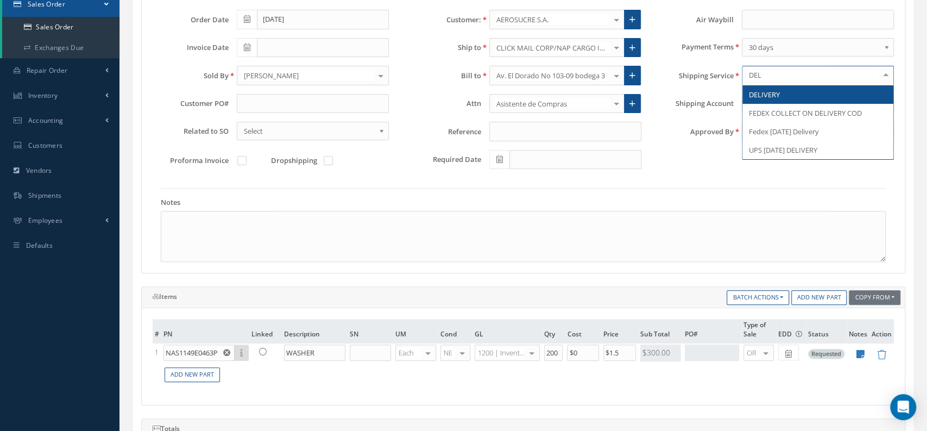
click at [759, 93] on span "DELIVERY" at bounding box center [764, 95] width 31 height 10
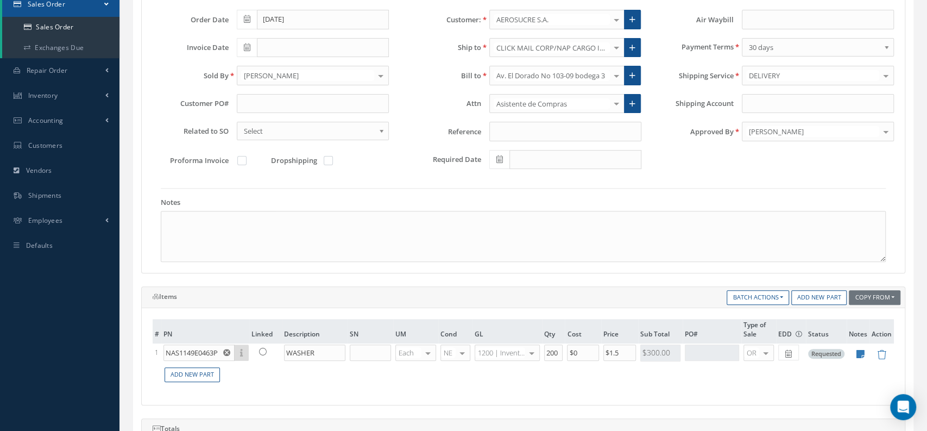
click at [755, 136] on div "[PERSON_NAME]" at bounding box center [818, 132] width 152 height 20
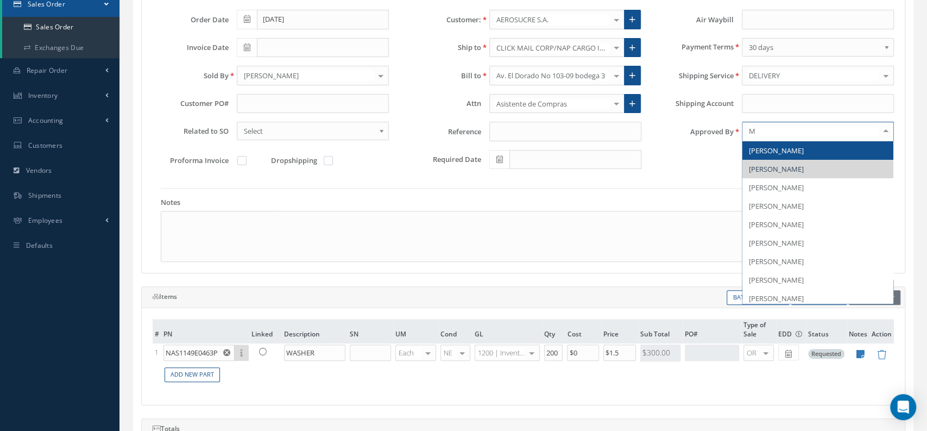
type input "MA"
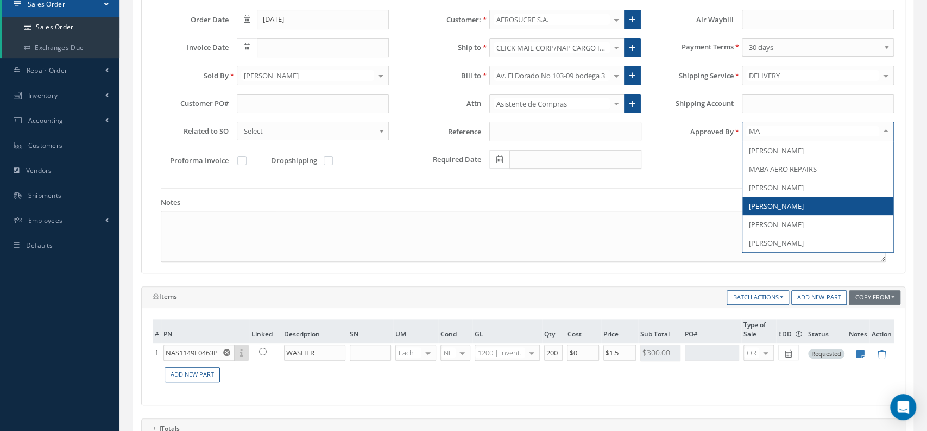
click at [773, 201] on span "[PERSON_NAME]" at bounding box center [776, 206] width 55 height 10
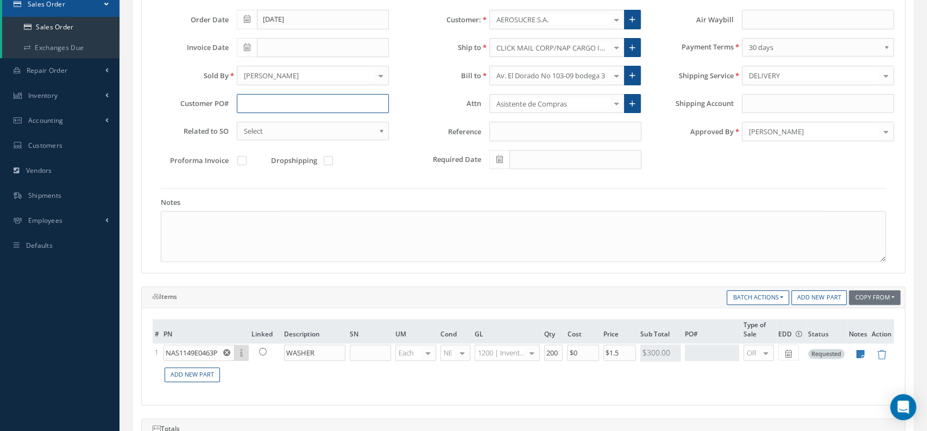
click at [338, 110] on input "text" at bounding box center [313, 104] width 152 height 20
paste input "NAS1149E0463P"
type input "NAS1149E0463P"
drag, startPoint x: 331, startPoint y: 105, endPoint x: 194, endPoint y: 104, distance: 137.4
click at [194, 104] on div "Customer PO# NAS1149E0463P" at bounding box center [270, 104] width 252 height 20
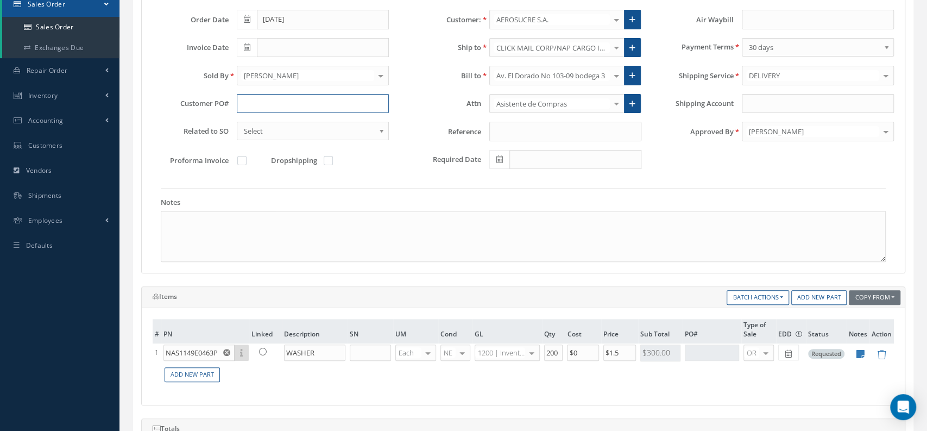
paste input "OC8896"
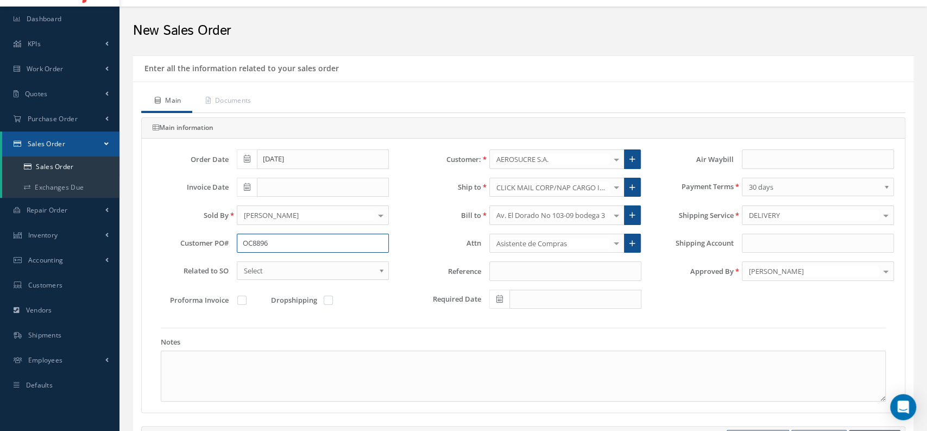
scroll to position [7, 0]
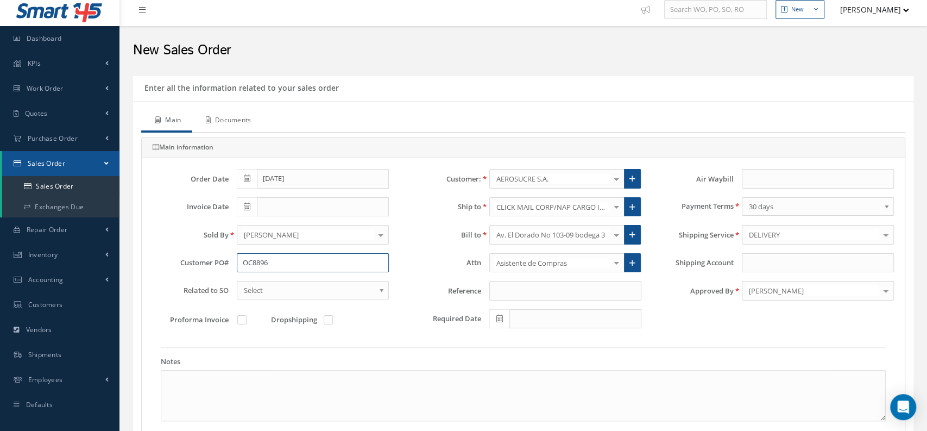
type input "OC8896"
click at [233, 126] on link "Documents" at bounding box center [227, 121] width 70 height 23
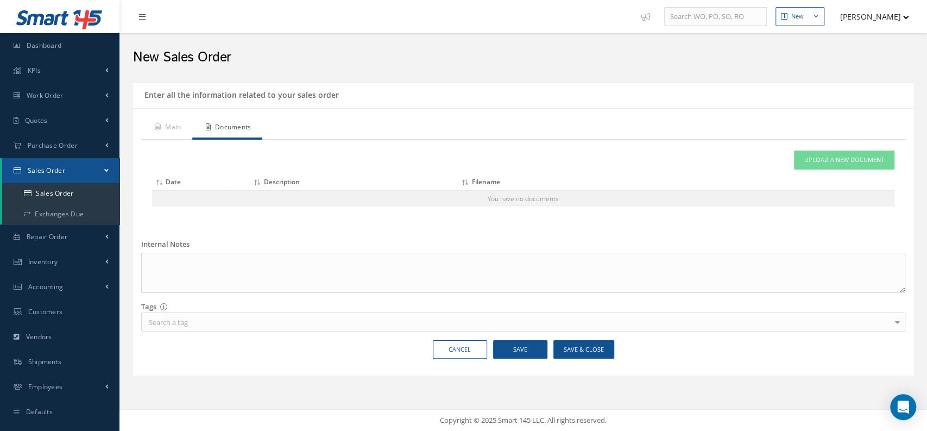
scroll to position [0, 0]
click at [847, 161] on span "Upload a New Document" at bounding box center [844, 159] width 80 height 9
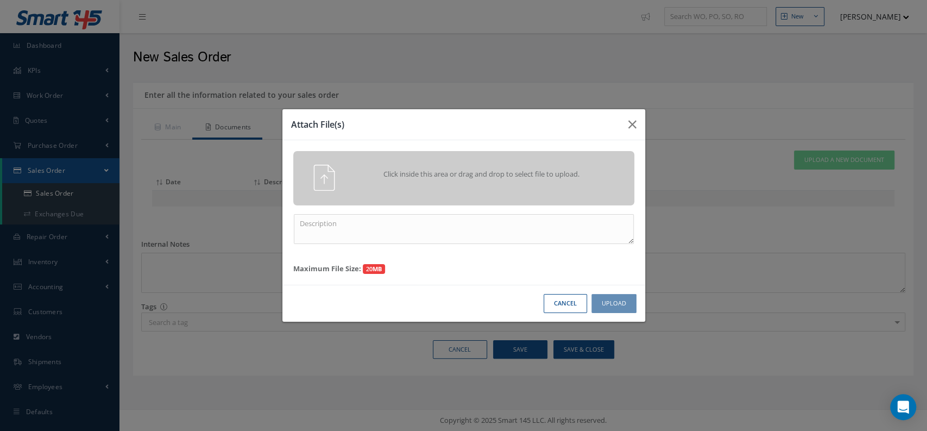
click at [580, 180] on div "Click inside this area or drag and drop to select file to upload." at bounding box center [478, 176] width 268 height 22
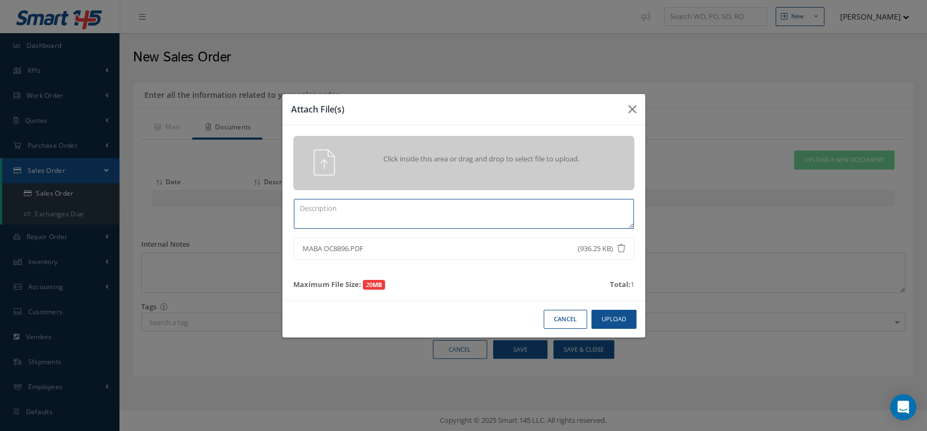
click at [428, 213] on textarea at bounding box center [464, 214] width 340 height 30
type textarea "PO"
click at [623, 317] on button "Upload" at bounding box center [613, 319] width 45 height 19
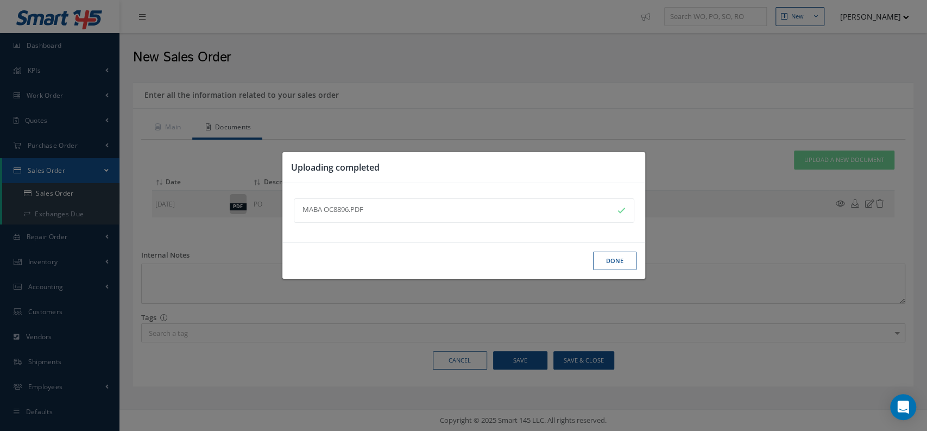
click at [0, 0] on div "Done" at bounding box center [0, 0] width 0 height 0
click at [608, 257] on button "Done" at bounding box center [614, 260] width 43 height 19
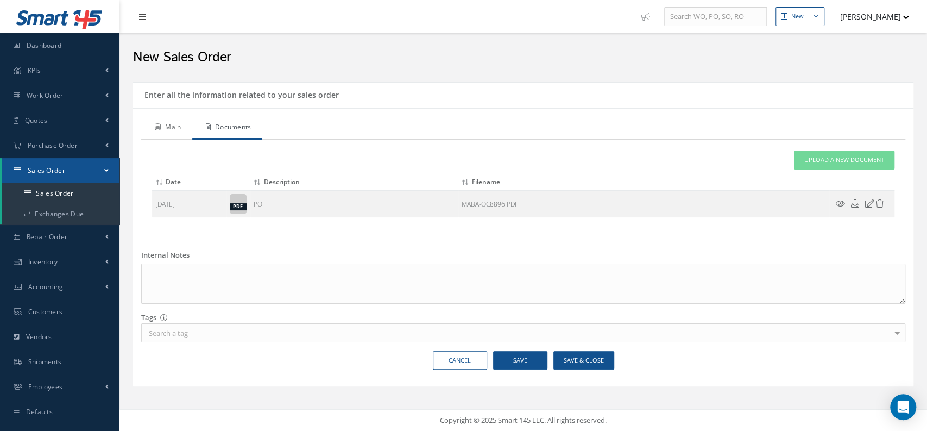
click at [163, 131] on link "Main" at bounding box center [166, 128] width 51 height 23
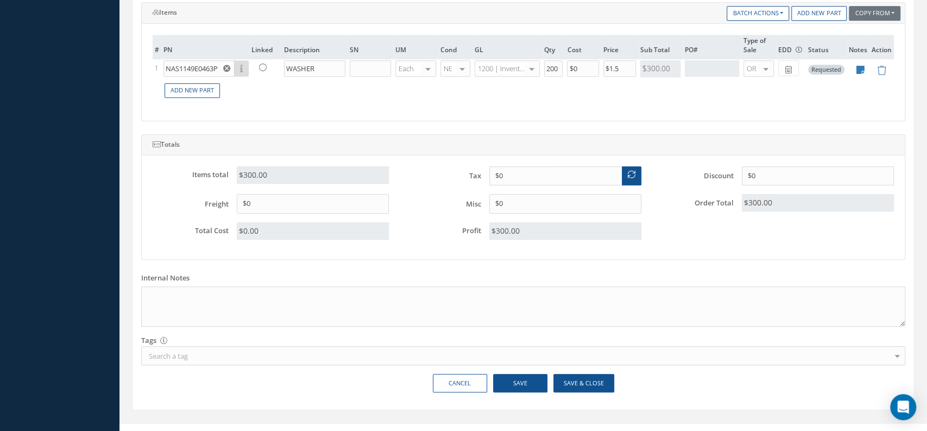
scroll to position [458, 0]
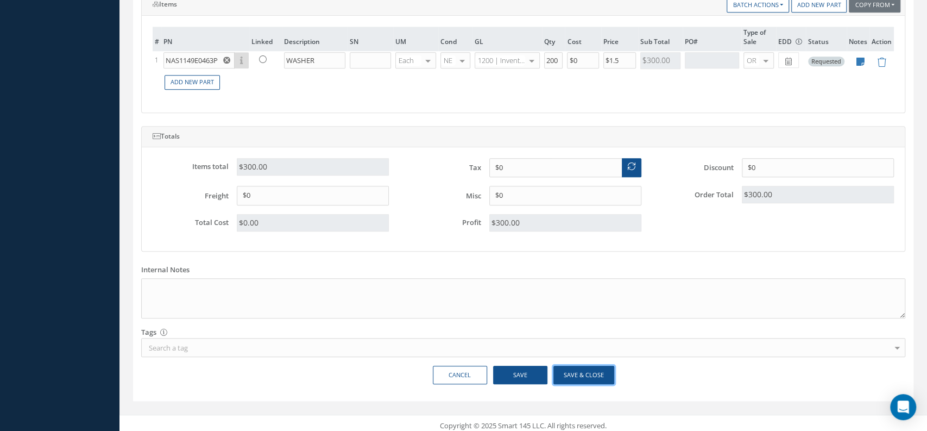
click at [577, 370] on button "Save & Close" at bounding box center [583, 374] width 61 height 19
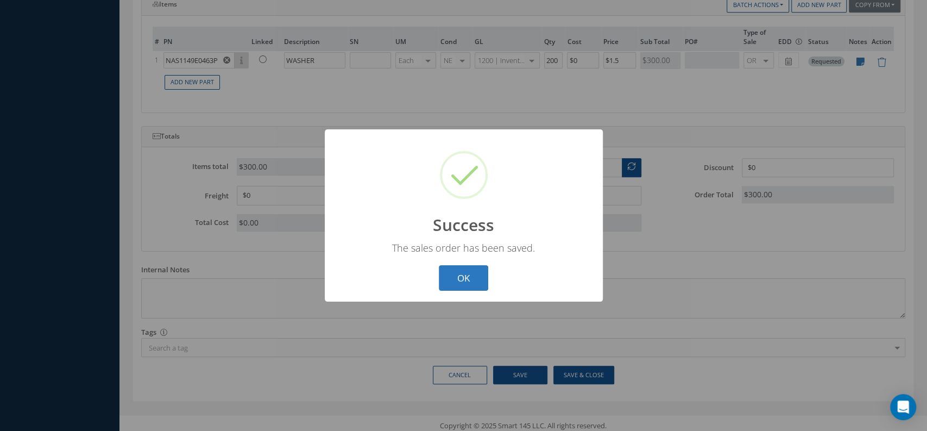
click at [452, 280] on button "OK" at bounding box center [463, 278] width 49 height 26
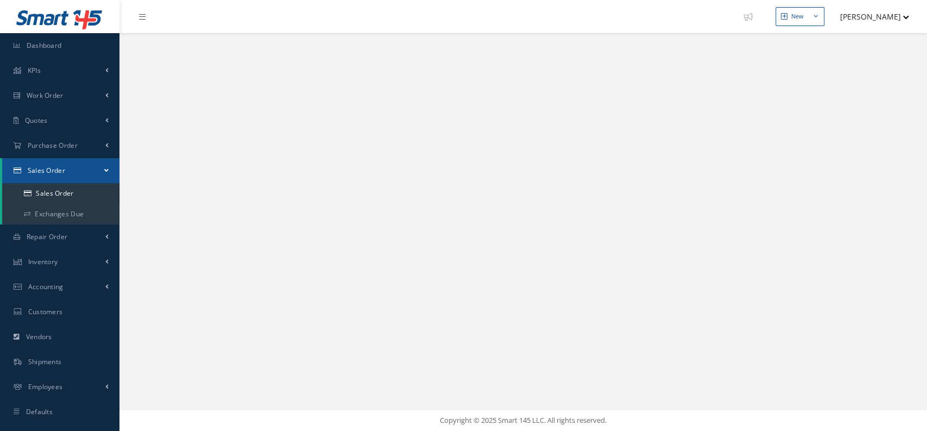
select select "25"
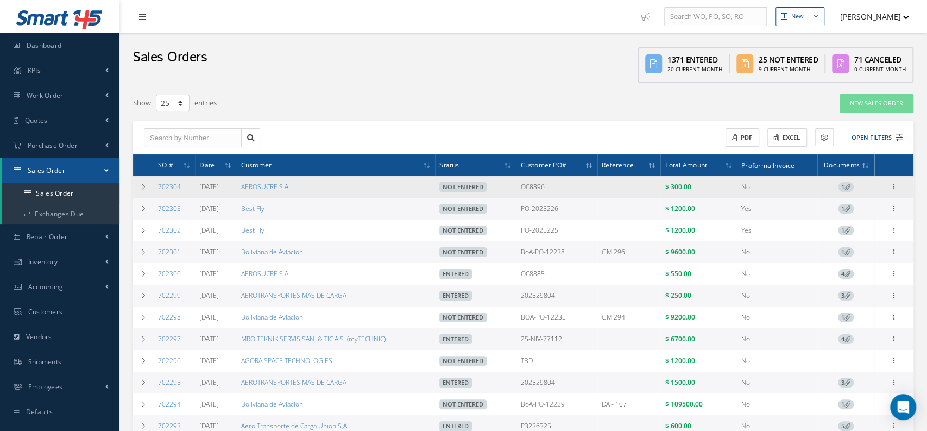
drag, startPoint x: 194, startPoint y: 191, endPoint x: 155, endPoint y: 187, distance: 39.3
click at [155, 187] on tr "702304 08/12/2025 AEROSUCRE S.A. Not Entered OC8896 $ 300.00 No 1 Enter/Update …" at bounding box center [523, 187] width 780 height 22
copy link "702304"
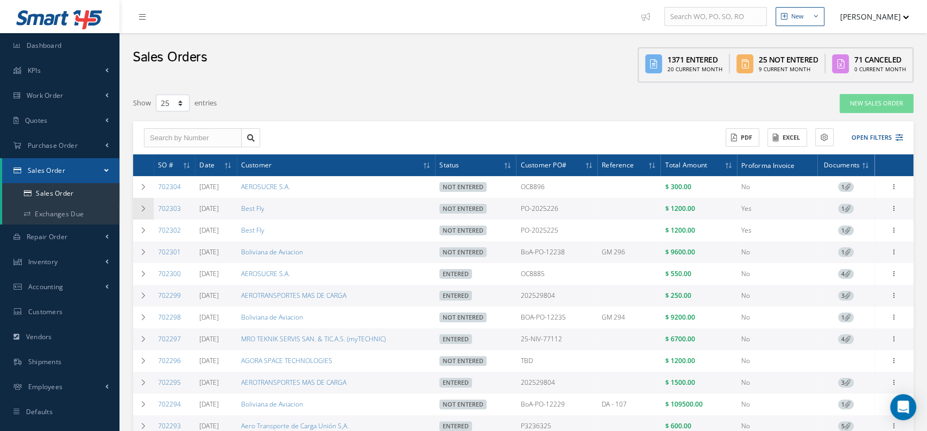
click at [143, 208] on icon at bounding box center [144, 208] width 8 height 7
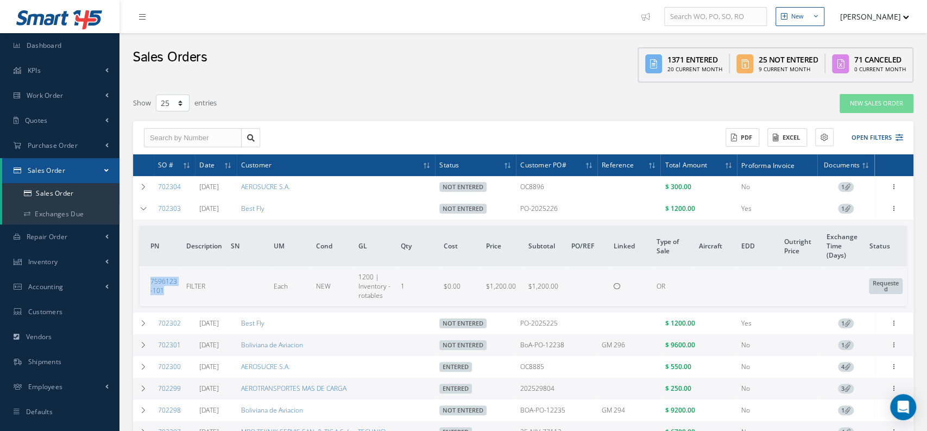
drag, startPoint x: 174, startPoint y: 294, endPoint x: 142, endPoint y: 279, distance: 35.5
click at [142, 279] on td "7596123-101" at bounding box center [161, 286] width 42 height 40
copy link "7596123-101"
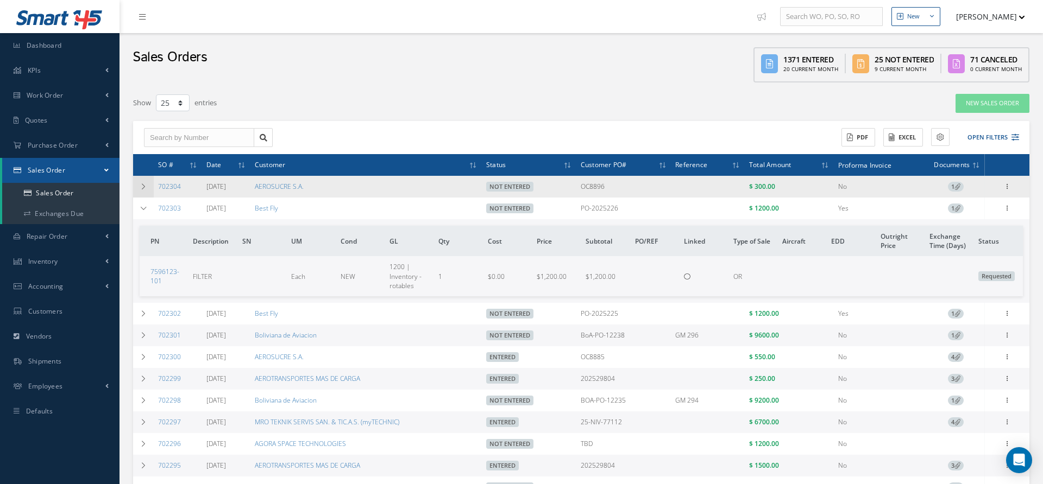
click at [136, 190] on td at bounding box center [143, 187] width 21 height 22
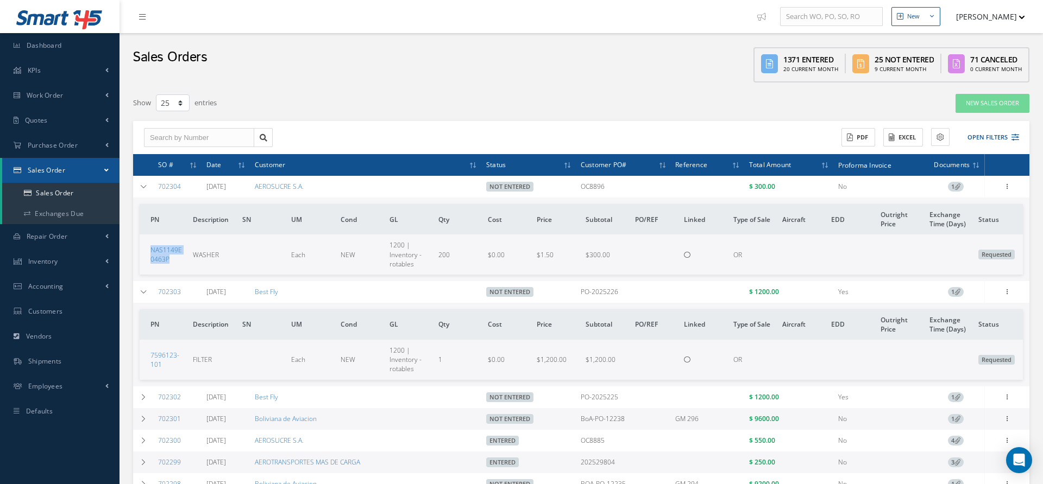
drag, startPoint x: 176, startPoint y: 263, endPoint x: 143, endPoint y: 251, distance: 34.7
click at [143, 251] on td "NAS1149E0463P" at bounding box center [164, 255] width 49 height 40
copy link "NAS1149E0463P"
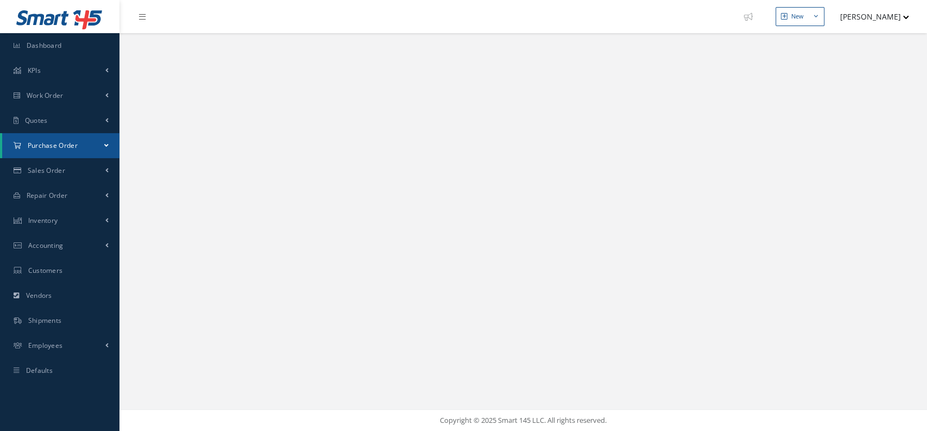
select select "25"
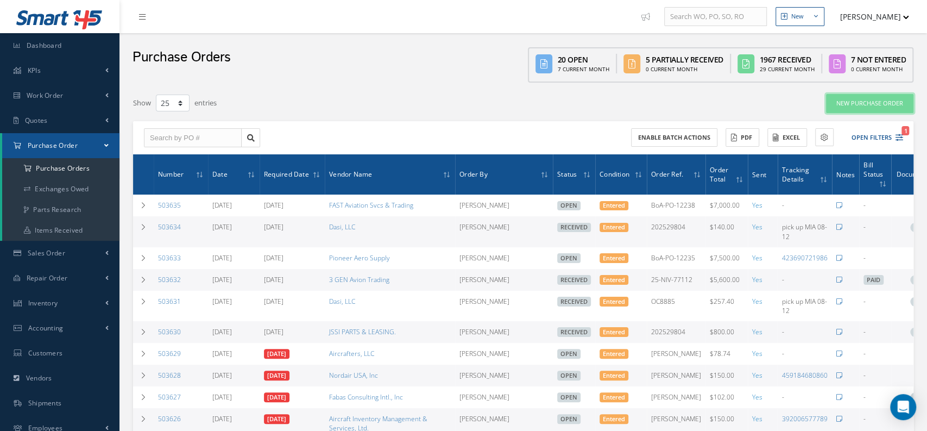
click at [868, 101] on link "New Purchase Order" at bounding box center [869, 103] width 87 height 19
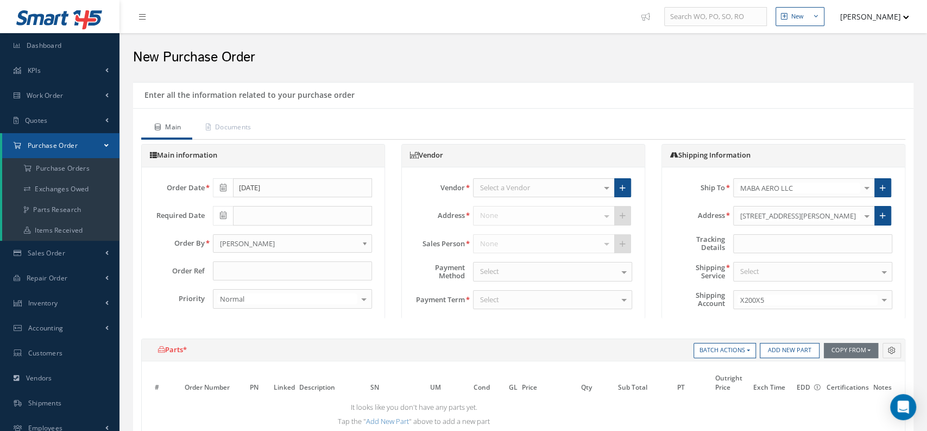
click at [557, 184] on div "Select a Vendor" at bounding box center [544, 188] width 142 height 20
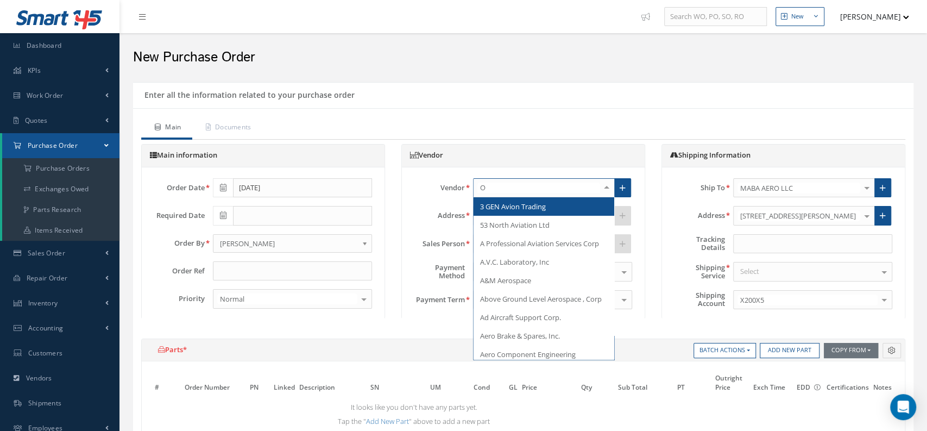
type input "OX"
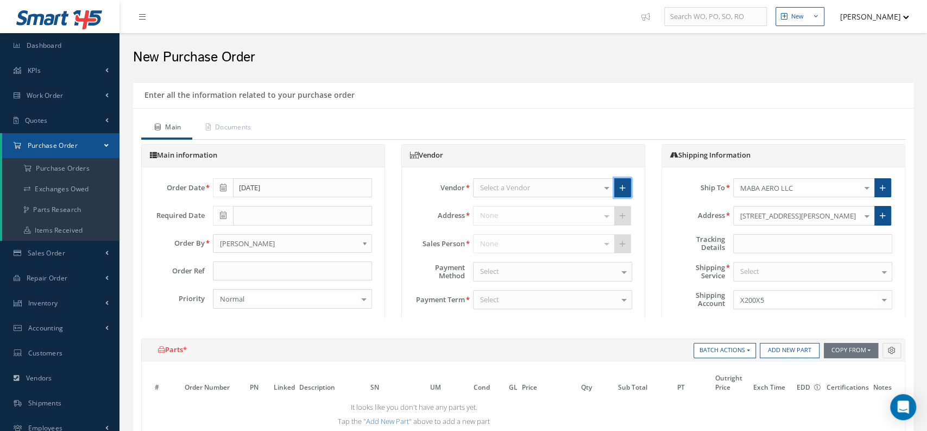
click at [620, 184] on icon at bounding box center [623, 188] width 6 height 8
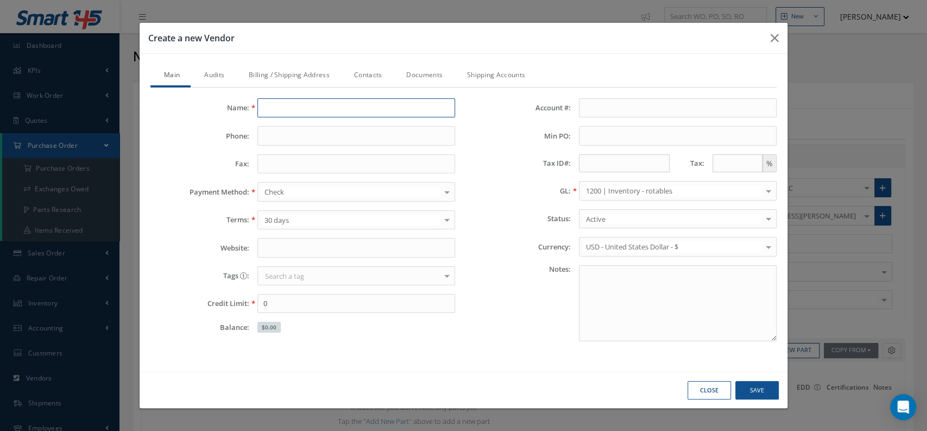
click at [310, 109] on input "Name:" at bounding box center [356, 108] width 198 height 20
type input "OXFORD AVIATION LTD"
type input "PRE"
click at [450, 191] on div at bounding box center [446, 191] width 15 height 18
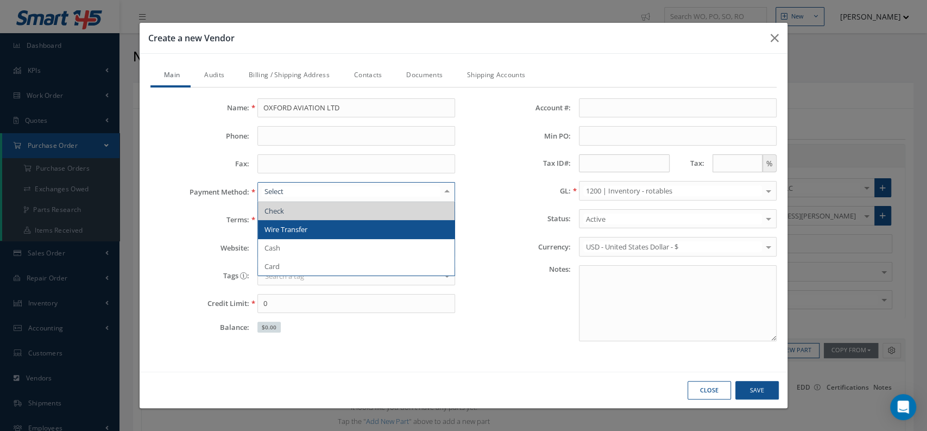
click at [312, 227] on span "Wire Transfer" at bounding box center [356, 229] width 197 height 18
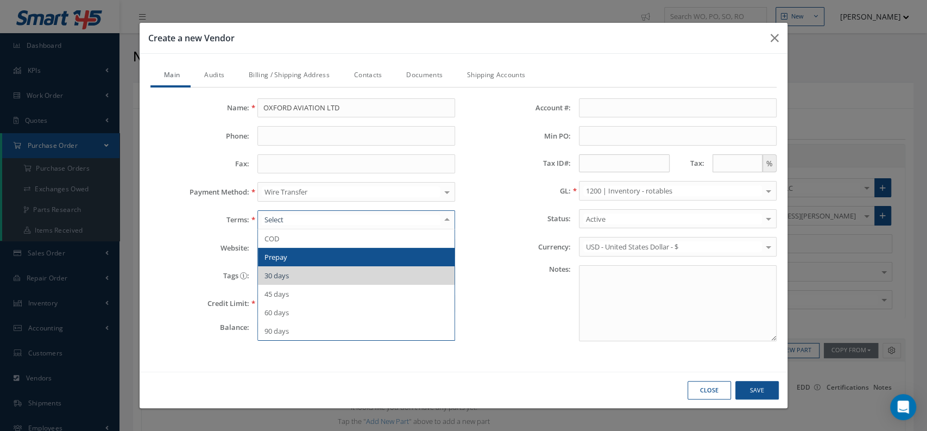
click at [301, 260] on span "Prepay" at bounding box center [356, 257] width 197 height 18
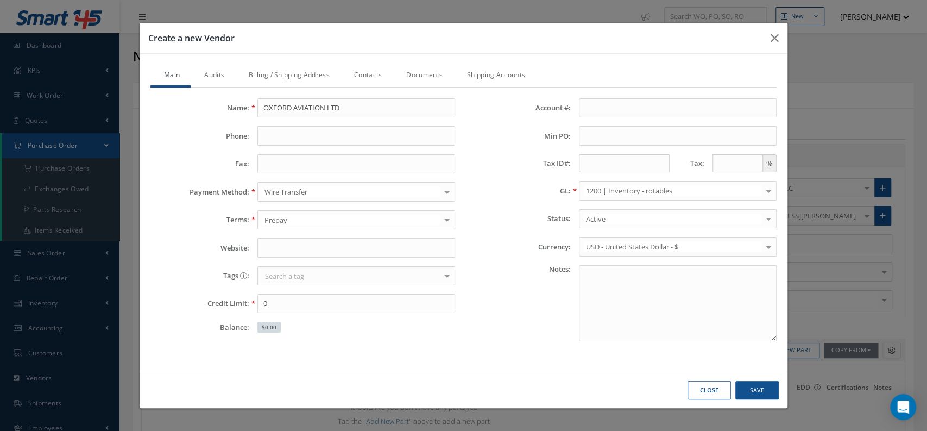
click at [213, 79] on link "Audits" at bounding box center [213, 76] width 45 height 23
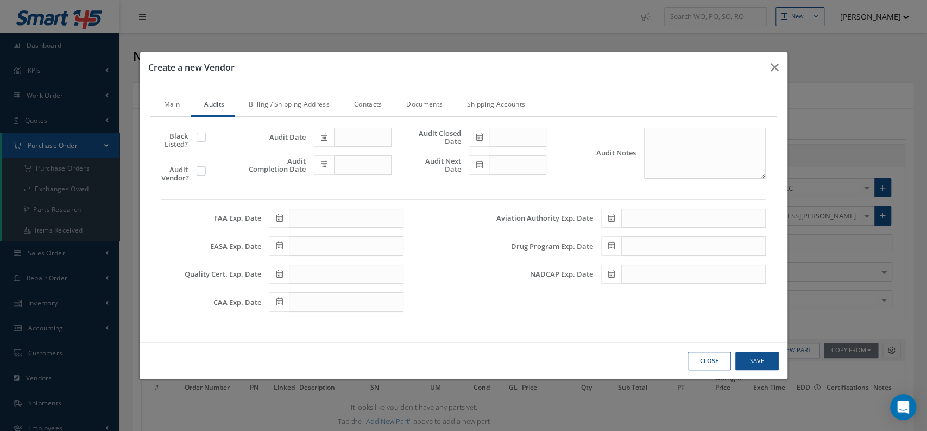
click at [205, 173] on label at bounding box center [206, 171] width 3 height 10
click at [198, 173] on input "checkbox" at bounding box center [201, 171] width 7 height 7
checkbox input "true"
click at [329, 138] on span at bounding box center [324, 138] width 20 height 20
click at [357, 220] on td "12" at bounding box center [354, 221] width 16 height 16
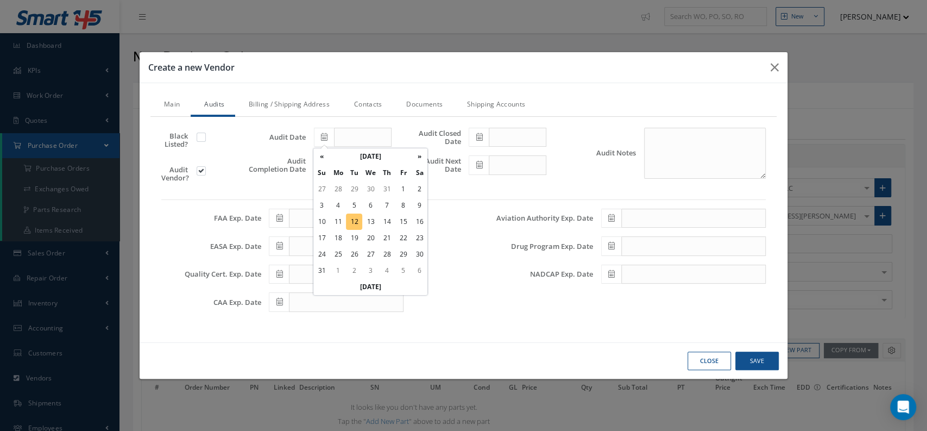
type input "[DATE]"
click at [321, 162] on icon at bounding box center [324, 165] width 7 height 8
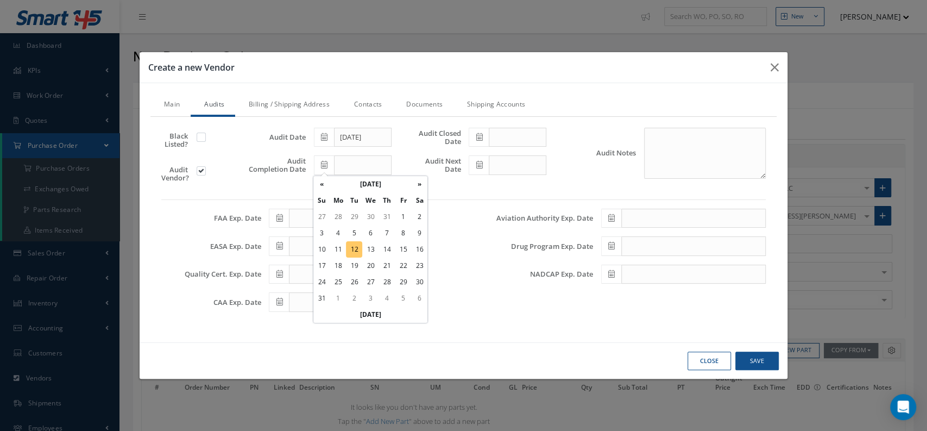
click at [355, 246] on td "12" at bounding box center [354, 249] width 16 height 16
type input "[DATE]"
click at [484, 135] on span at bounding box center [479, 138] width 20 height 20
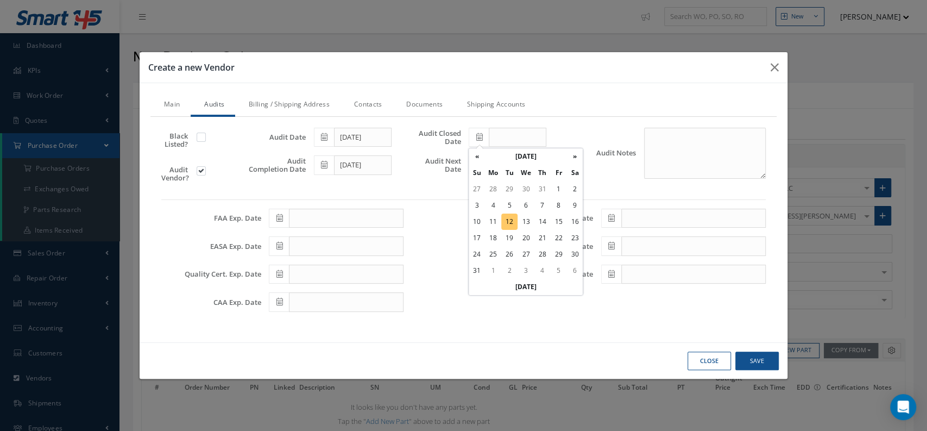
click at [513, 219] on td "12" at bounding box center [509, 221] width 16 height 16
type input "[DATE]"
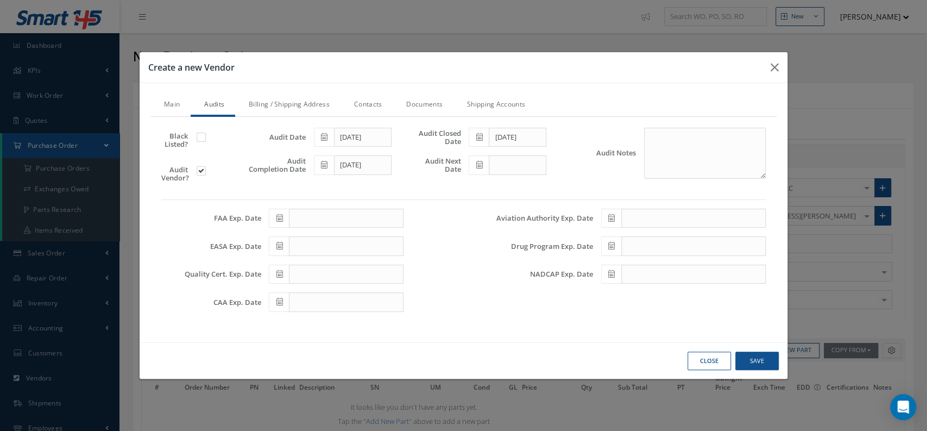
click at [475, 159] on span at bounding box center [479, 165] width 20 height 20
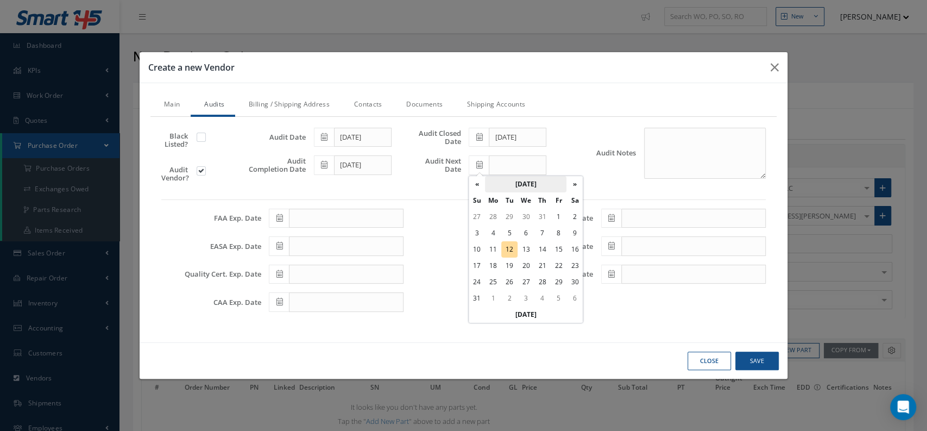
click at [540, 180] on th "August 2025" at bounding box center [525, 184] width 81 height 16
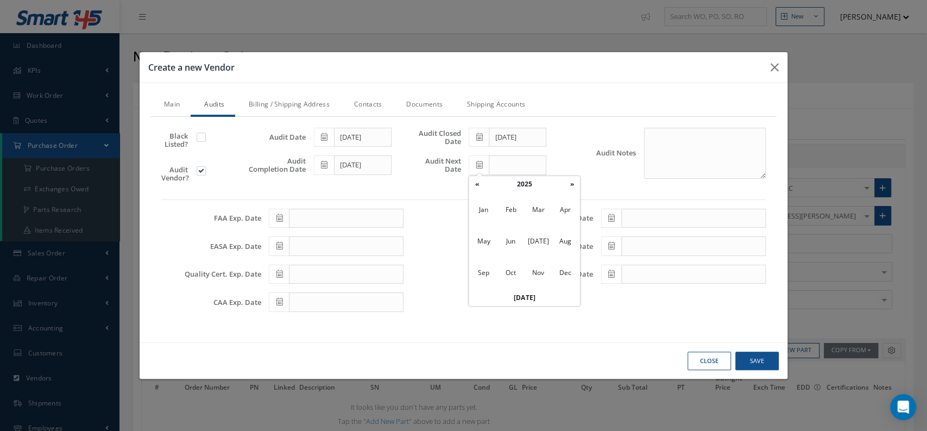
click at [580, 185] on table "« 2025 » Jan Feb Mar Apr May Jun Jul Aug Sep Oct Nov Dec Today Clear" at bounding box center [524, 241] width 111 height 130
click at [573, 185] on th "»" at bounding box center [572, 184] width 16 height 16
click at [566, 241] on span "Aug" at bounding box center [565, 240] width 25 height 29
click at [526, 249] on td "12" at bounding box center [525, 249] width 16 height 16
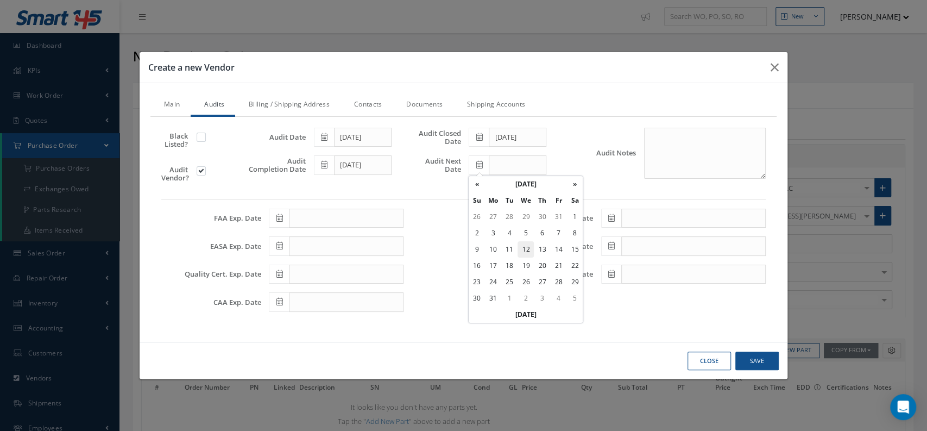
type input "08/12/2026"
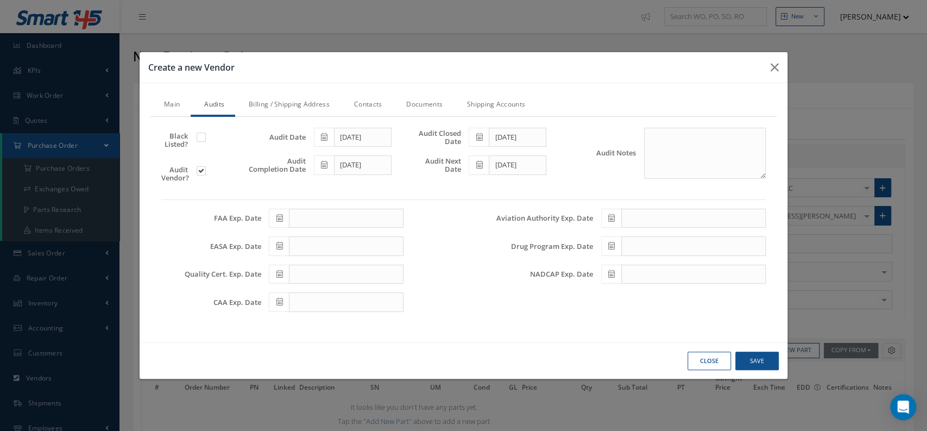
click at [312, 104] on link "Billing / Shipping Address" at bounding box center [287, 105] width 105 height 23
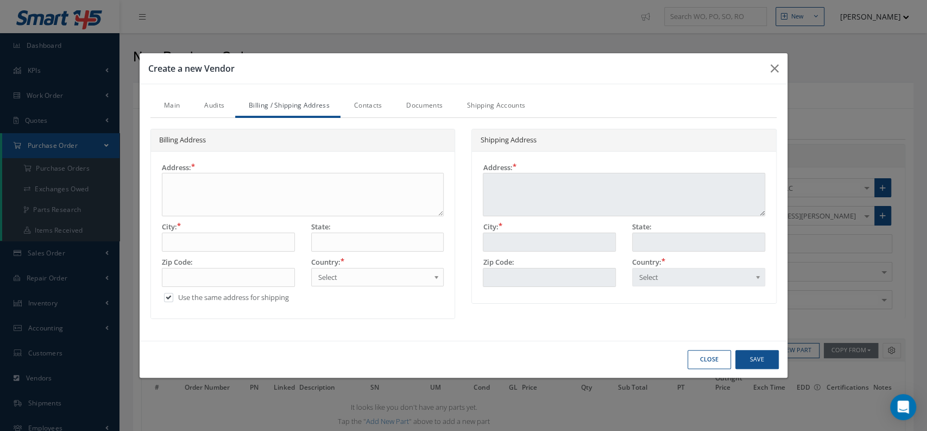
click at [377, 109] on link "Contacts" at bounding box center [366, 106] width 52 height 23
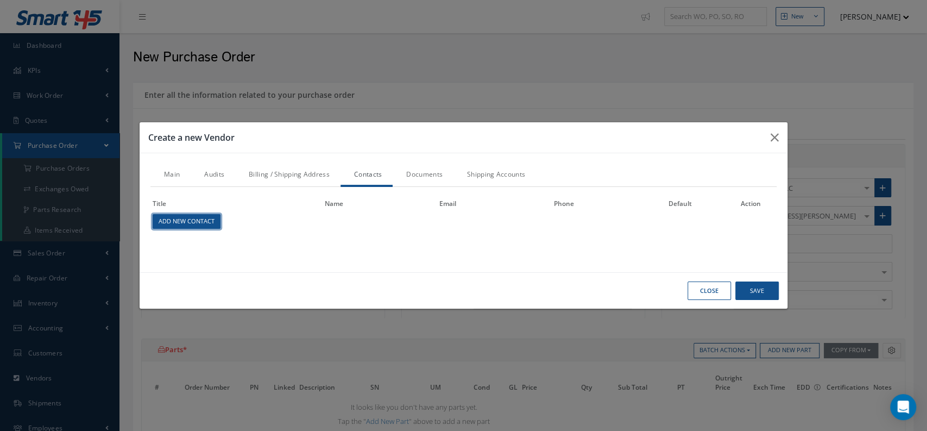
click at [194, 217] on link "Add New Contact" at bounding box center [187, 221] width 68 height 15
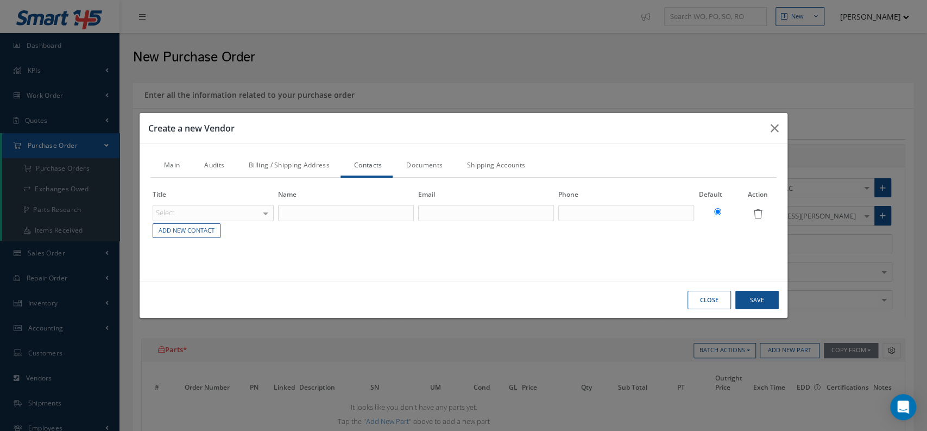
click at [207, 210] on div "Select" at bounding box center [213, 213] width 121 height 16
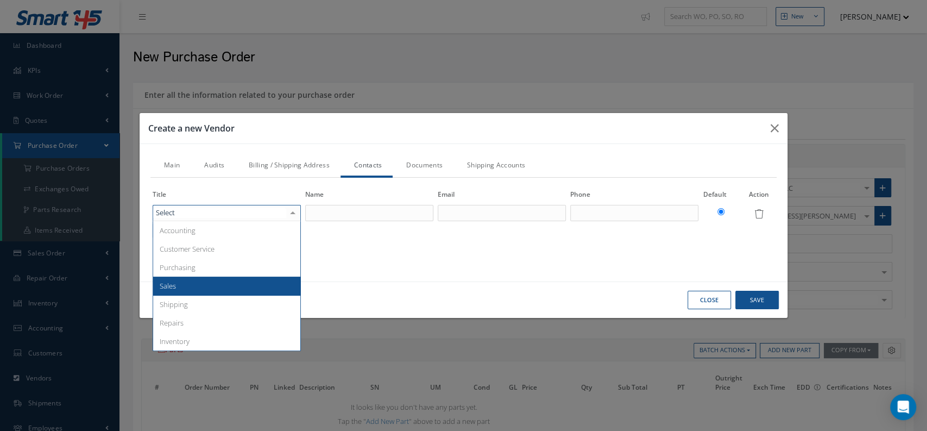
click at [212, 283] on span "Sales" at bounding box center [226, 285] width 147 height 18
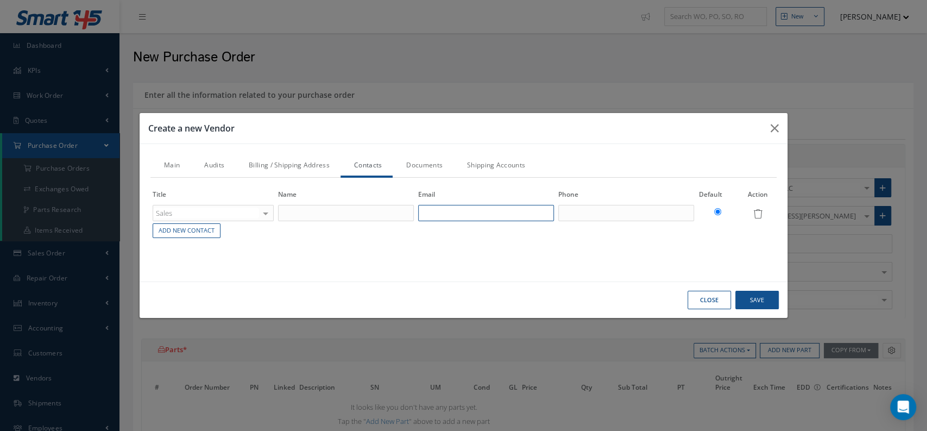
click at [448, 212] on input "text" at bounding box center [486, 213] width 136 height 16
paste input "- daniel@oxford-aviation.co.uk"
click at [427, 214] on input "- daniel@oxford-aviation.co.uk" at bounding box center [486, 213] width 136 height 16
type input "daniel@oxford-aviation.co.uk"
click at [403, 214] on input "text" at bounding box center [346, 213] width 136 height 16
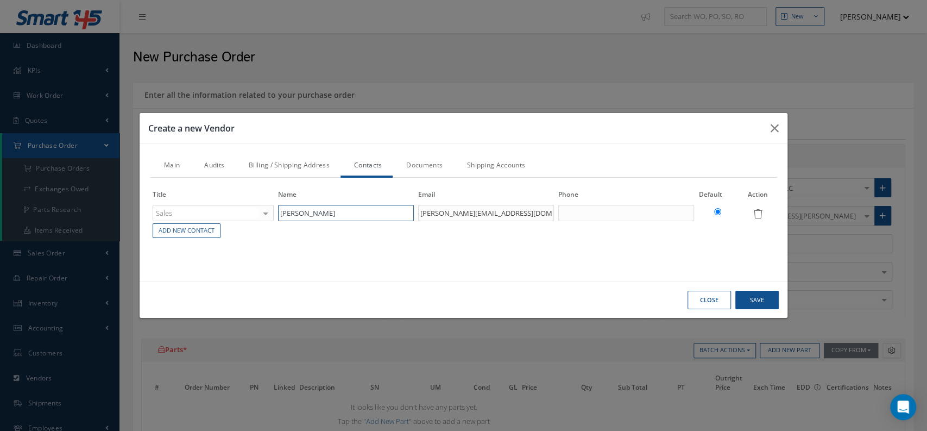
type input "DANIEL CLEAR"
click at [577, 216] on input "text" at bounding box center [626, 213] width 136 height 16
paste input "+44-1865-774500"
type input "+44-1865-774500"
click at [426, 167] on link "Documents" at bounding box center [423, 166] width 61 height 23
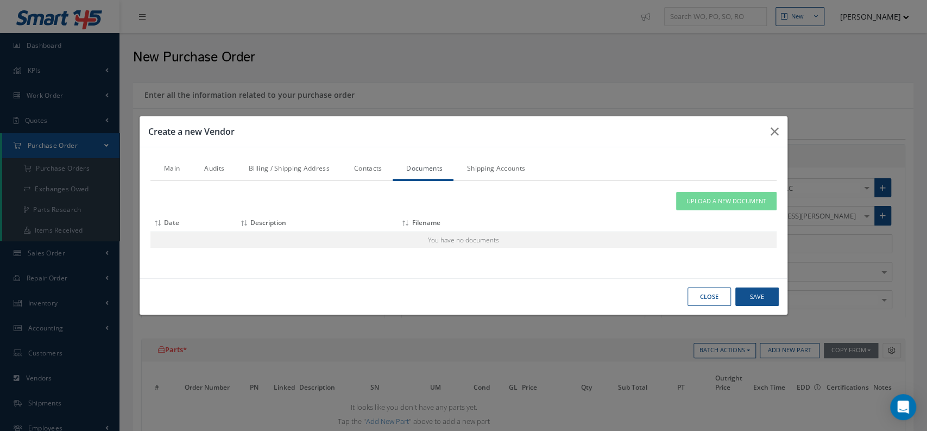
click at [491, 169] on link "Shipping Accounts" at bounding box center [494, 169] width 83 height 23
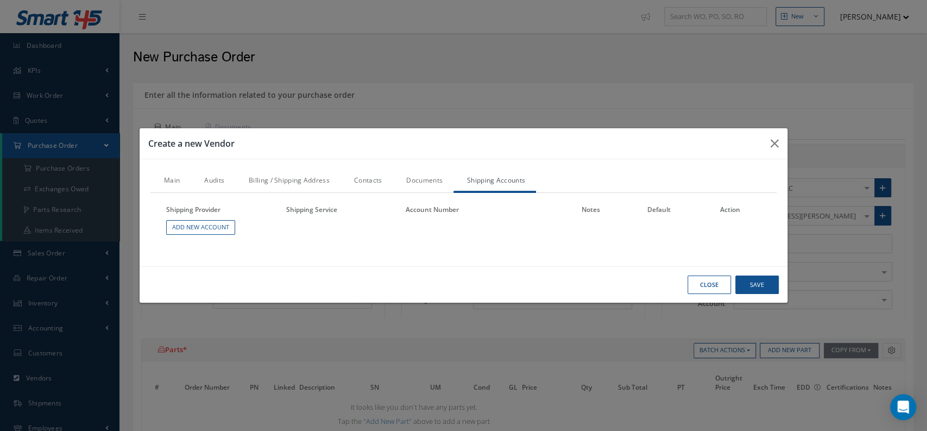
click at [330, 183] on link "Billing / Shipping Address" at bounding box center [287, 181] width 105 height 23
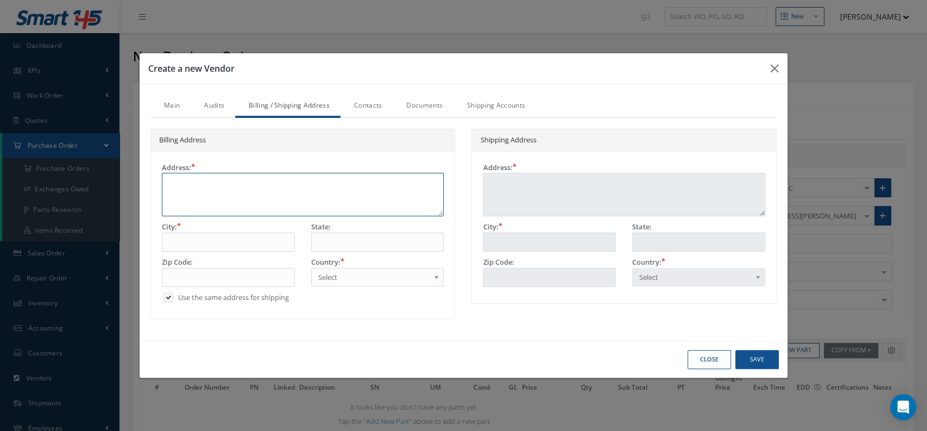
click at [261, 182] on textarea at bounding box center [303, 194] width 282 height 43
click at [172, 106] on link "Main" at bounding box center [170, 106] width 40 height 23
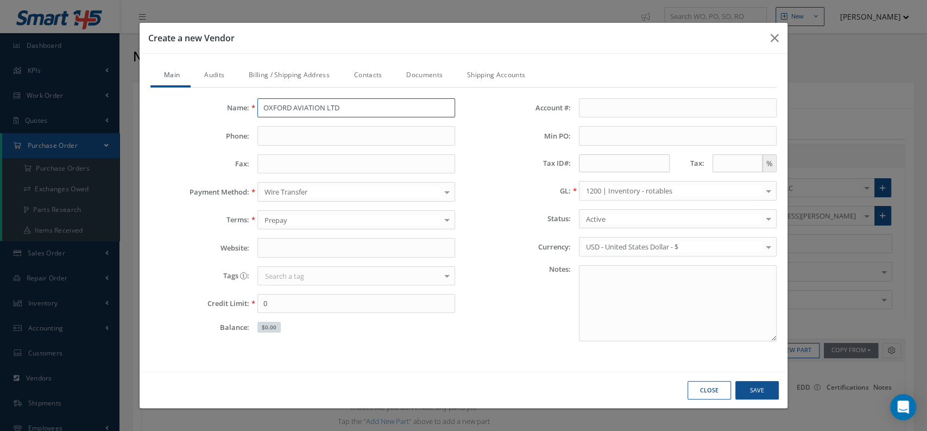
drag, startPoint x: 368, startPoint y: 104, endPoint x: 236, endPoint y: 99, distance: 132.1
click at [236, 99] on div "Name: OXFORD AVIATION LTD" at bounding box center [302, 108] width 321 height 20
click at [214, 79] on link "Audits" at bounding box center [213, 76] width 45 height 23
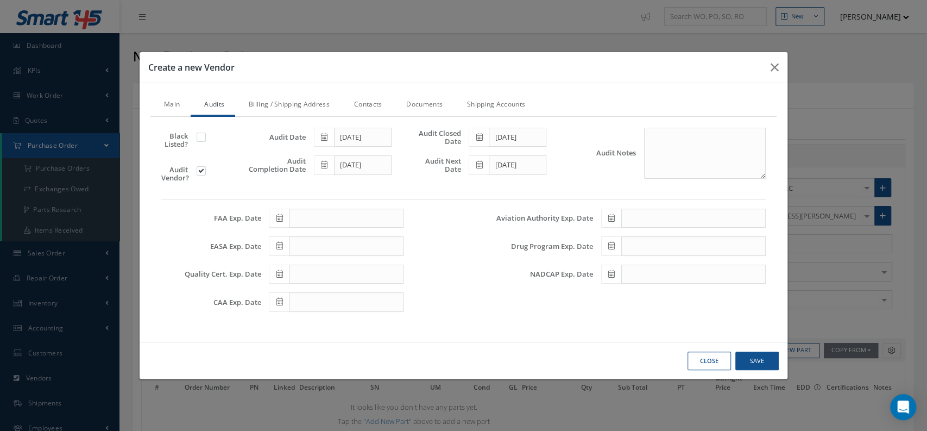
click at [474, 166] on span at bounding box center [479, 165] width 20 height 20
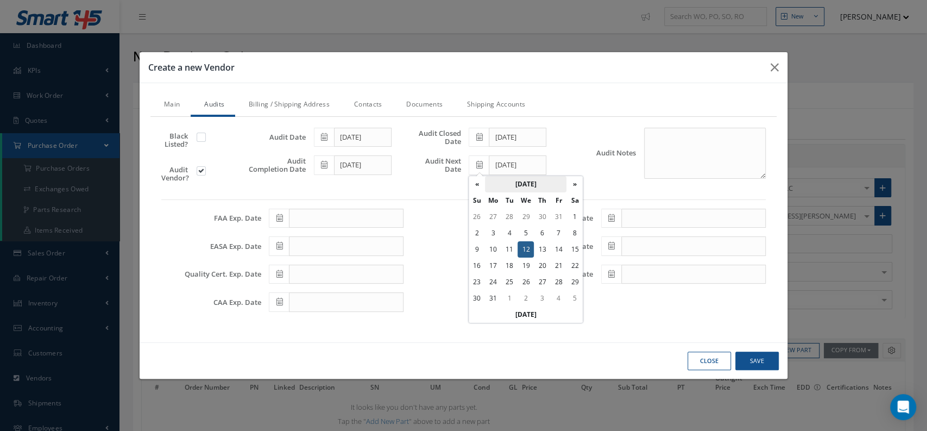
click at [514, 187] on th "August 2026" at bounding box center [525, 184] width 81 height 16
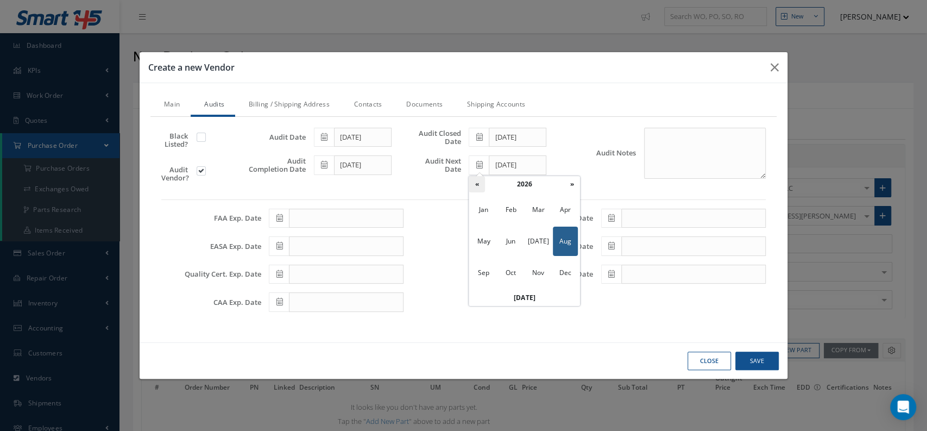
click at [480, 185] on th "«" at bounding box center [477, 184] width 16 height 16
click at [571, 182] on th "»" at bounding box center [572, 184] width 16 height 16
click at [512, 242] on span "Jun" at bounding box center [510, 240] width 25 height 29
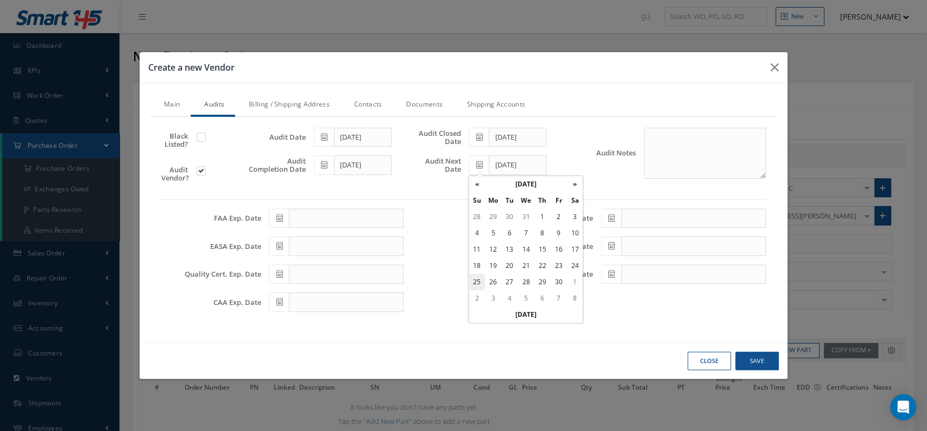
click at [479, 280] on td "25" at bounding box center [477, 282] width 16 height 16
type input "06/25/2028"
click at [425, 102] on link "Documents" at bounding box center [423, 105] width 61 height 23
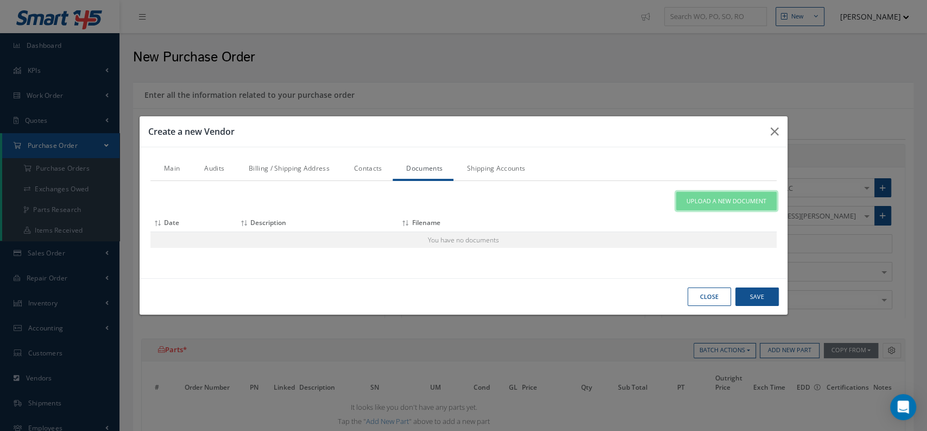
click at [699, 201] on span "Upload a New Document" at bounding box center [726, 201] width 80 height 9
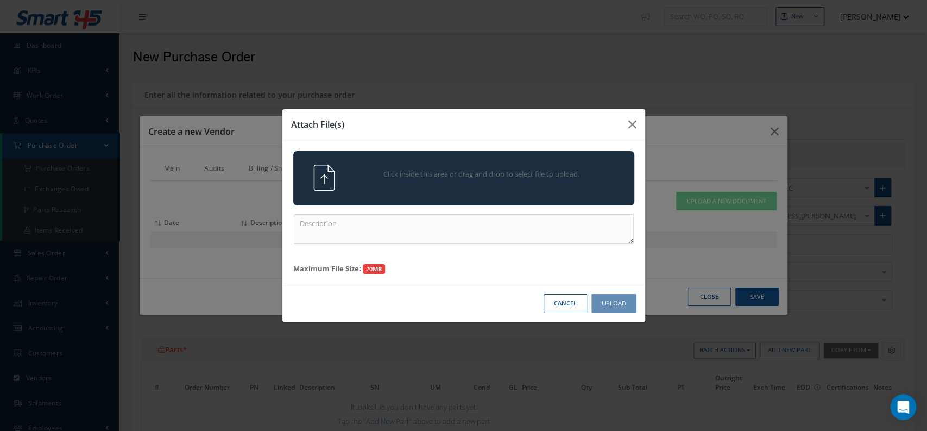
click at [511, 179] on span "Click inside this area or drag and drop to select file to upload." at bounding box center [481, 174] width 247 height 11
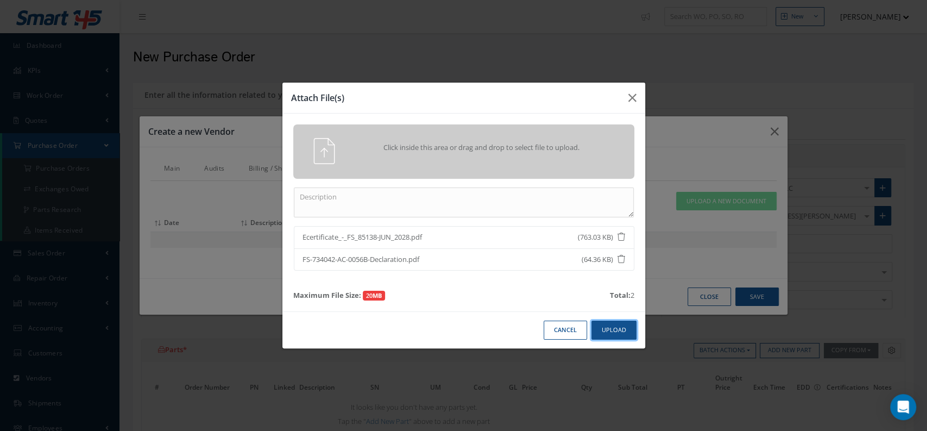
click at [611, 324] on button "Upload" at bounding box center [613, 329] width 45 height 19
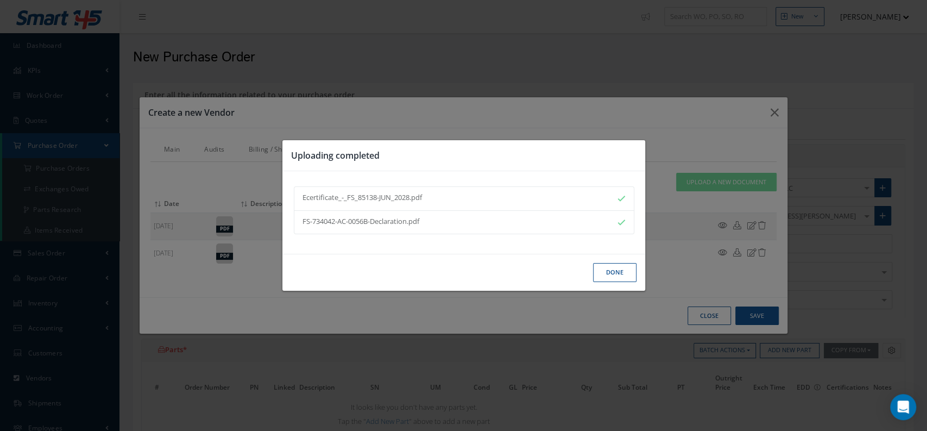
click at [610, 269] on button "Done" at bounding box center [614, 272] width 43 height 19
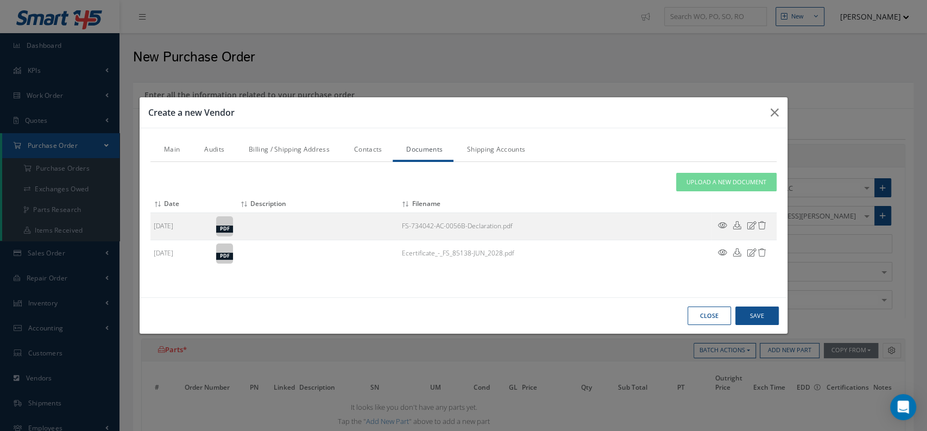
click at [355, 156] on link "Contacts" at bounding box center [366, 150] width 52 height 23
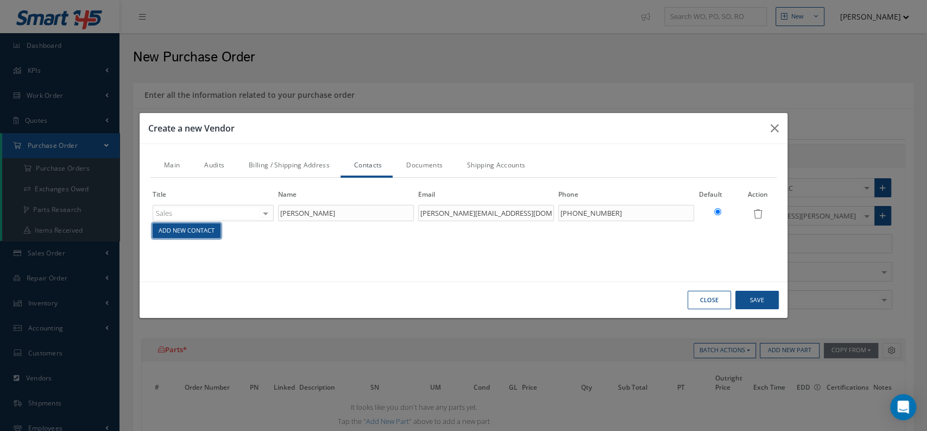
click at [192, 232] on link "Add New Contact" at bounding box center [187, 230] width 68 height 15
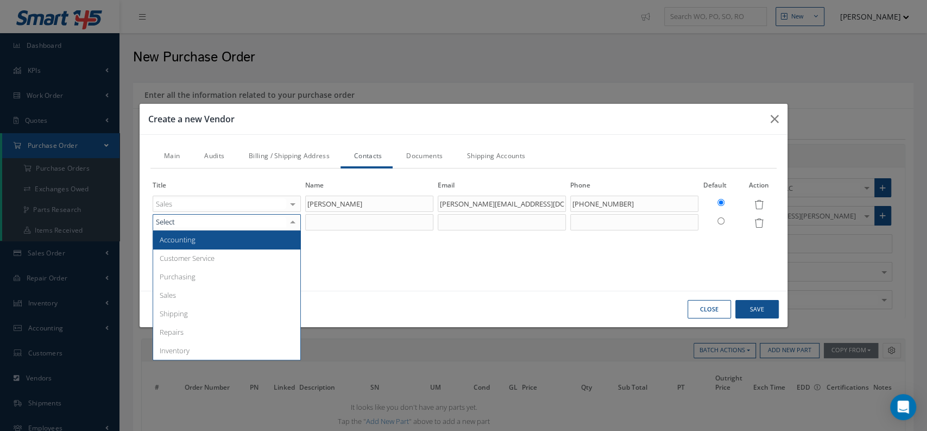
click at [211, 225] on div at bounding box center [227, 222] width 148 height 16
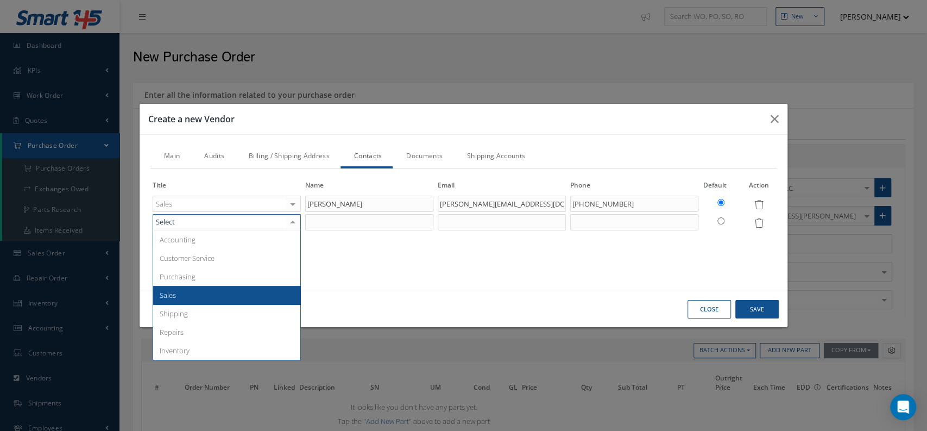
click at [205, 299] on span "Sales" at bounding box center [226, 295] width 147 height 18
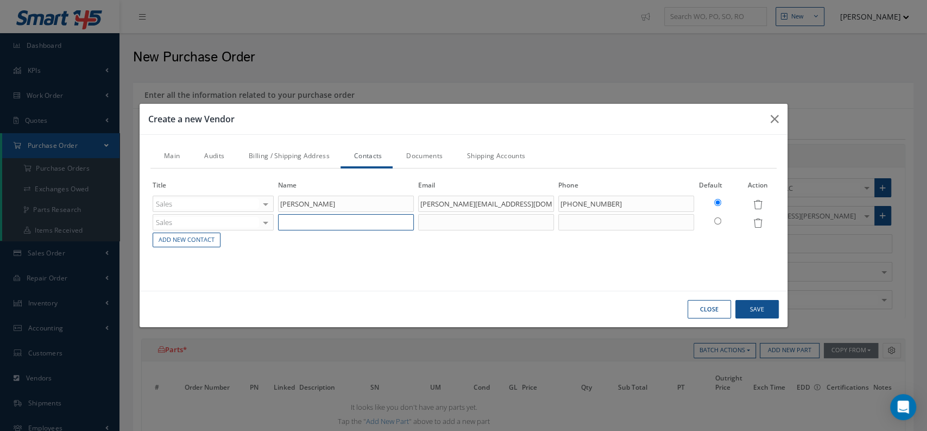
click at [320, 217] on input "text" at bounding box center [346, 222] width 136 height 16
type input "SALES"
click at [469, 228] on input "text" at bounding box center [486, 222] width 136 height 16
paste input "Email: sales@oxford-aviation.co.uk"
drag, startPoint x: 446, startPoint y: 224, endPoint x: 383, endPoint y: 223, distance: 62.5
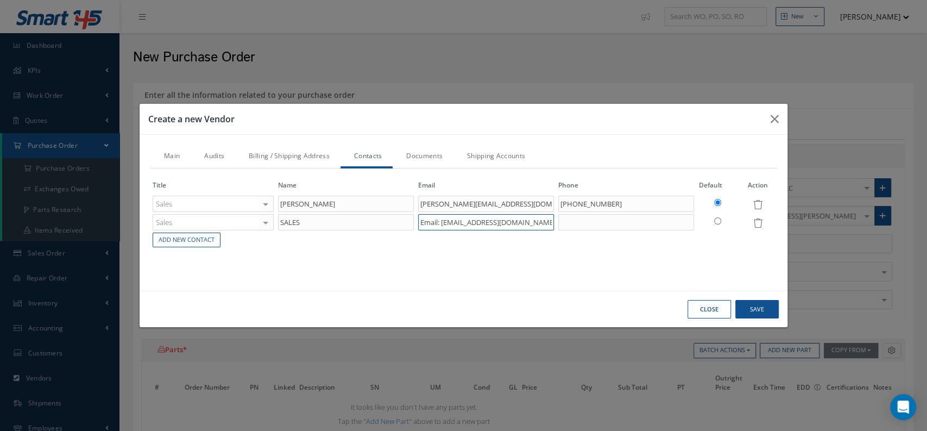
click at [383, 223] on tr "Sales Accounting Customer Service Purchasing Sales Shipping Repairs Inventory N…" at bounding box center [463, 222] width 626 height 18
type input "sales@oxford-aviation.co.uk"
click at [298, 157] on link "Billing / Shipping Address" at bounding box center [287, 157] width 105 height 23
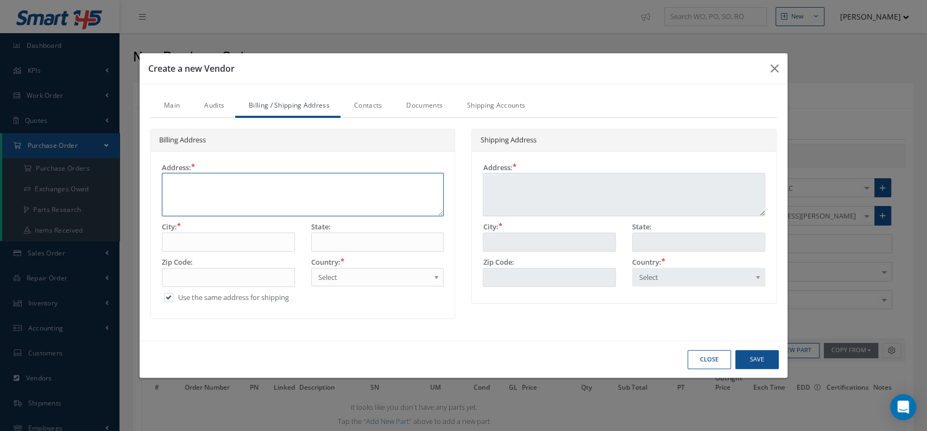
click at [299, 201] on textarea at bounding box center [303, 194] width 282 height 43
paste textarea "Unit 1, Glenmore Business Centre, Range Road, Witney, Oxfordshire, OX29 0AA, UK"
type textarea "Unit 1, Glenmore Business Centre, Range Road, Witney, Oxfordshire, OX29 0AA, UK"
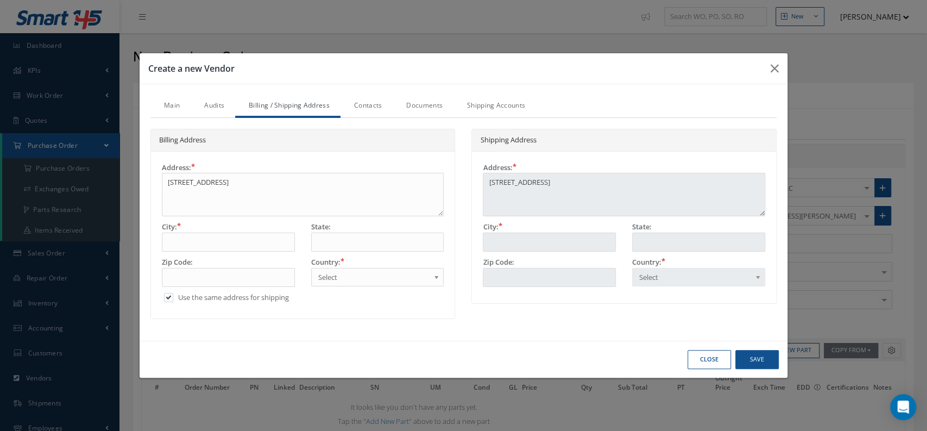
click at [433, 267] on div "Country: United States Afghanistan Åland Islands Albania Algeria American Samoa…" at bounding box center [377, 271] width 133 height 29
click at [352, 276] on span "Select" at bounding box center [374, 276] width 112 height 13
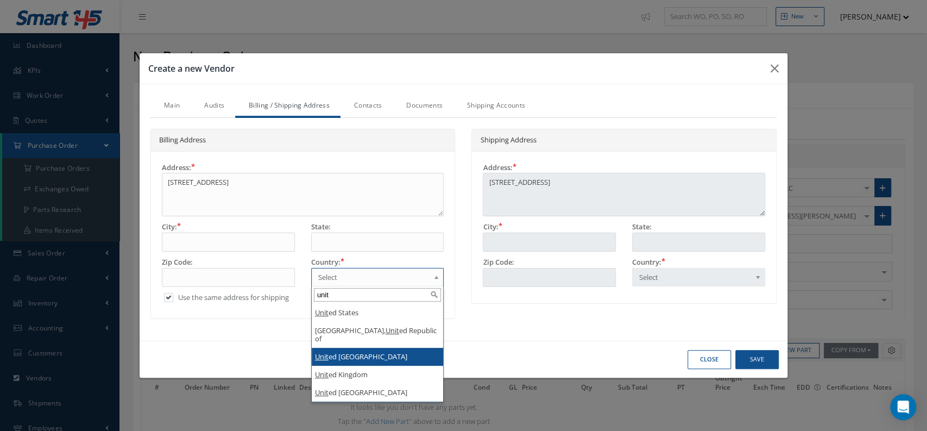
type input "unit"
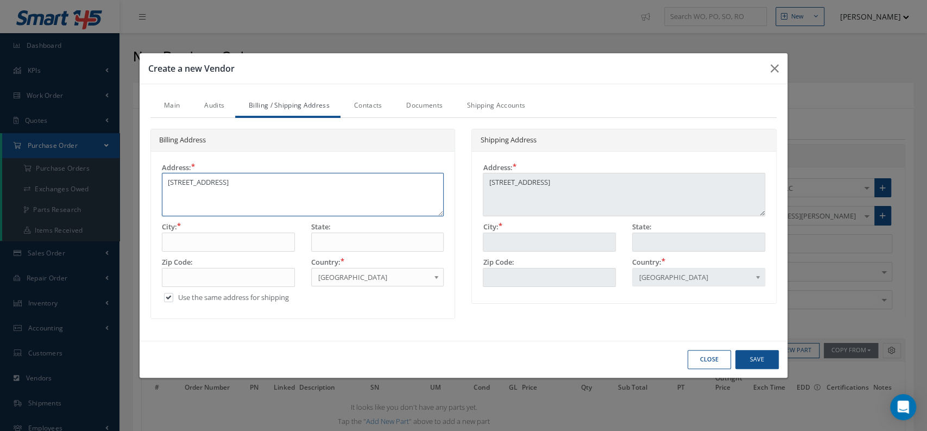
drag, startPoint x: 426, startPoint y: 184, endPoint x: 395, endPoint y: 182, distance: 31.6
click at [395, 182] on textarea "Unit 1, Glenmore Business Centre, Range Road, Witney, Oxfordshire, OX29 0AA, UK" at bounding box center [303, 194] width 282 height 43
type textarea "Unit 1, Glenmore Business Centre, Range Road, Witney, Oxfordshire, , UK"
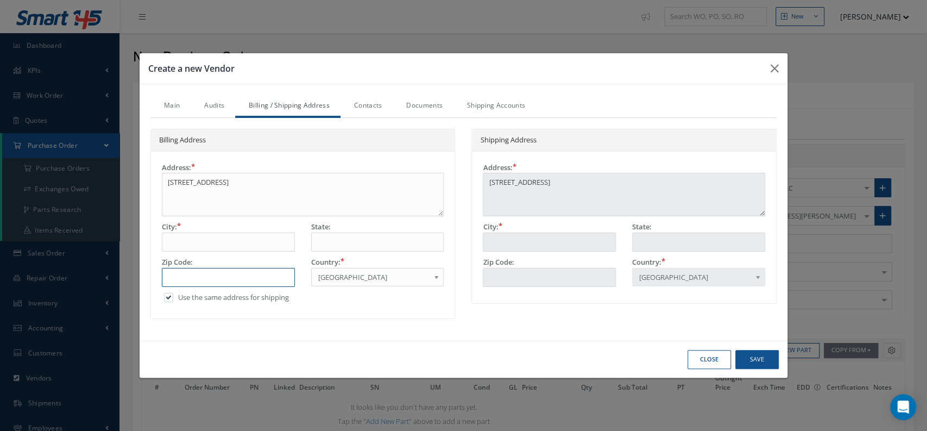
click at [279, 276] on input "text" at bounding box center [228, 278] width 133 height 20
paste input "OX29 0AA"
type input "OX29 0AA"
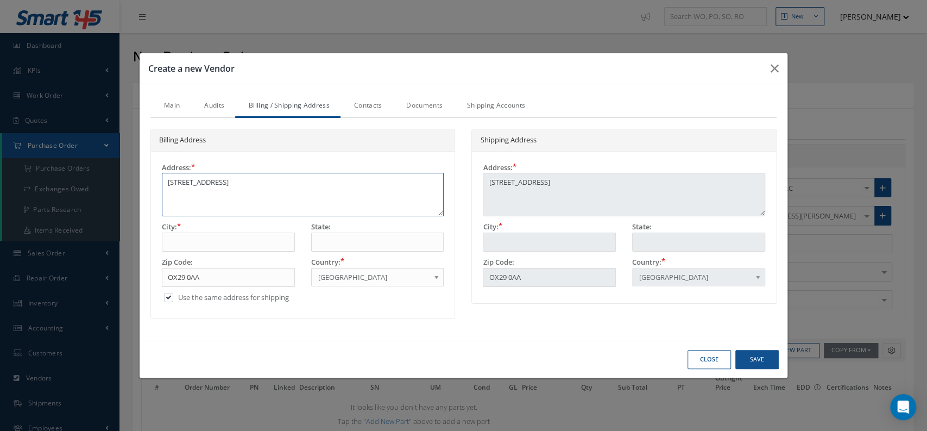
drag, startPoint x: 392, startPoint y: 184, endPoint x: 351, endPoint y: 184, distance: 40.7
click at [351, 184] on textarea "Unit 1, Glenmore Business Centre, Range Road, Witney, Oxfordshire, , UK" at bounding box center [303, 194] width 282 height 43
type textarea "Unit 1, Glenmore Business Centre, Range Road, Witney, , UK"
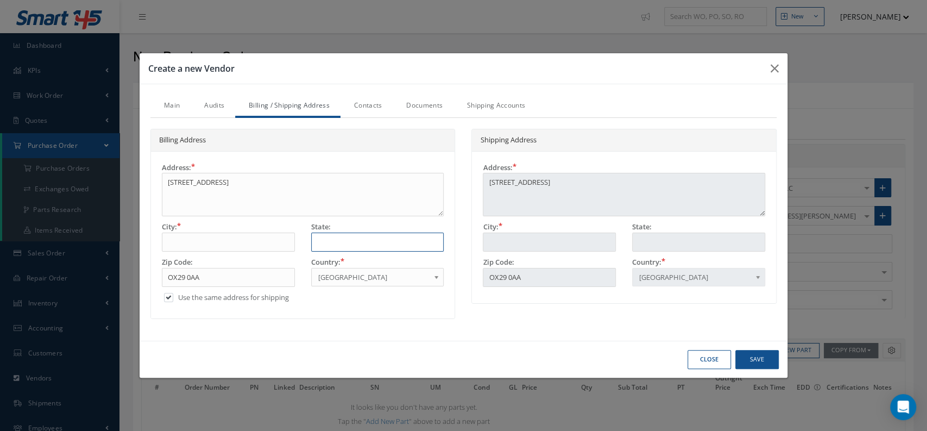
click at [377, 240] on input "text" at bounding box center [377, 242] width 133 height 20
paste input "Oxfordshire,"
type input "Oxfordshire,"
type input "Oxfordshire"
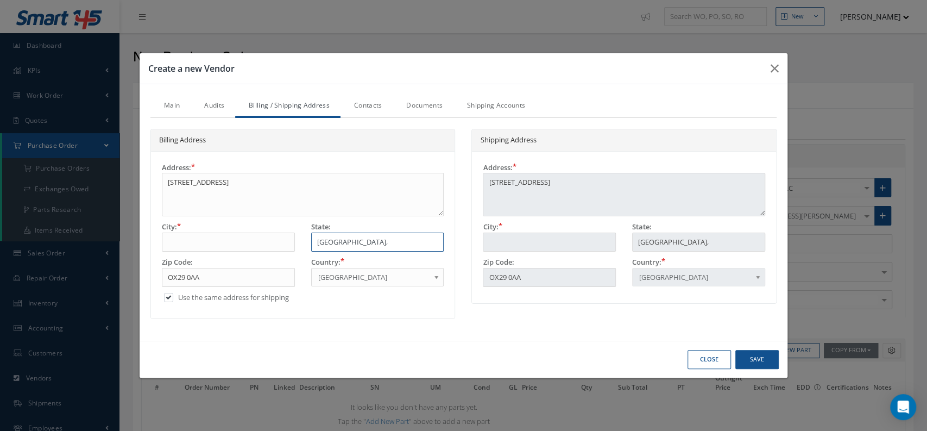
type input "Oxfordshire"
drag, startPoint x: 348, startPoint y: 180, endPoint x: 325, endPoint y: 182, distance: 23.5
click at [325, 182] on textarea "Unit 1, Glenmore Business Centre, Range Road, Witney, , UK" at bounding box center [303, 194] width 282 height 43
type textarea "Unit 1, Glenmore Business Centre, Range Road, , UK"
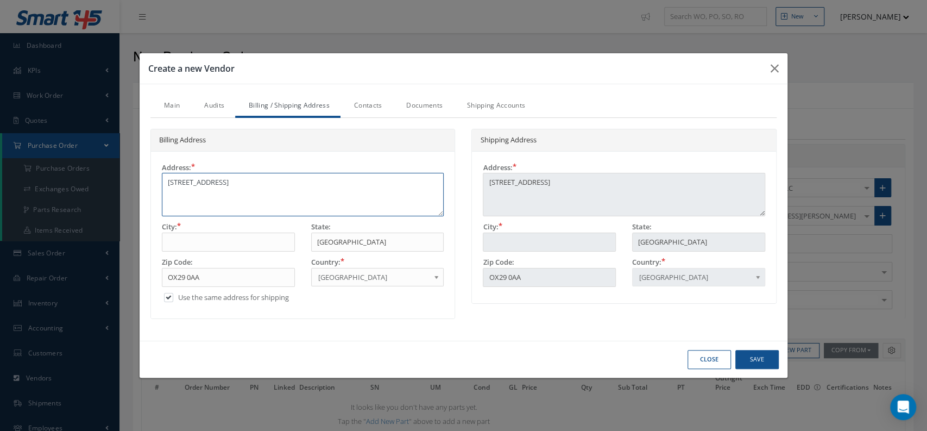
type textarea "Unit 1, Glenmore Business Centre, Range Road, , UK"
click at [255, 235] on input "text" at bounding box center [228, 242] width 133 height 20
paste input "Witney,"
type input "Witney,"
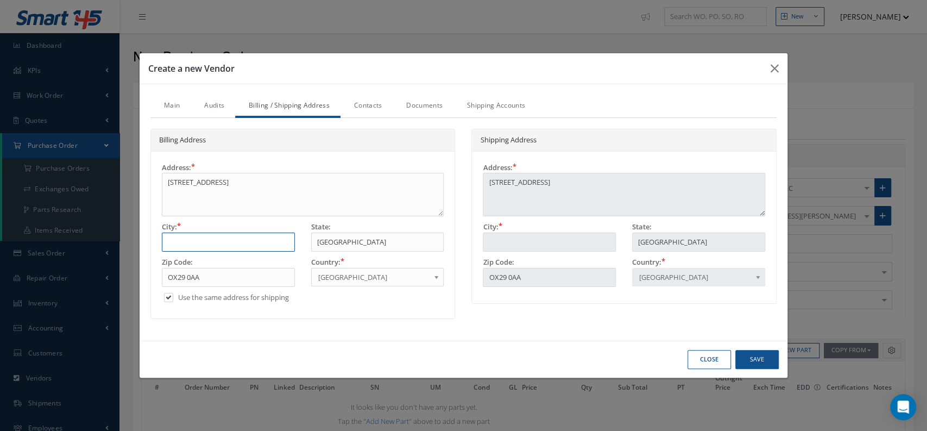
type input "Witney,"
type input "Witney"
drag, startPoint x: 373, startPoint y: 179, endPoint x: 321, endPoint y: 184, distance: 51.3
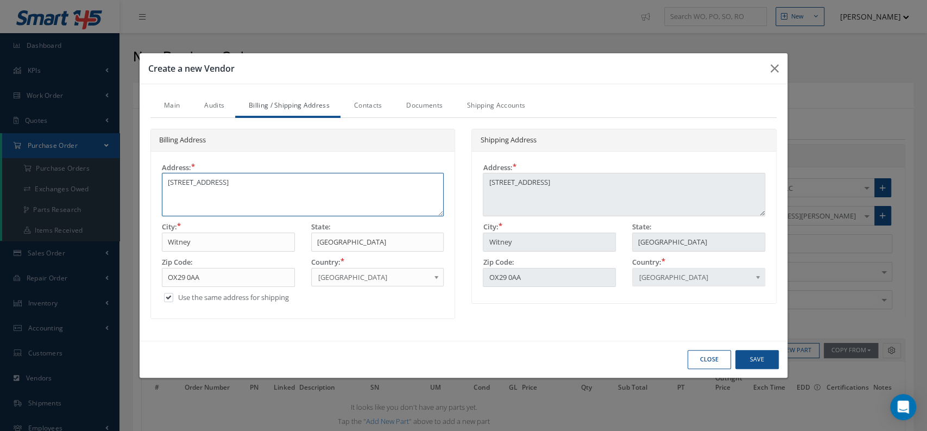
click at [321, 184] on textarea "Unit 1, Glenmore Business Centre, Range Road, , UK" at bounding box center [303, 194] width 282 height 43
type textarea "Unit 1, Glenmore Business Centre, Range Road"
click at [366, 107] on link "Contacts" at bounding box center [366, 106] width 52 height 23
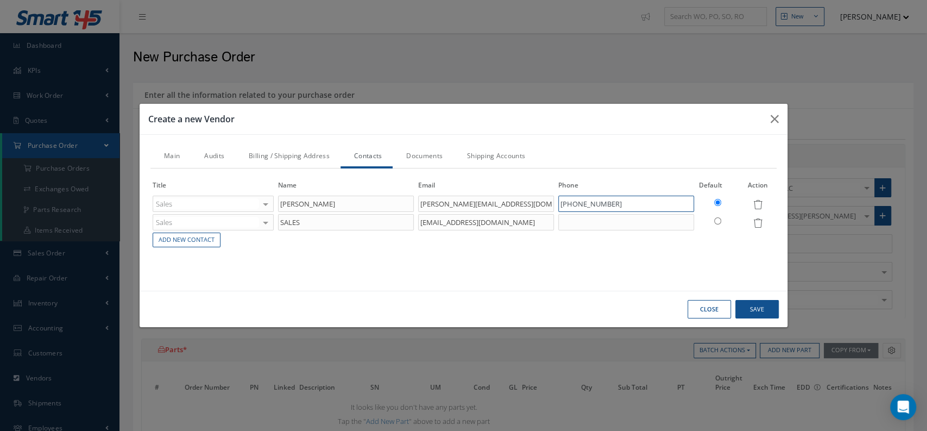
drag, startPoint x: 655, startPoint y: 196, endPoint x: 513, endPoint y: 200, distance: 141.8
click at [513, 200] on tr "Sales Accounting Customer Service Purchasing Sales Shipping Repairs Inventory N…" at bounding box center [463, 203] width 626 height 18
drag, startPoint x: 624, startPoint y: 205, endPoint x: 557, endPoint y: 205, distance: 66.8
click at [558, 205] on input "+44-1865-774500" at bounding box center [626, 203] width 136 height 16
click at [610, 223] on input "text" at bounding box center [626, 222] width 136 height 16
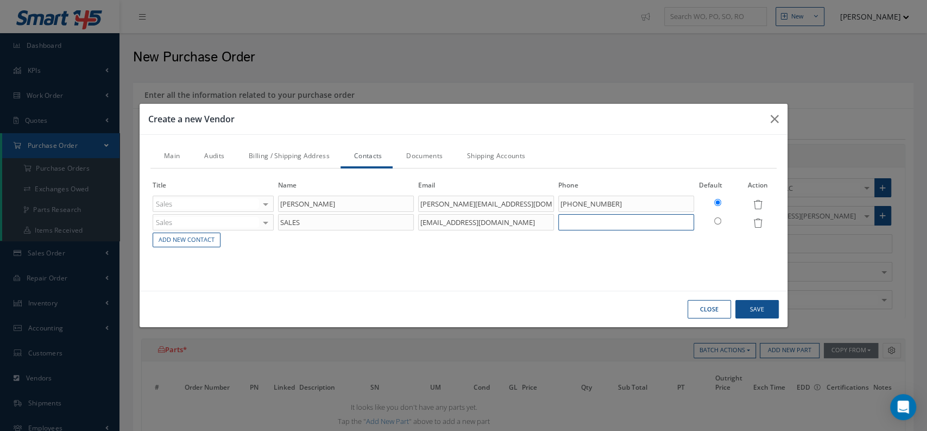
paste input "+44-1865-774500"
type input "+44-1865-774500"
click at [0, 0] on button "Save" at bounding box center [0, 0] width 0 height 0
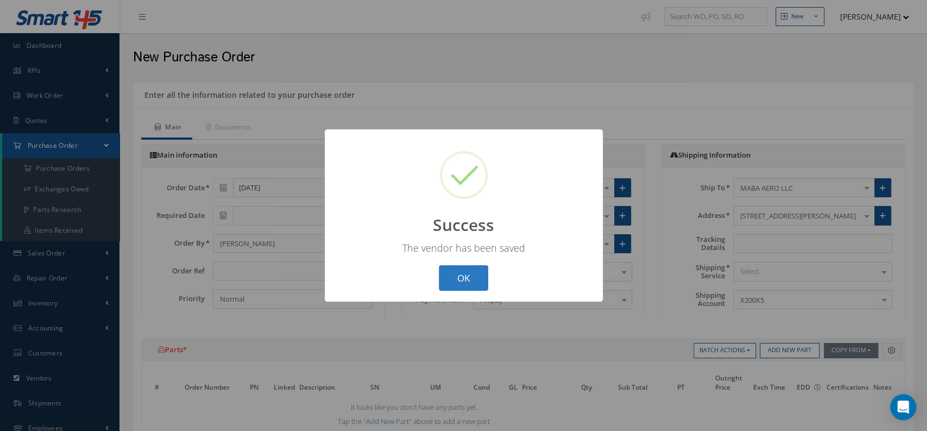
click at [454, 282] on button "OK" at bounding box center [463, 278] width 49 height 26
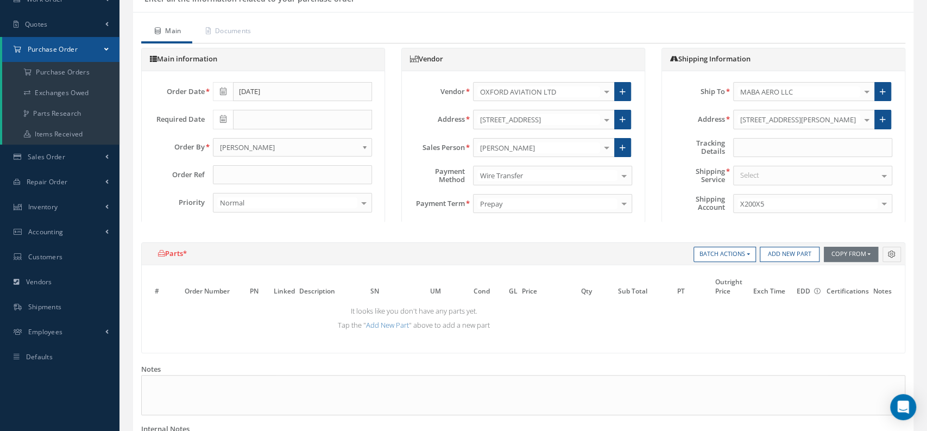
scroll to position [105, 0]
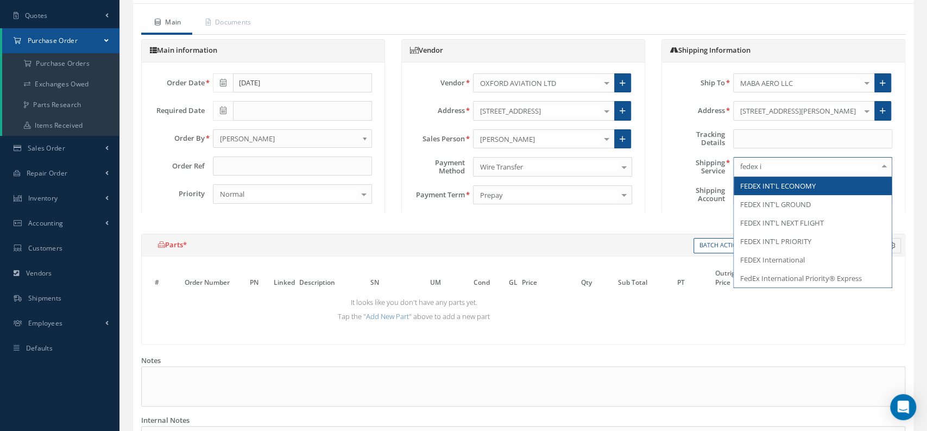
type input "fedex in"
click at [759, 181] on span "FEDEX INT'L ECONOMY" at bounding box center [777, 186] width 75 height 10
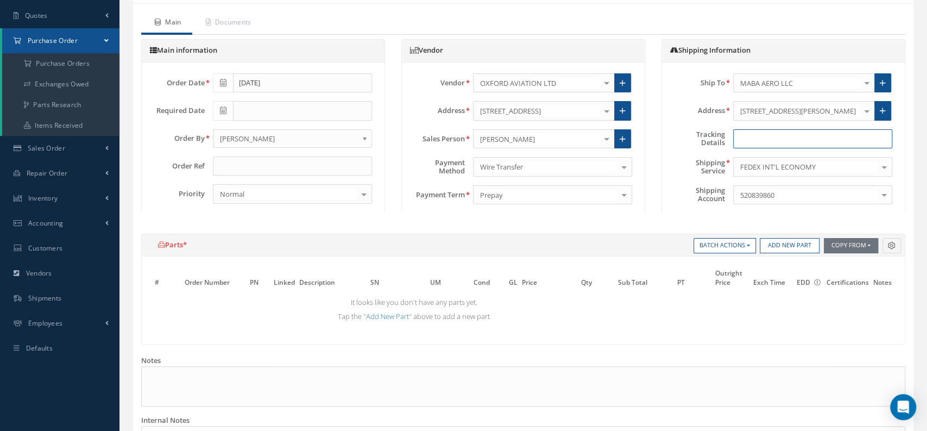
click at [757, 139] on input "text" at bounding box center [812, 139] width 159 height 20
click at [666, 197] on label "Shipping Account" at bounding box center [695, 194] width 59 height 16
click at [778, 244] on button "Add New Part" at bounding box center [790, 245] width 60 height 15
select select "5"
select select "6"
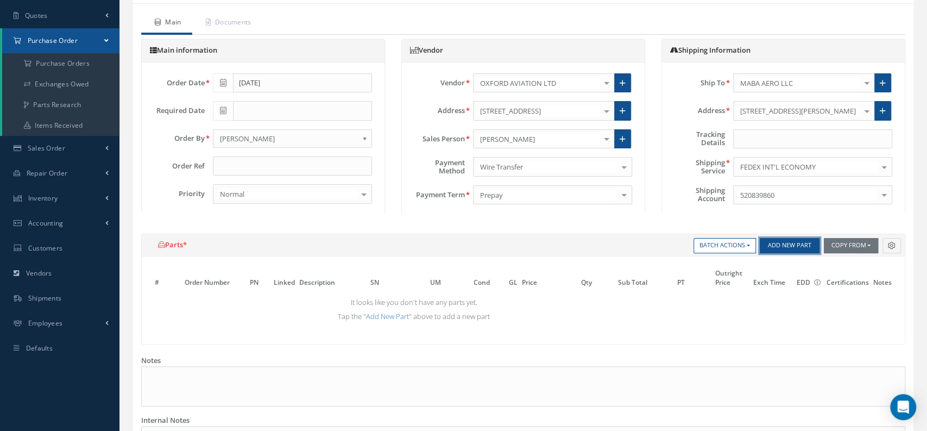
select select "1"
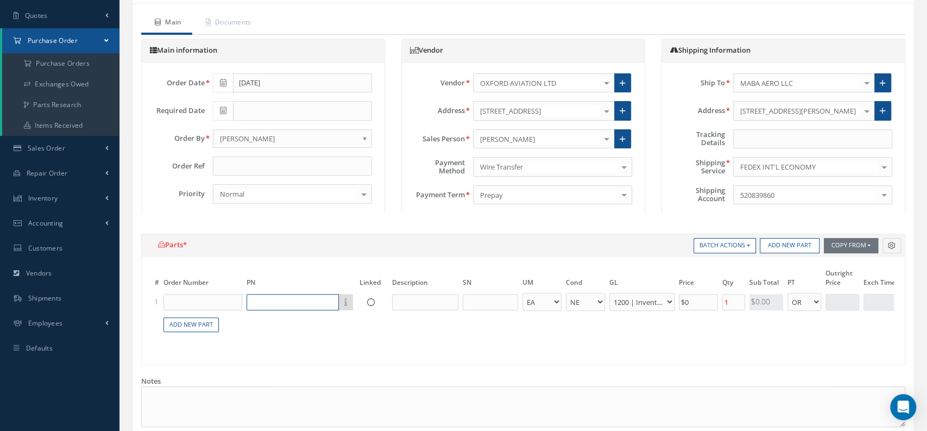
click at [298, 304] on input "text" at bounding box center [293, 302] width 92 height 16
paste input "7596123-101"
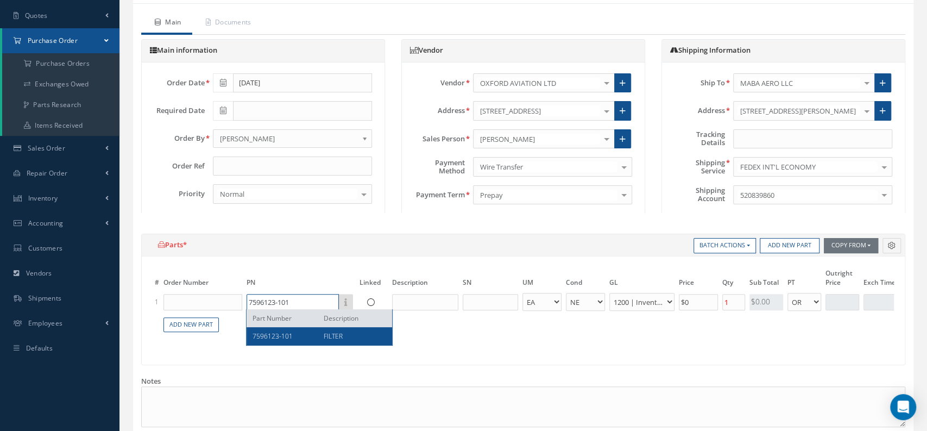
type input "7596123-101"
click at [315, 337] on div "FILTER" at bounding box center [351, 335] width 72 height 9
type input "FILTER"
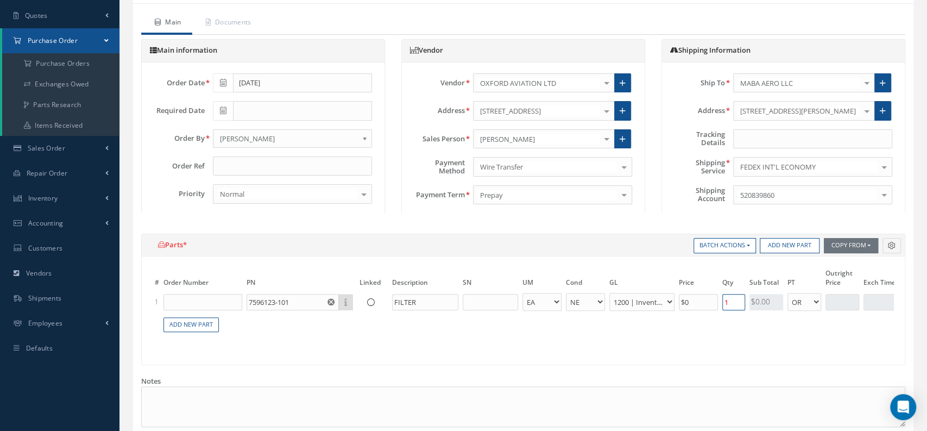
drag, startPoint x: 737, startPoint y: 301, endPoint x: 714, endPoint y: 299, distance: 22.9
click at [714, 299] on tr "1 7596123-101 Part Number Description FILTER EA FT IN LB AR BC BER FN FP INSP N…" at bounding box center [591, 302] width 876 height 20
type input "2"
click at [641, 344] on div "# Order Number PN Linked Description SN UM Cond GL Price Qty Qty Received Sub T…" at bounding box center [523, 310] width 763 height 108
drag, startPoint x: 707, startPoint y: 296, endPoint x: 685, endPoint y: 298, distance: 22.3
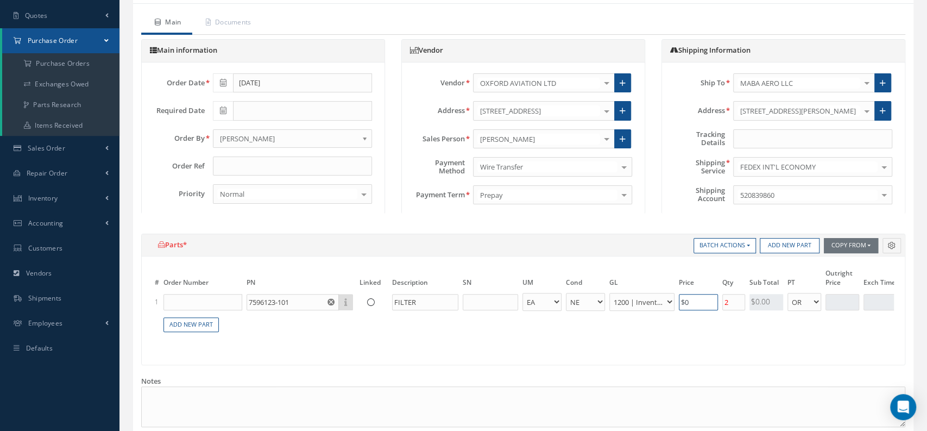
click at [685, 298] on input "$0" at bounding box center [698, 302] width 39 height 16
type input "$650"
click at [601, 298] on select "AR BC BER FN FP INSP NE NS N/A OH RE RP SV TBR" at bounding box center [585, 302] width 39 height 18
select select "6"
click at [894, 249] on button "Button group with nested dropdown" at bounding box center [891, 245] width 18 height 15
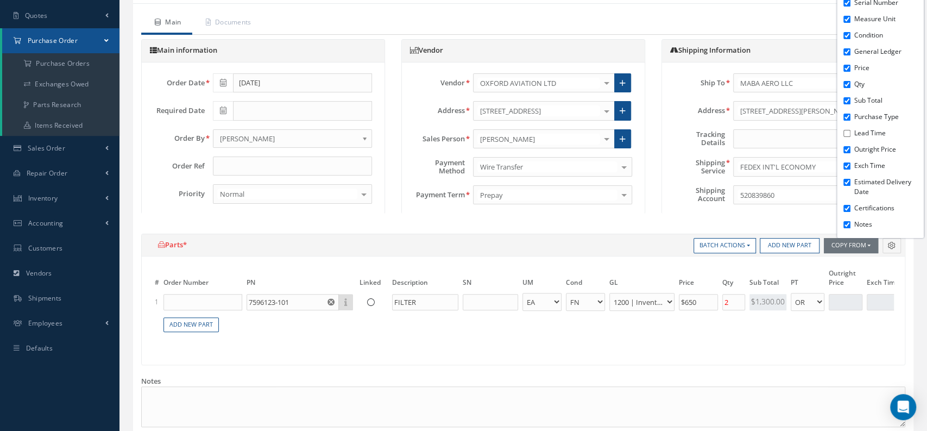
click at [834, 332] on table "# Order Number PN Linked Description SN UM Cond GL Price Qty Qty Received Sub T…" at bounding box center [523, 306] width 741 height 78
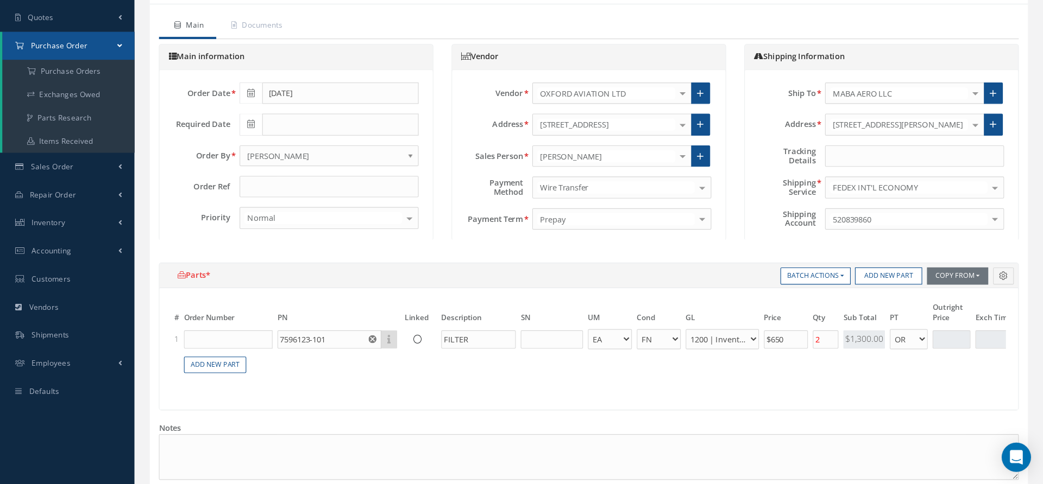
scroll to position [104, 0]
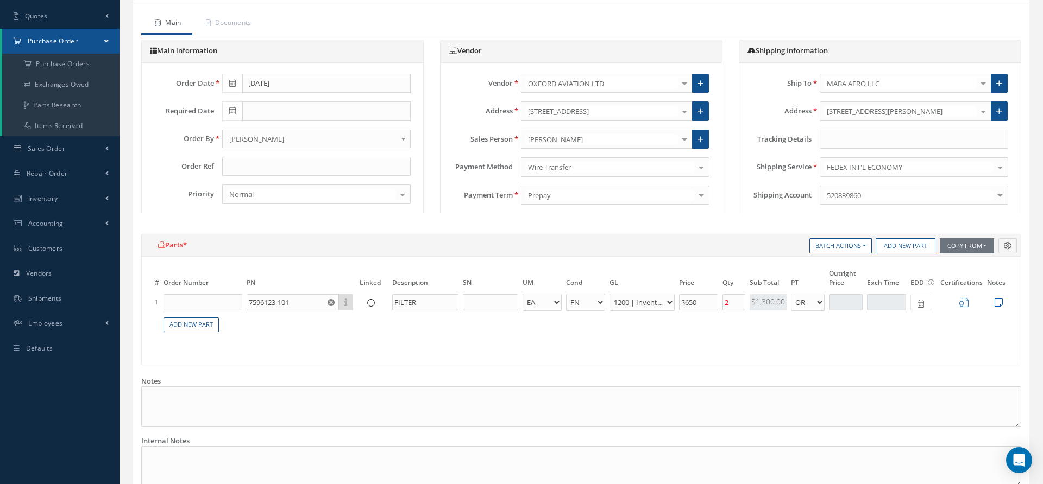
click at [926, 303] on icon at bounding box center [998, 302] width 8 height 9
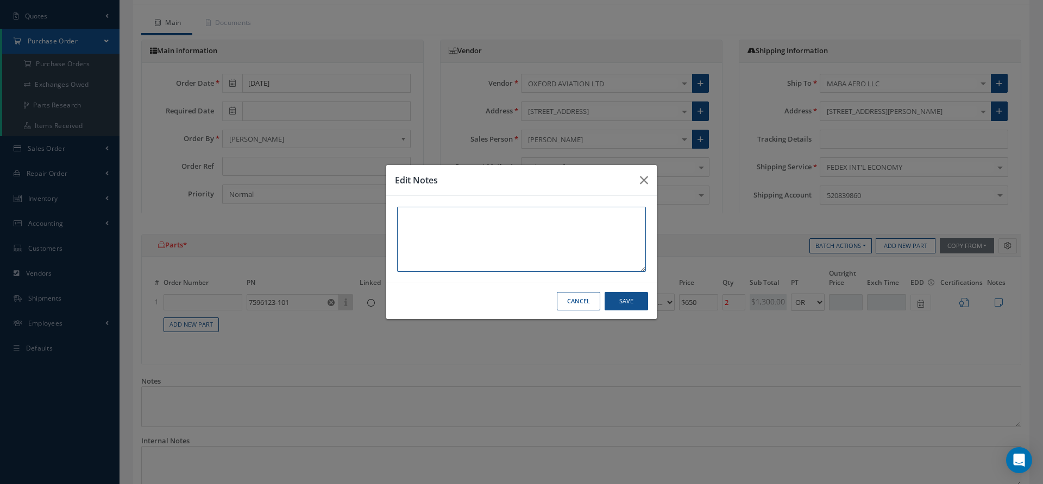
click at [620, 239] on textarea at bounding box center [521, 239] width 249 height 65
paste textarea "8130-3 Tags"
type textarea "8130-3 Tags WARRANTY STOCK UK"
click at [633, 303] on button "Save" at bounding box center [625, 301] width 43 height 19
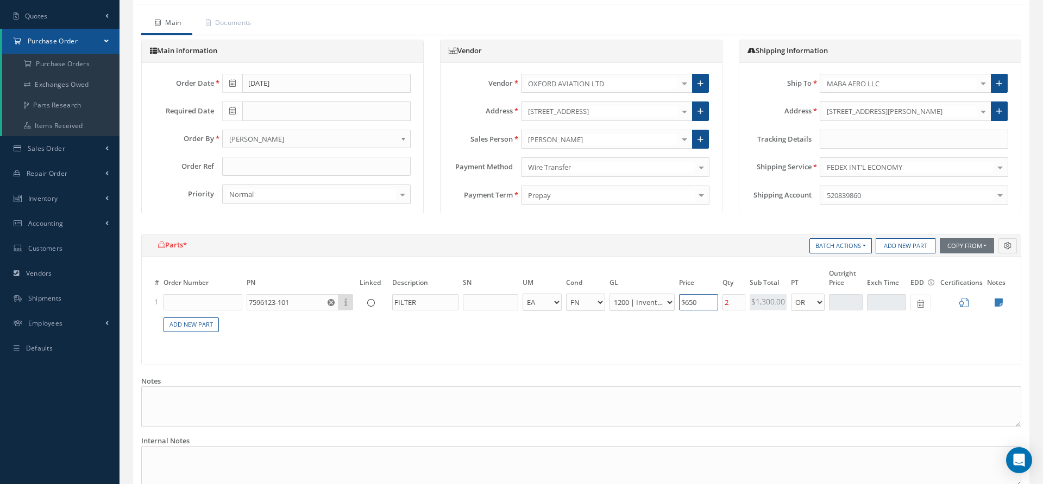
drag, startPoint x: 710, startPoint y: 301, endPoint x: 666, endPoint y: 299, distance: 44.0
click at [666, 299] on tr "1 7596123-101 Part Number Description FILTER EA FT IN LB AR BC BER FN FP INSP N…" at bounding box center [592, 303] width 879 height 20
type input "$695"
click at [662, 332] on table "# Order Number PN Linked Description SN UM Cond GL Price Qty Qty Received Sub T…" at bounding box center [581, 307] width 857 height 78
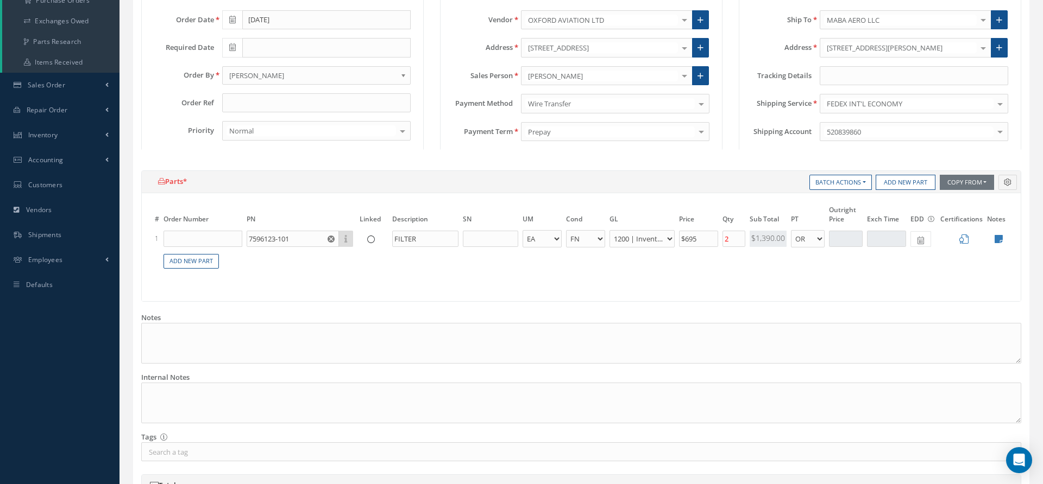
scroll to position [171, 0]
click at [236, 47] on span at bounding box center [232, 45] width 20 height 20
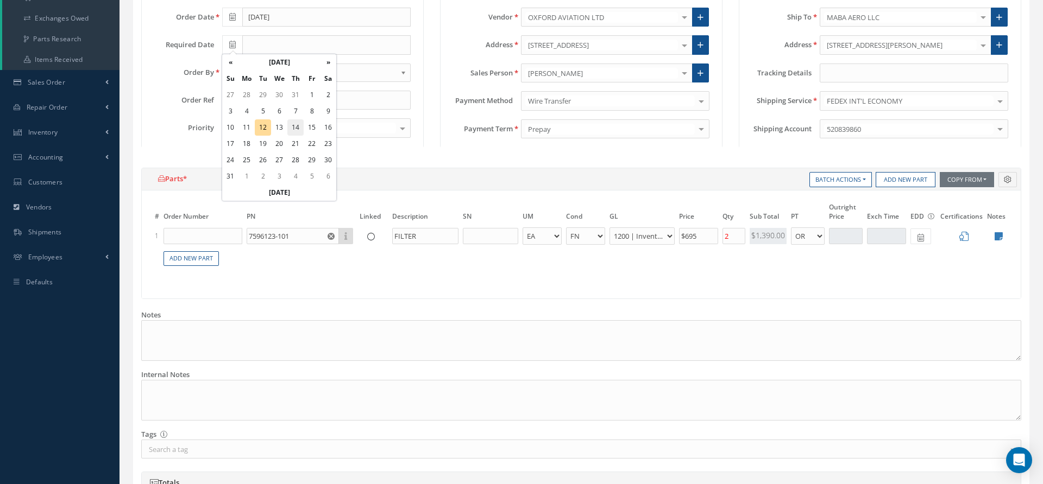
click at [301, 128] on td "14" at bounding box center [295, 127] width 16 height 16
type input "08/14/2025"
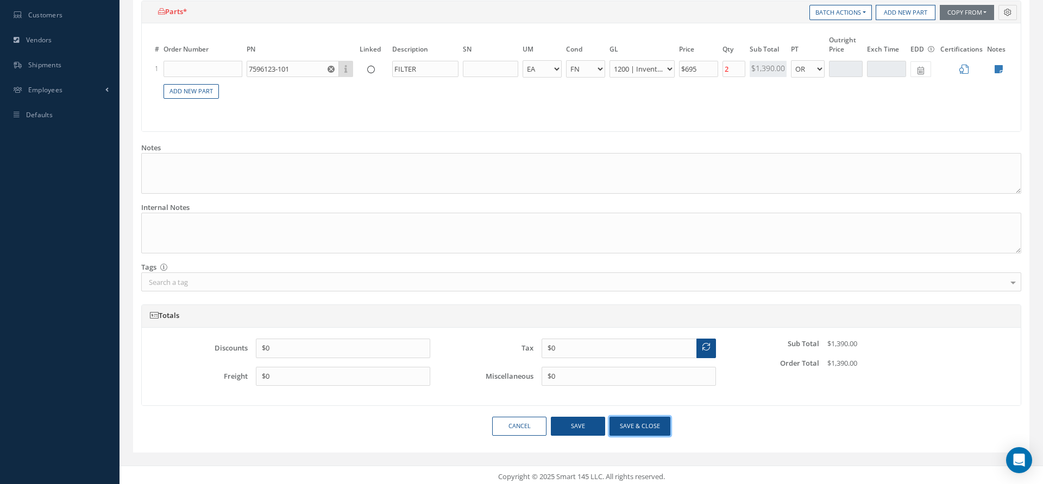
click at [633, 427] on button "Save & close" at bounding box center [639, 426] width 61 height 19
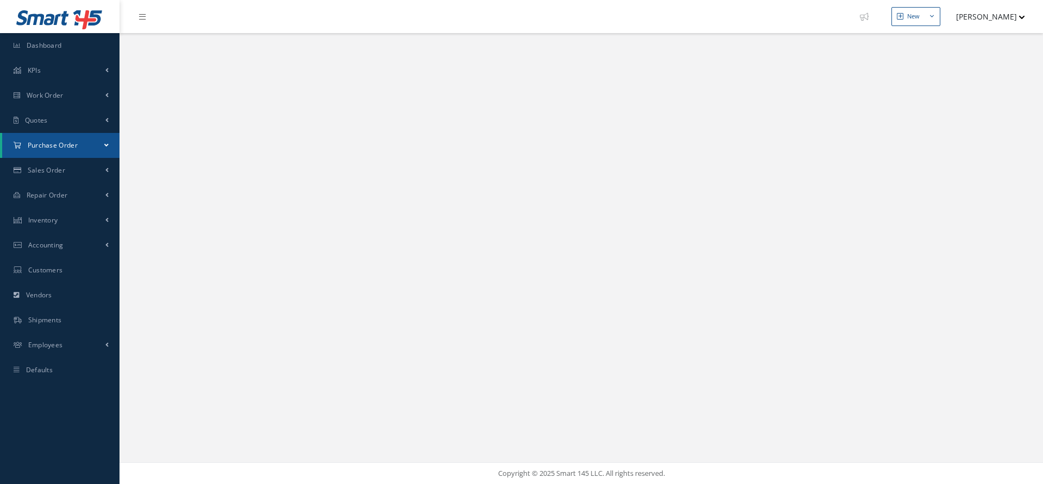
select select "25"
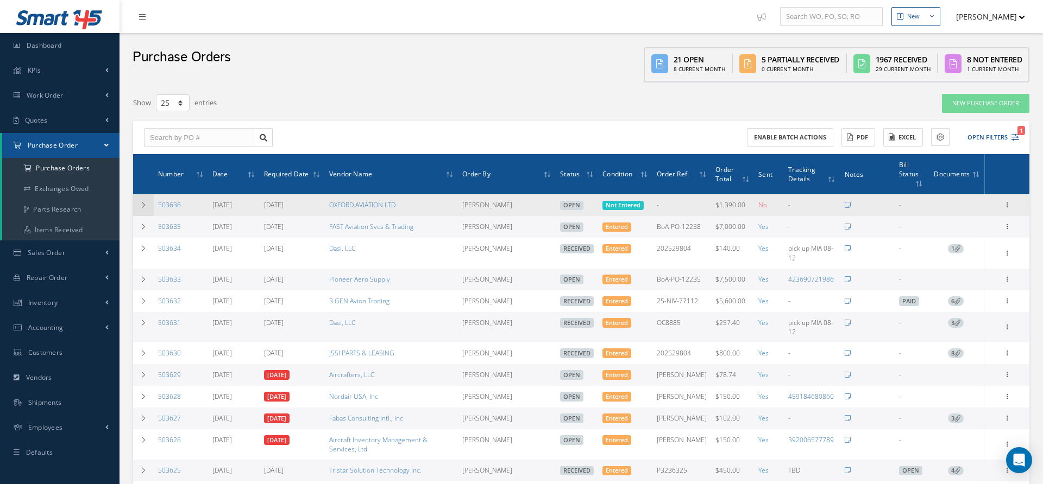
drag, startPoint x: 187, startPoint y: 208, endPoint x: 149, endPoint y: 206, distance: 38.0
click at [149, 206] on tr "503636 08/12/2025 08/14/2025 OXFORD AVIATION LTD Mariana Valdivia Open Not Ente…" at bounding box center [581, 205] width 896 height 22
copy tr "503636"
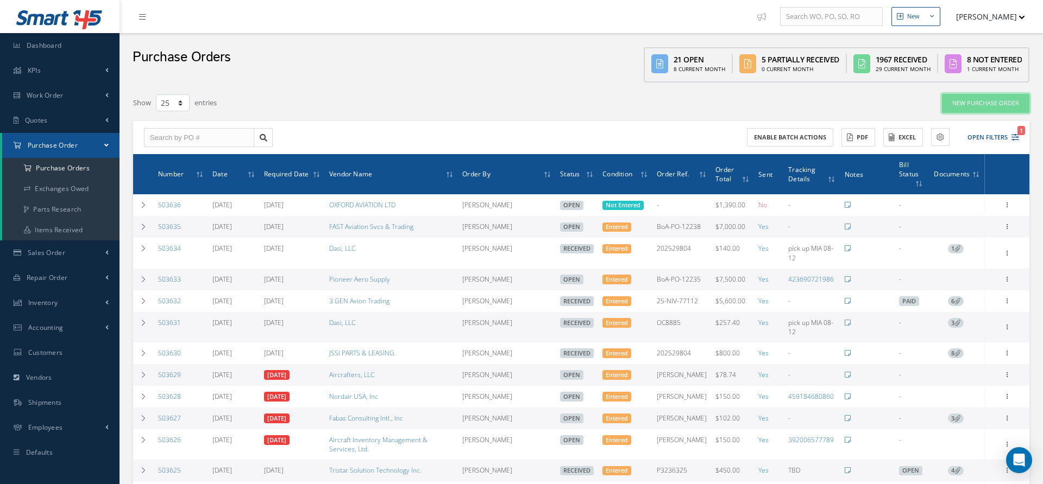
click at [976, 107] on link "New Purchase Order" at bounding box center [985, 103] width 87 height 19
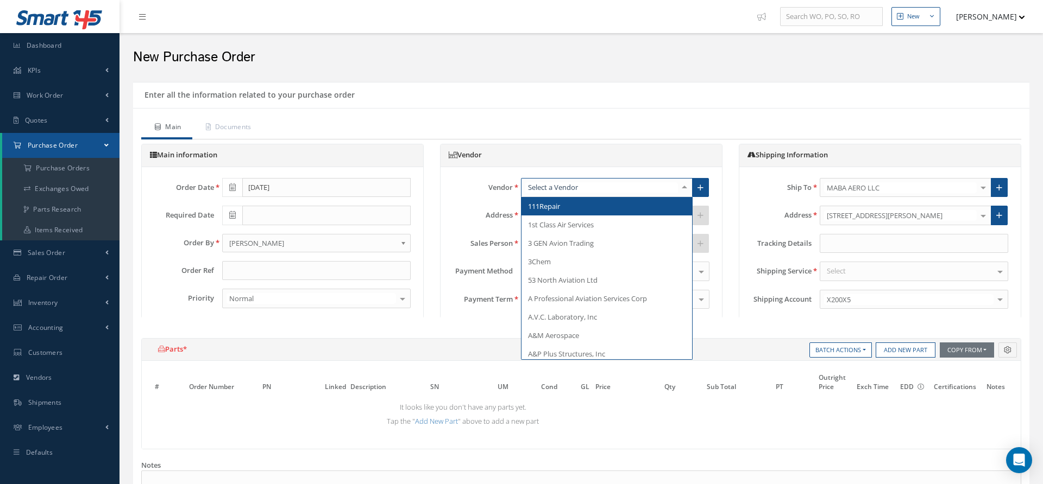
click at [625, 188] on div at bounding box center [606, 188] width 171 height 20
type input "DASI"
click at [601, 201] on span "Dasi, LLC" at bounding box center [606, 206] width 170 height 18
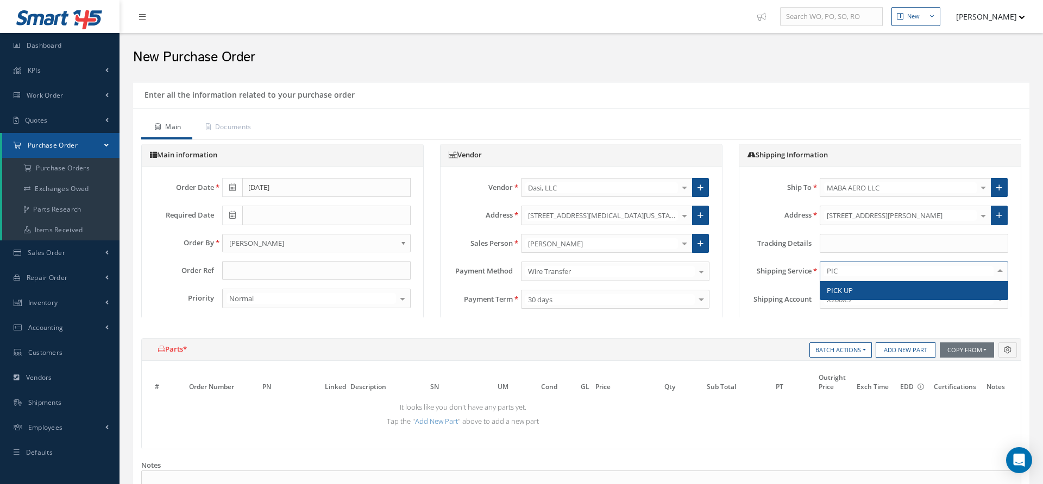
type input "PICK"
click at [862, 290] on span "PICK UP" at bounding box center [913, 290] width 187 height 18
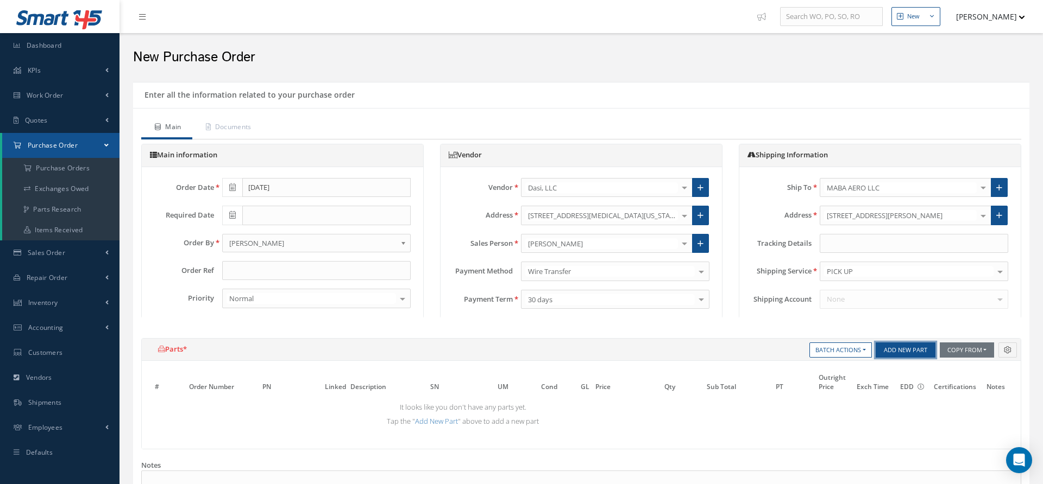
click at [900, 351] on button "Add New Part" at bounding box center [905, 350] width 60 height 15
select select "5"
select select "7"
select select "1"
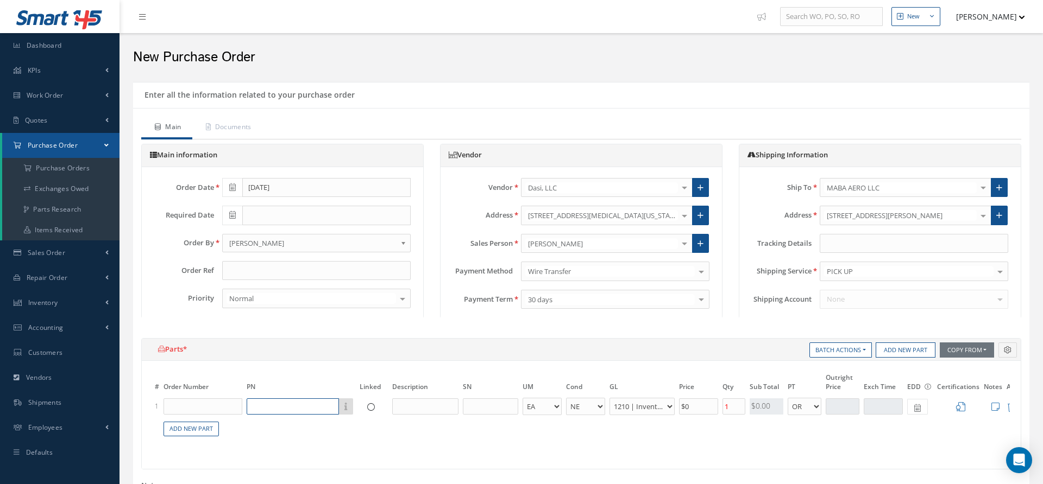
click at [294, 405] on input "text" at bounding box center [293, 407] width 92 height 16
paste input "NAS1149E0463P"
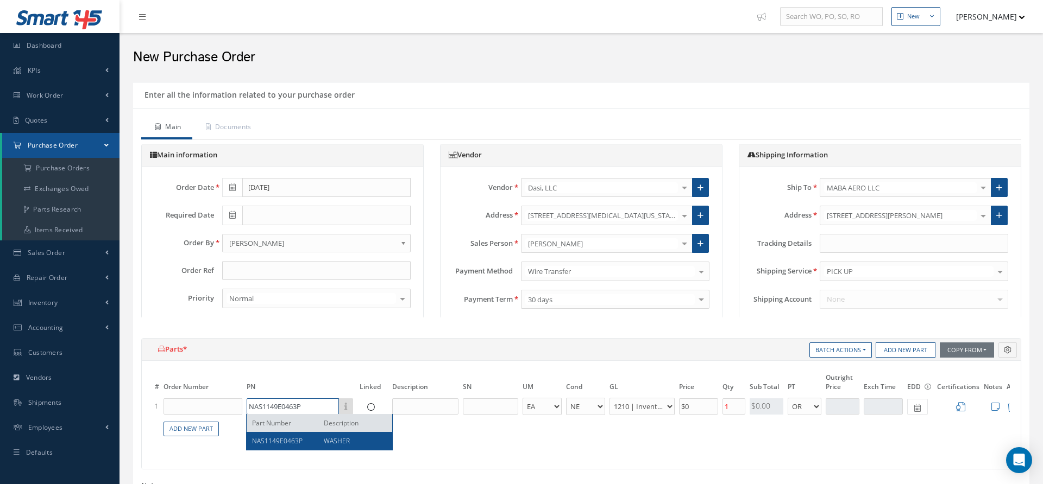
type input "NAS1149E0463P"
click at [317, 438] on div "WASHER" at bounding box center [351, 441] width 72 height 9
type input "WASHER"
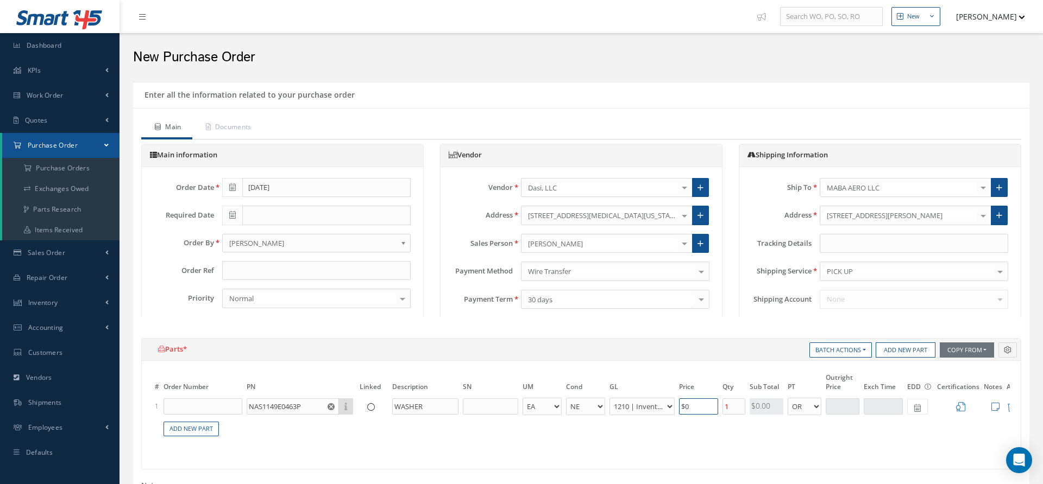
drag, startPoint x: 703, startPoint y: 405, endPoint x: 657, endPoint y: 402, distance: 46.2
click at [657, 402] on tr "1 NAS1149E0463P Part Number Description WASHER EA FT IN LB AR BC BER FN FP INSP…" at bounding box center [591, 407] width 876 height 20
drag, startPoint x: 705, startPoint y: 406, endPoint x: 654, endPoint y: 402, distance: 51.8
click at [654, 402] on tr "1 NAS1149E0463P Part Number Description WASHER EA FT IN LB AR BC BER FN FP INSP…" at bounding box center [591, 407] width 876 height 20
type input "$0.13"
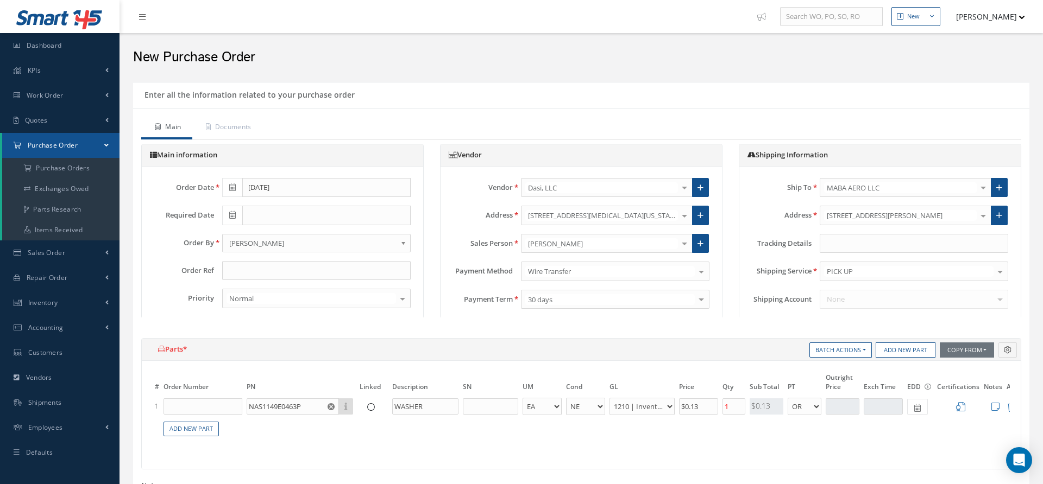
click at [735, 433] on table "# Order Number PN Linked Description SN UM Cond [PERSON_NAME] Qty Qty Received …" at bounding box center [581, 411] width 857 height 78
drag, startPoint x: 735, startPoint y: 403, endPoint x: 706, endPoint y: 403, distance: 28.8
click at [706, 403] on tr "1 NAS1149E0463P Part Number Description WASHER EA FT IN LB AR BC BER FN FP INSP…" at bounding box center [591, 407] width 876 height 20
type input "200"
click at [723, 435] on table "# Order Number PN Linked Description SN UM Cond [PERSON_NAME] Qty Qty Received …" at bounding box center [581, 411] width 857 height 78
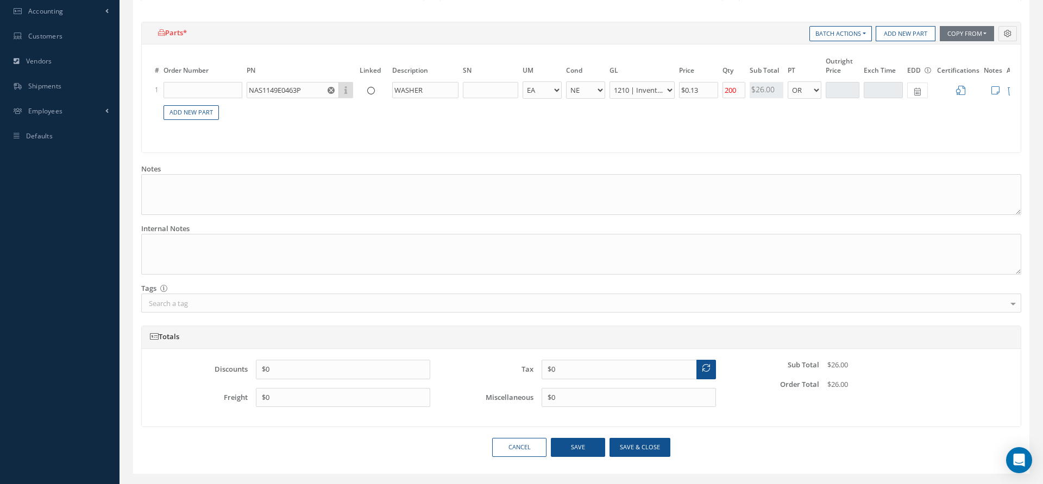
scroll to position [338, 0]
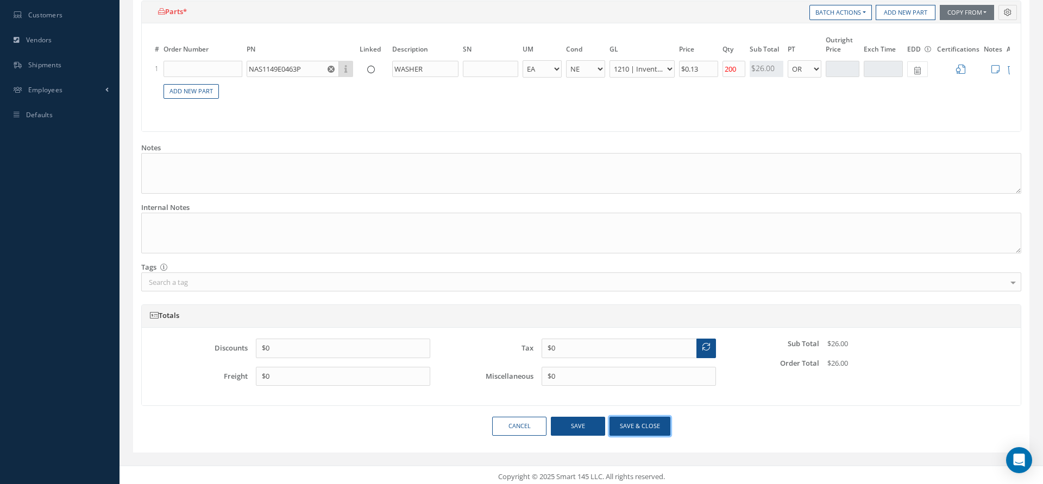
click at [625, 424] on button "Save & close" at bounding box center [639, 426] width 61 height 19
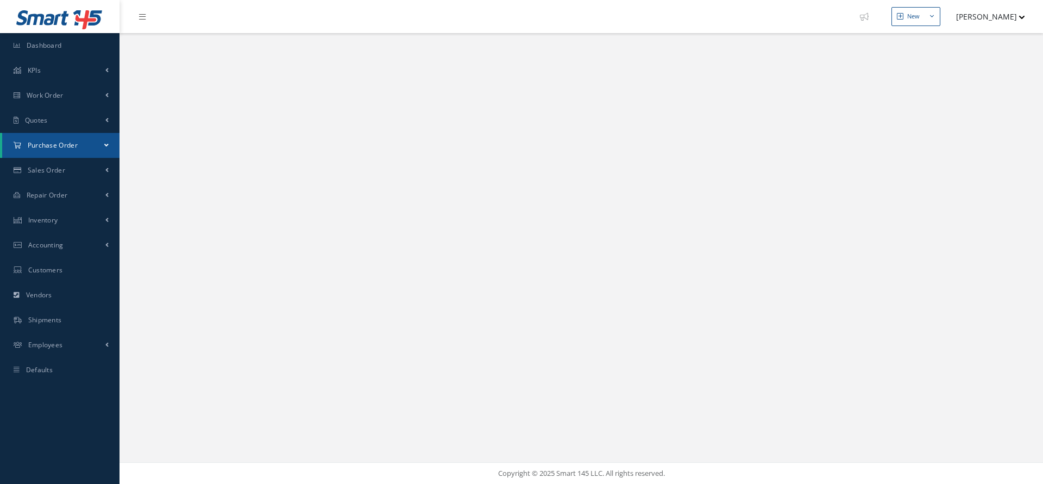
select select "25"
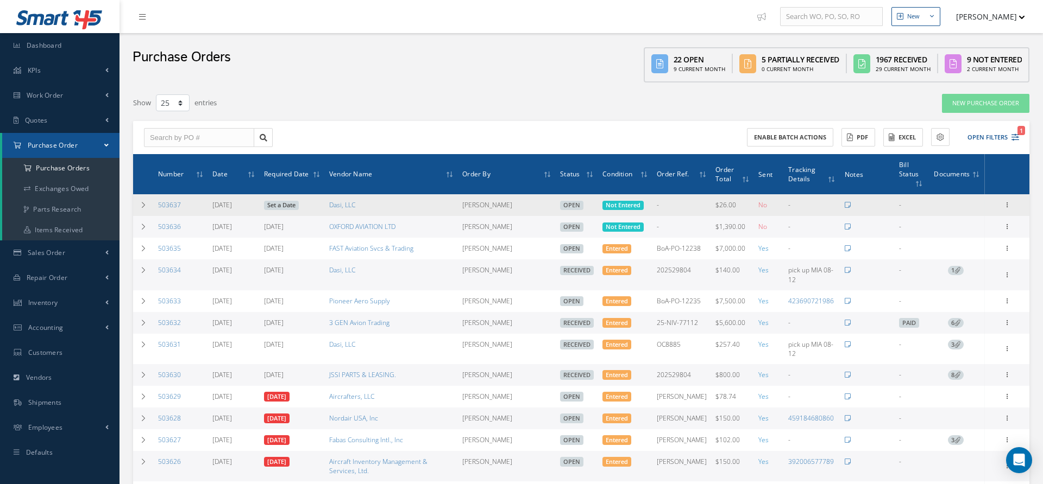
click at [269, 206] on link "Set a Date" at bounding box center [281, 206] width 35 height 10
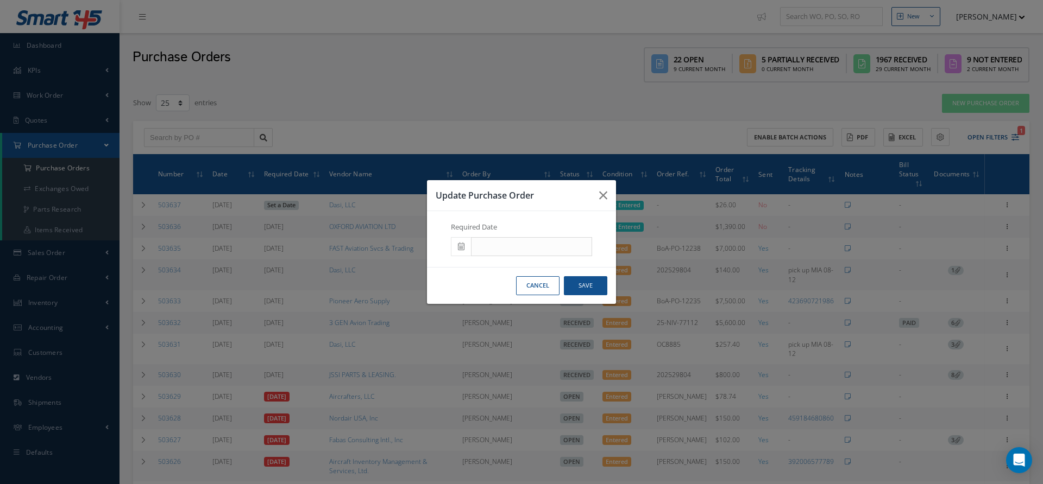
click at [460, 250] on icon at bounding box center [461, 247] width 7 height 8
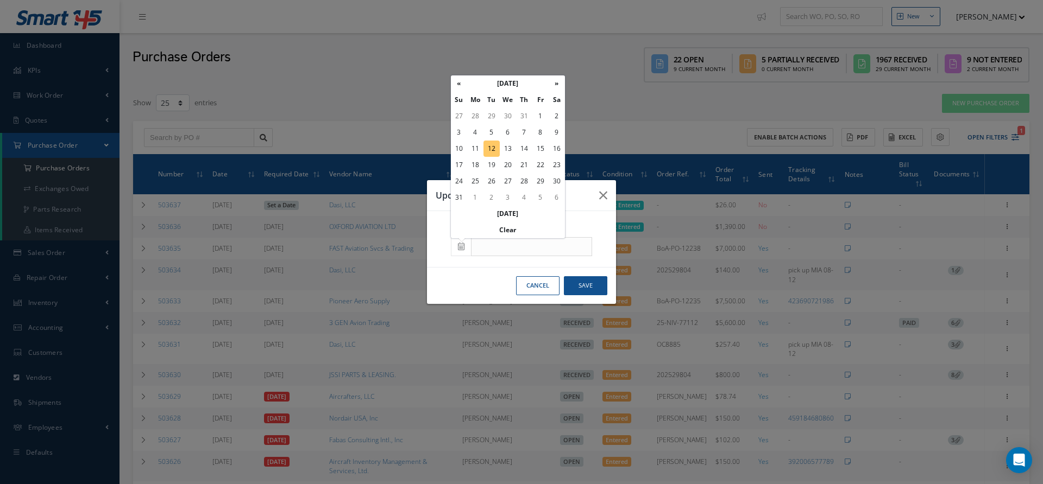
click at [493, 152] on td "12" at bounding box center [491, 149] width 16 height 16
type input "[DATE]"
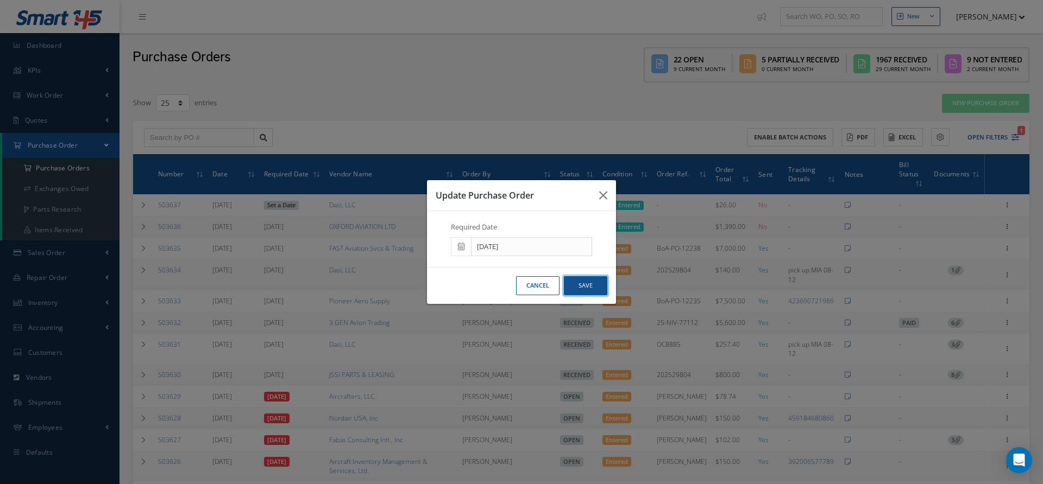
click at [595, 288] on button "Save" at bounding box center [585, 285] width 43 height 19
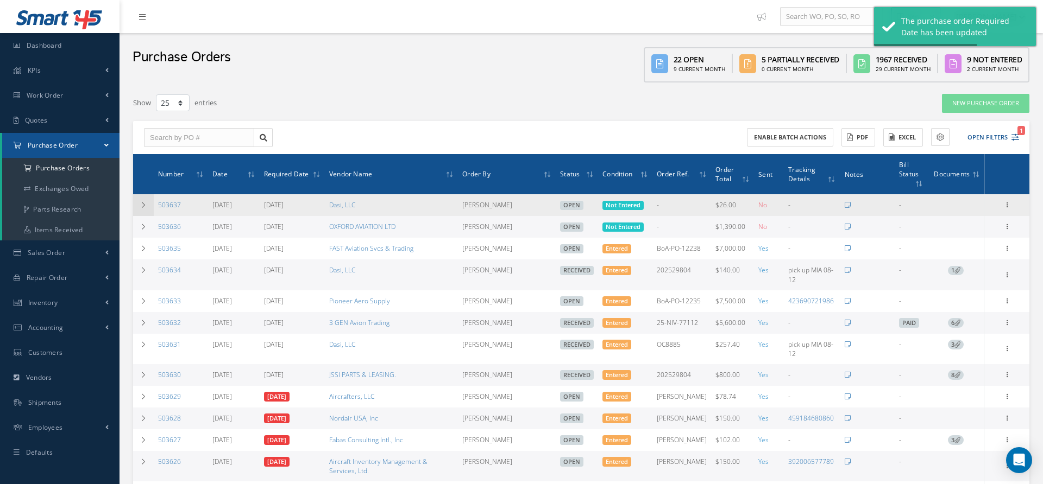
drag, startPoint x: 196, startPoint y: 207, endPoint x: 151, endPoint y: 207, distance: 44.5
click at [151, 207] on tr "503637 08/12/2025 08/12/2025 Dasi, LLC Mariana Valdivia Open Not Entered - $26.…" at bounding box center [581, 205] width 896 height 22
copy tr "503637"
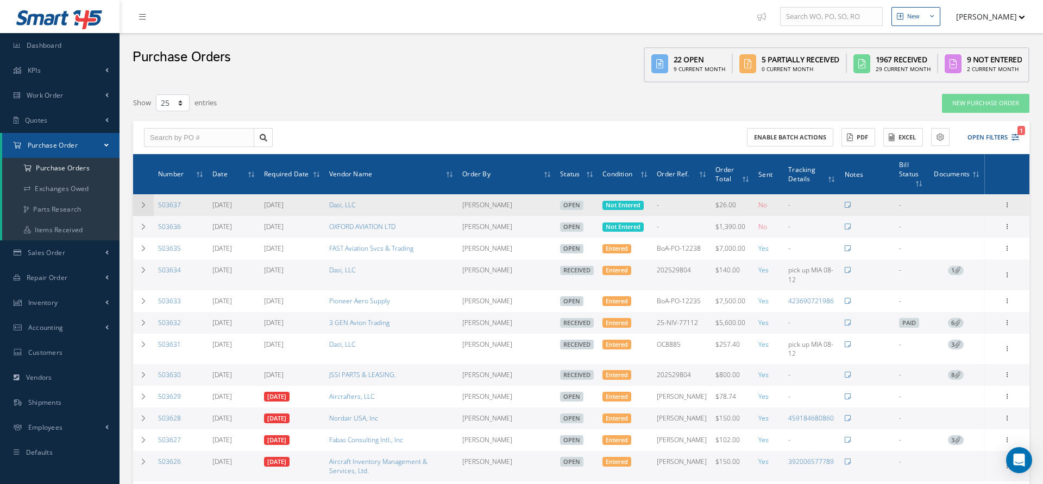
click at [140, 204] on icon at bounding box center [144, 205] width 8 height 7
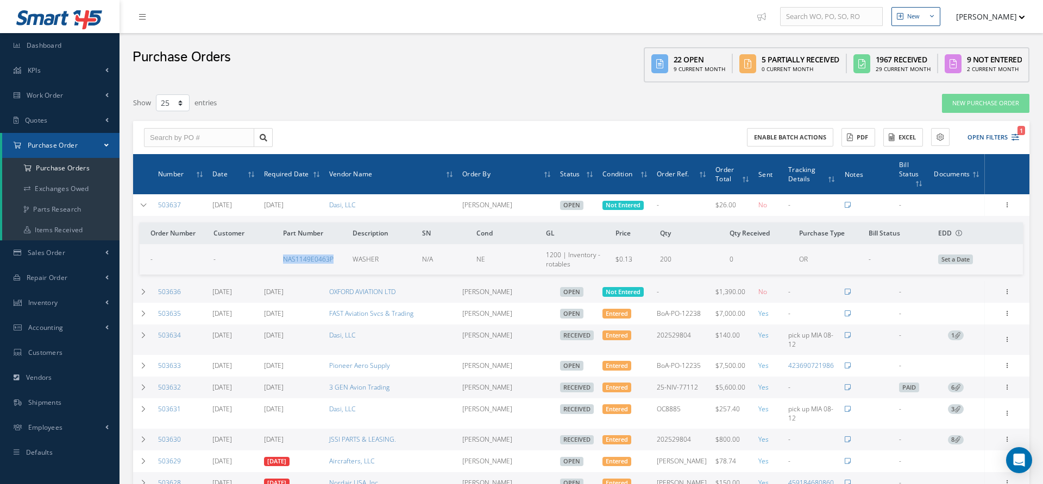
drag, startPoint x: 263, startPoint y: 257, endPoint x: 333, endPoint y: 258, distance: 70.1
click at [333, 258] on tr "- - NAS1149E0463P WASHER N/A NE 1200 | Inventory - rotables $0.13 200 0 OR - Se…" at bounding box center [581, 259] width 883 height 30
copy tr "NAS1149E0463P"
